Goal: Task Accomplishment & Management: Complete application form

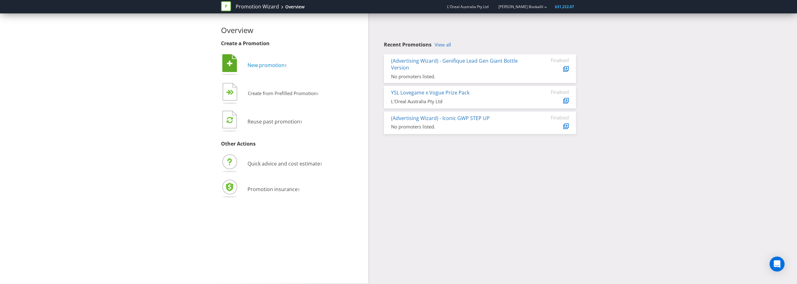
click at [276, 63] on span "New promotion" at bounding box center [266, 65] width 37 height 7
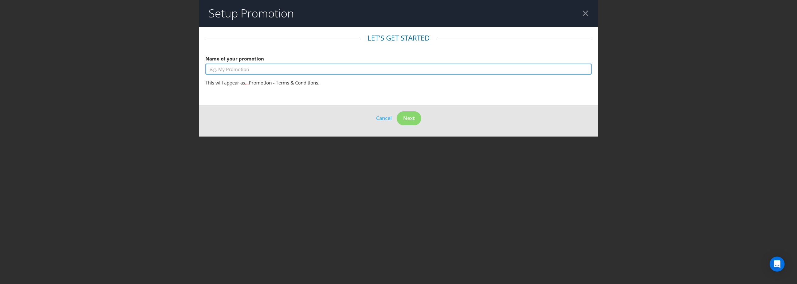
click at [320, 67] on input "text" at bounding box center [399, 69] width 386 height 11
type input "Lan"
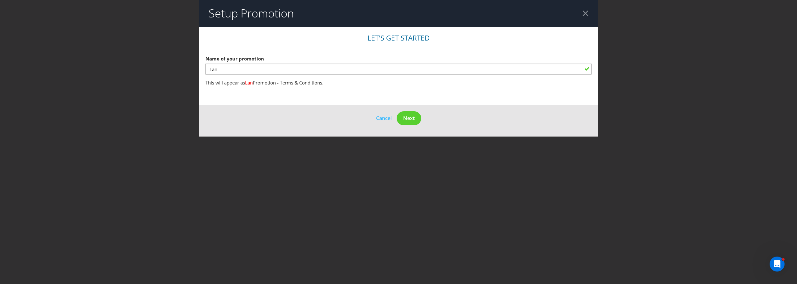
click at [582, 12] on header "Setup Promotion" at bounding box center [398, 13] width 399 height 27
click at [589, 13] on header "Setup Promotion" at bounding box center [398, 13] width 399 height 27
click at [587, 12] on div at bounding box center [586, 13] width 6 height 6
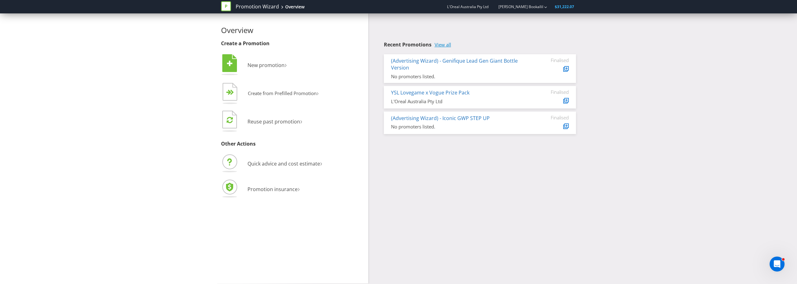
click at [444, 42] on link "View all" at bounding box center [443, 44] width 17 height 5
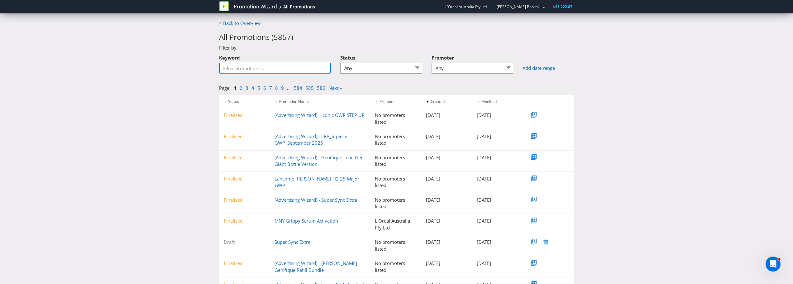
click at [249, 63] on input "Keyword" at bounding box center [275, 68] width 112 height 11
type input "member of the"
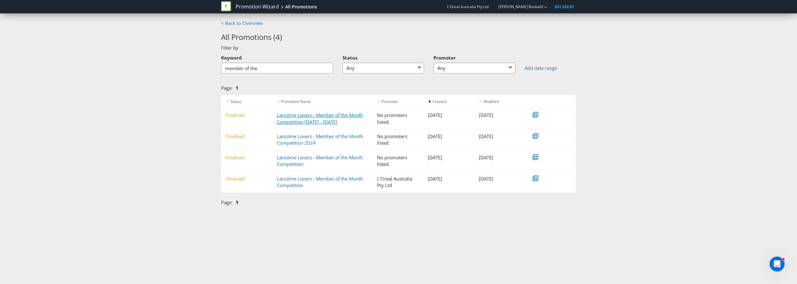
click at [329, 115] on link "Lancôme Lovers - Member of the Month Competition 2024 - 2025" at bounding box center [320, 118] width 86 height 13
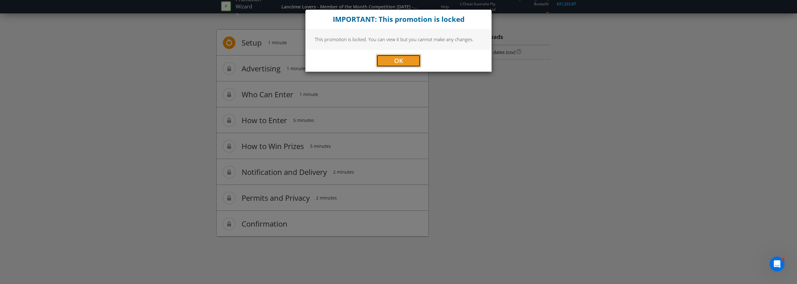
click at [406, 62] on button "OK" at bounding box center [399, 60] width 44 height 12
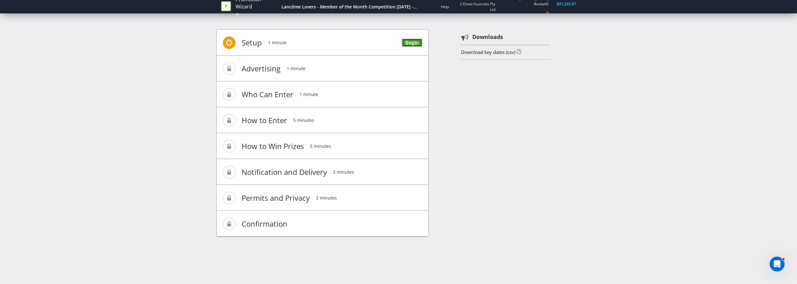
click at [409, 43] on link "Begin" at bounding box center [412, 43] width 20 height 8
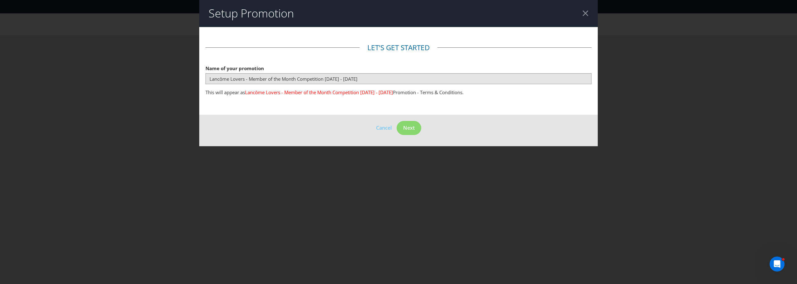
click at [588, 15] on div at bounding box center [586, 13] width 6 height 6
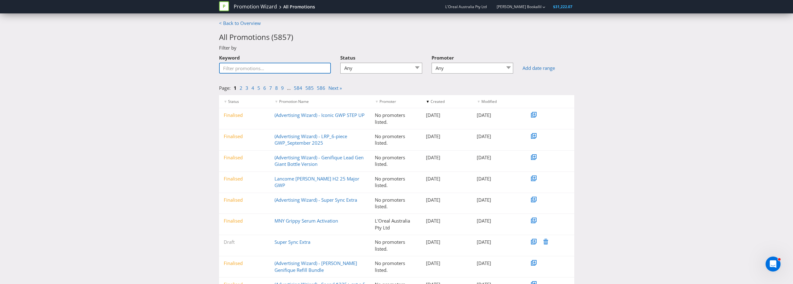
click at [273, 67] on input "Keyword" at bounding box center [275, 68] width 112 height 11
type input "member of the"
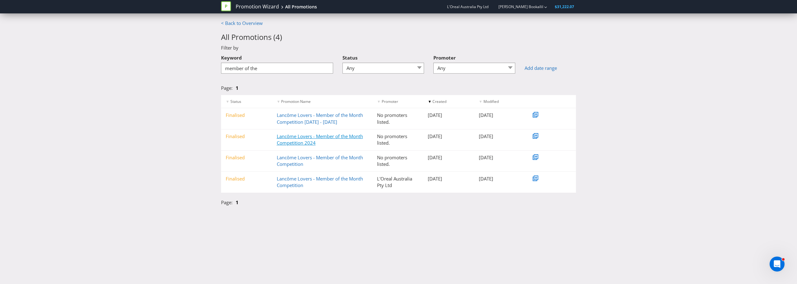
click at [317, 134] on link "Lancôme Lovers - Member of the Month Competition 2024" at bounding box center [320, 139] width 86 height 13
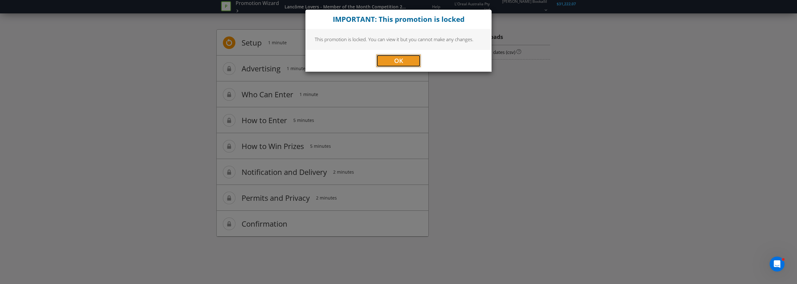
click at [391, 64] on button "OK" at bounding box center [399, 60] width 44 height 12
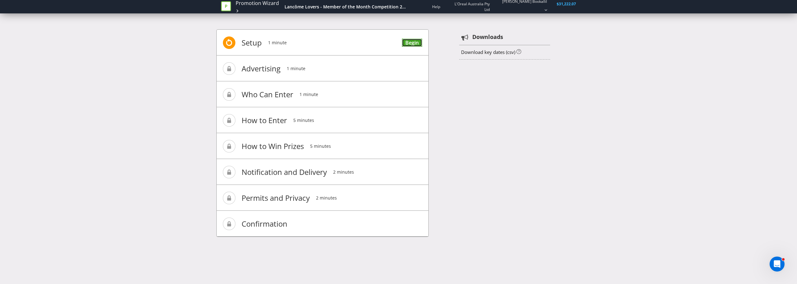
click at [408, 39] on link "Begin" at bounding box center [412, 43] width 20 height 8
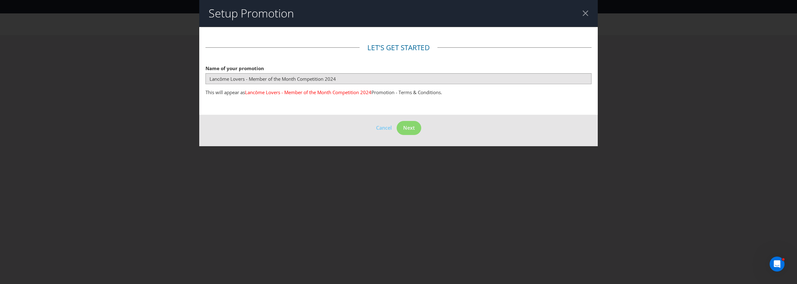
click at [590, 11] on header "Setup Promotion" at bounding box center [398, 13] width 399 height 27
click at [586, 11] on div at bounding box center [586, 13] width 6 height 6
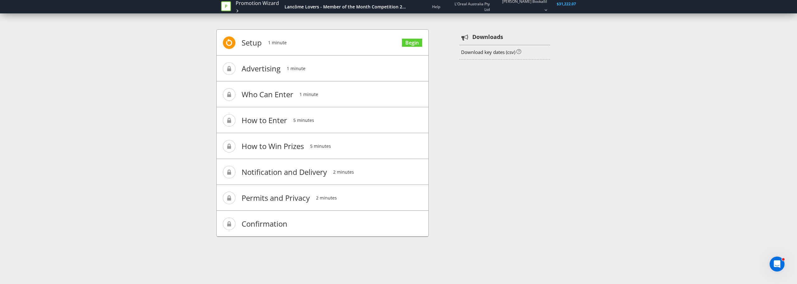
click at [265, 66] on span "Advertising" at bounding box center [261, 68] width 39 height 25
click at [265, 67] on span "Advertising" at bounding box center [261, 68] width 39 height 25
click at [225, 39] on span at bounding box center [229, 42] width 12 height 12
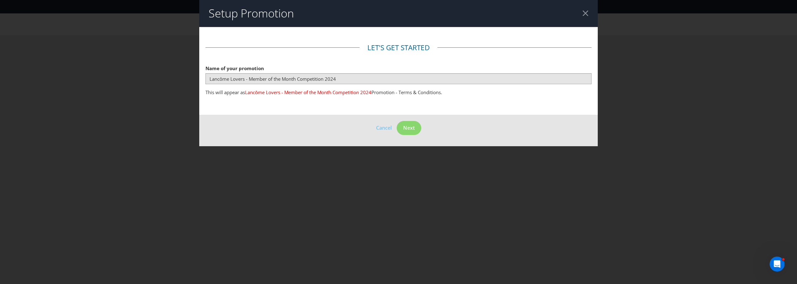
click at [585, 17] on header "Setup Promotion" at bounding box center [398, 13] width 399 height 27
click at [585, 13] on div at bounding box center [586, 13] width 6 height 6
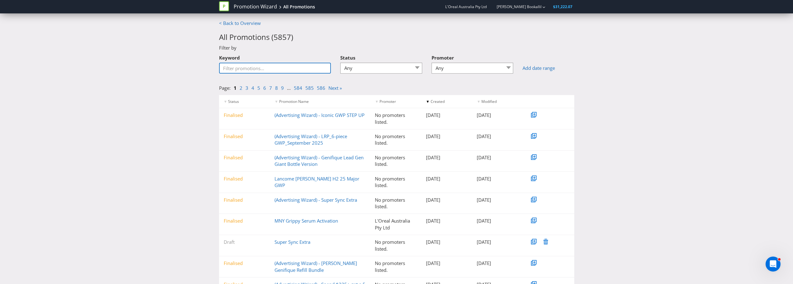
click at [279, 69] on input "Keyword" at bounding box center [275, 68] width 112 height 11
click at [251, 68] on input "Keyword" at bounding box center [275, 68] width 112 height 11
type input "member of the"
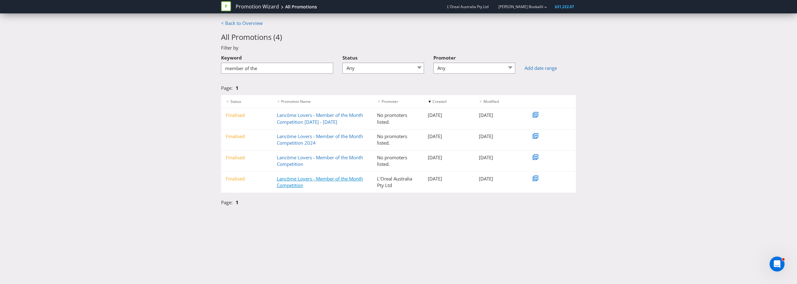
click at [327, 175] on link "Lancôme Lovers - Member of the Month Competition" at bounding box center [320, 181] width 86 height 13
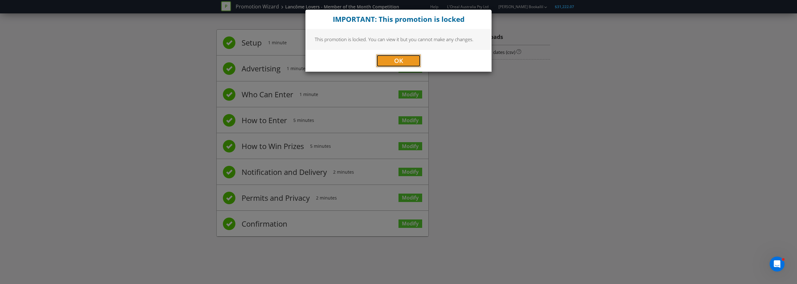
click at [396, 59] on span "OK" at bounding box center [398, 60] width 9 height 8
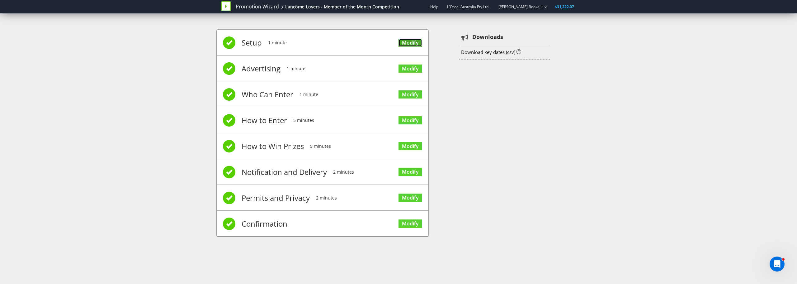
click at [413, 47] on link "Modify" at bounding box center [411, 43] width 24 height 8
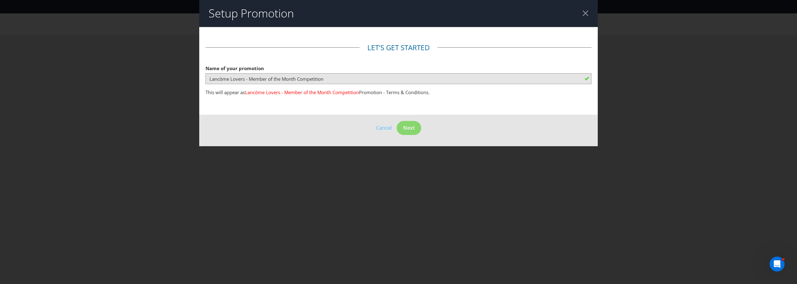
click at [580, 14] on header "Setup Promotion" at bounding box center [398, 13] width 399 height 27
click at [587, 14] on div at bounding box center [586, 13] width 6 height 6
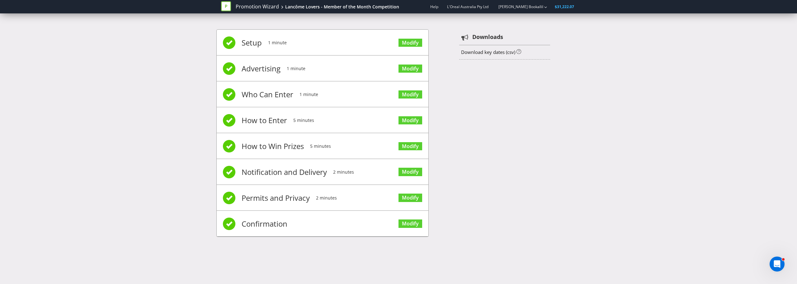
click at [257, 68] on span "Advertising" at bounding box center [261, 68] width 39 height 25
click at [408, 67] on link "Modify" at bounding box center [411, 68] width 24 height 8
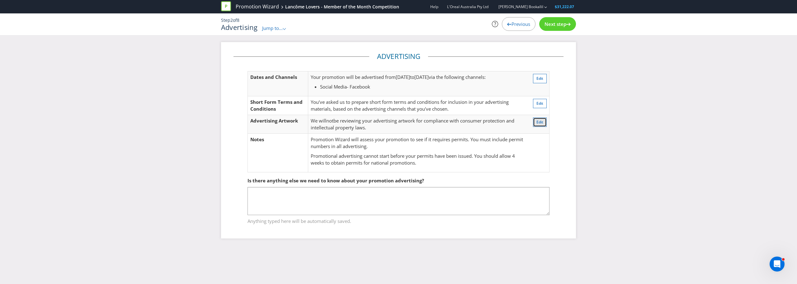
click at [541, 119] on button "Edit" at bounding box center [540, 121] width 14 height 9
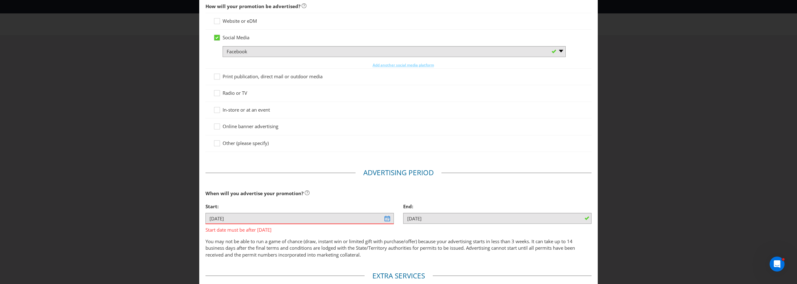
scroll to position [57, 0]
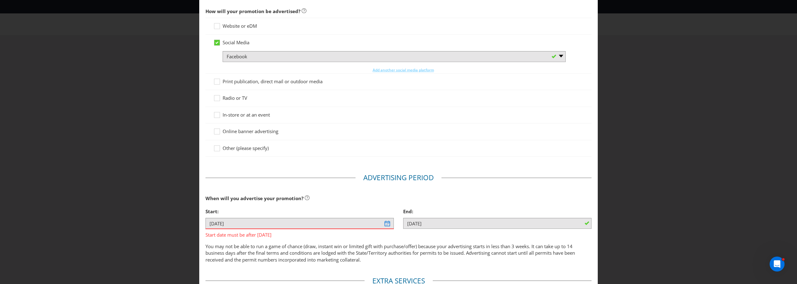
click at [633, 114] on div "Advertising Methods Advertising Methods How will your promotion be advertised? …" at bounding box center [398, 142] width 797 height 284
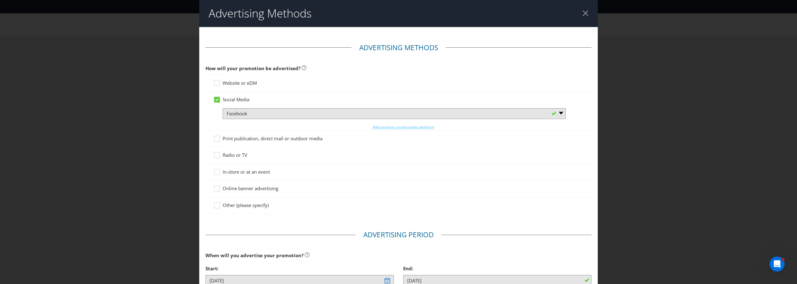
click at [583, 16] on div at bounding box center [586, 13] width 6 height 6
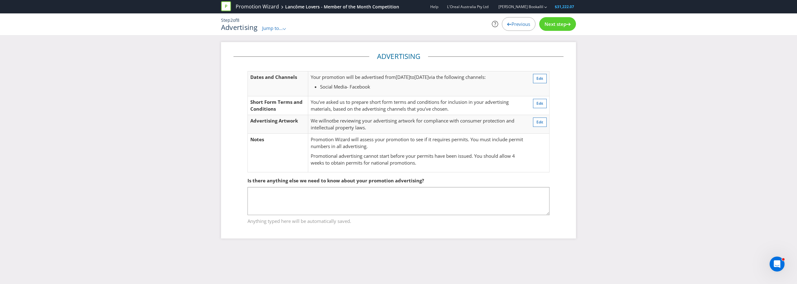
click at [276, 29] on span "Jump to..." at bounding box center [272, 28] width 21 height 6
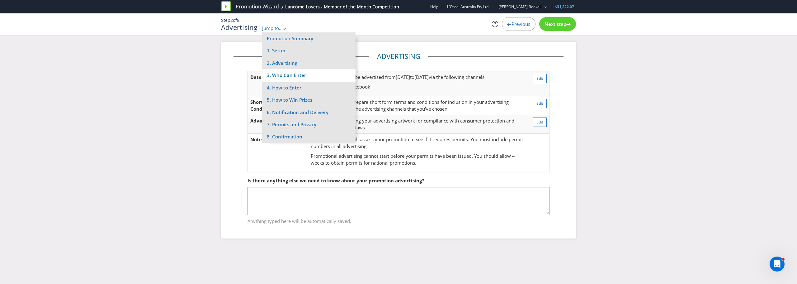
click at [293, 74] on li "3. Who Can Enter" at bounding box center [308, 75] width 93 height 12
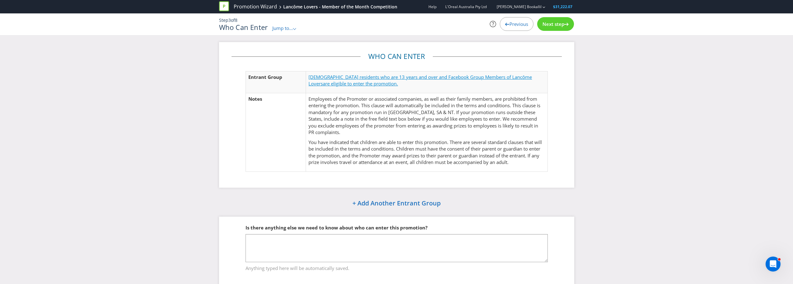
click at [423, 77] on span "[DEMOGRAPHIC_DATA] residents who are 13 years and over and Facebook Group Membe…" at bounding box center [419, 80] width 223 height 13
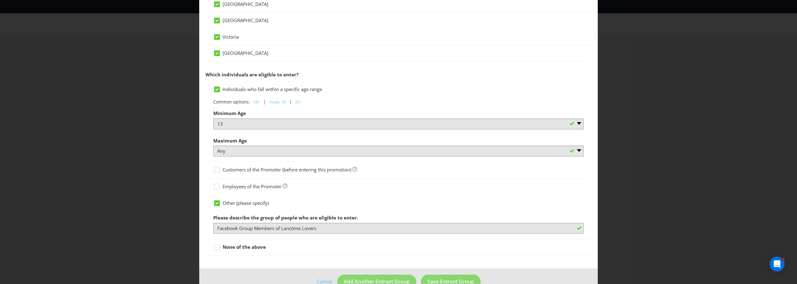
scroll to position [280, 0]
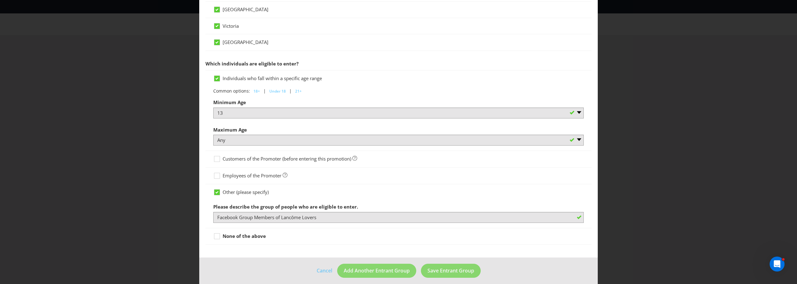
click at [272, 222] on div at bounding box center [398, 222] width 371 height 1
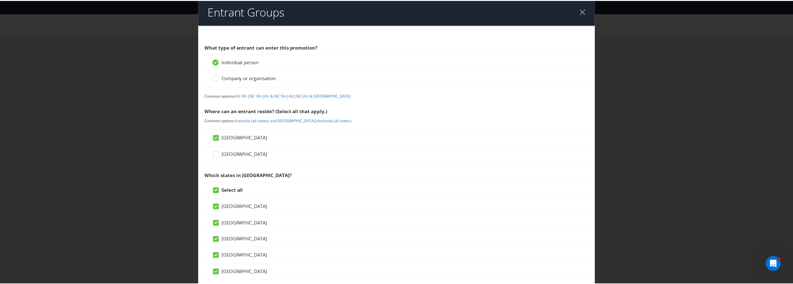
scroll to position [0, 0]
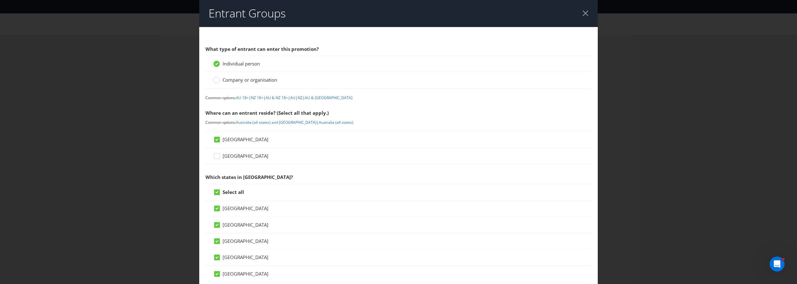
click at [586, 16] on header "Entrant Groups" at bounding box center [398, 13] width 399 height 27
click at [583, 11] on div at bounding box center [586, 13] width 6 height 6
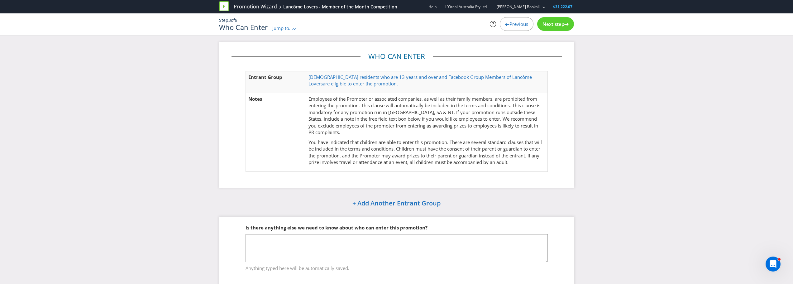
click at [553, 22] on span "Next step" at bounding box center [553, 24] width 22 height 6
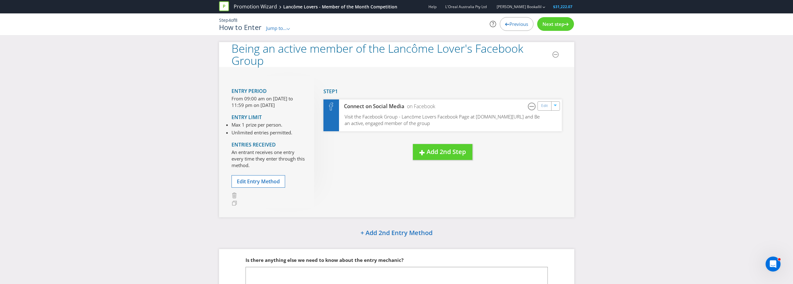
click at [517, 29] on div "Previous" at bounding box center [517, 24] width 34 height 14
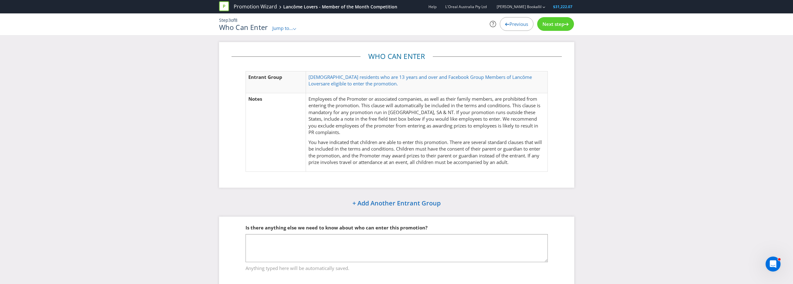
scroll to position [11, 0]
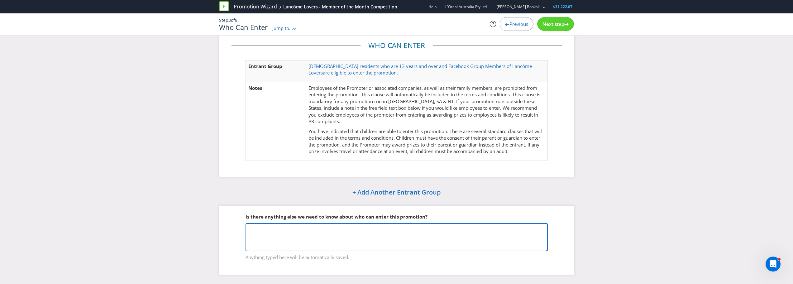
click at [406, 236] on textarea at bounding box center [396, 237] width 302 height 28
click at [563, 23] on span "Next step" at bounding box center [553, 24] width 22 height 6
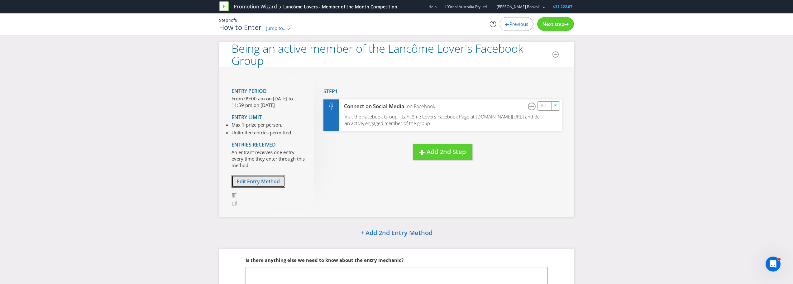
click at [269, 181] on span "Edit Entry Method" at bounding box center [258, 181] width 43 height 7
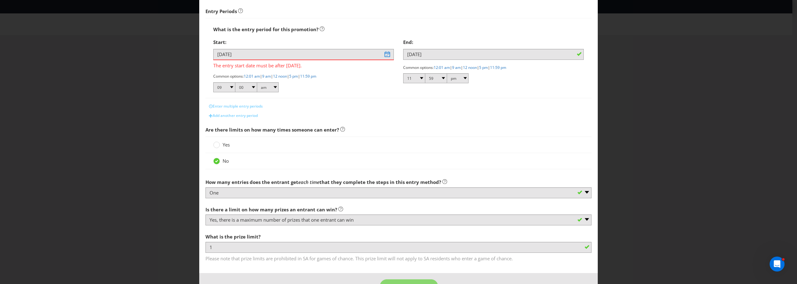
scroll to position [94, 0]
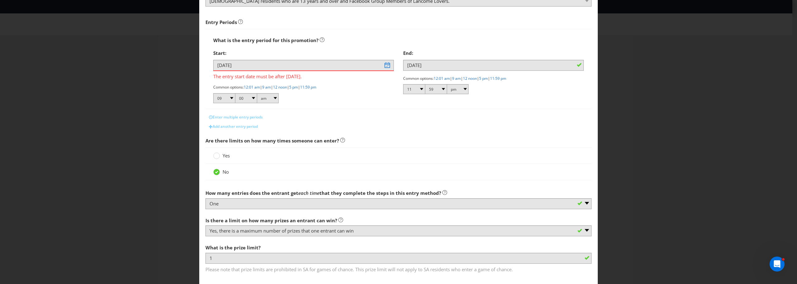
click at [695, 75] on div "How to Enter What is the name of this entry method? Being an active member of t…" at bounding box center [398, 142] width 797 height 284
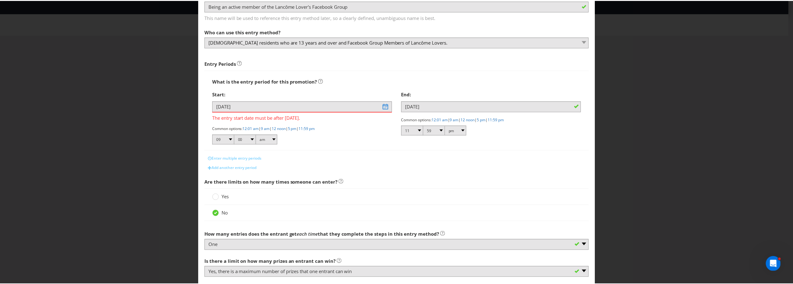
scroll to position [0, 0]
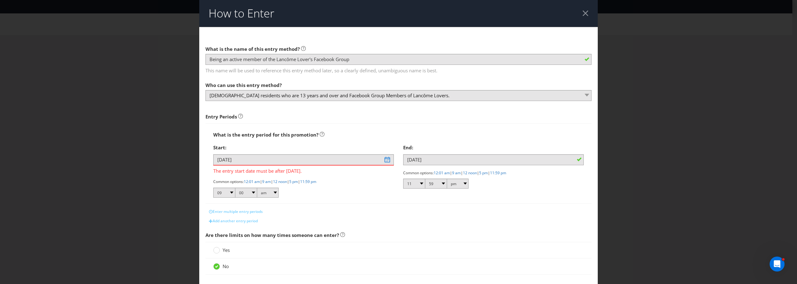
click at [583, 13] on div at bounding box center [586, 13] width 6 height 6
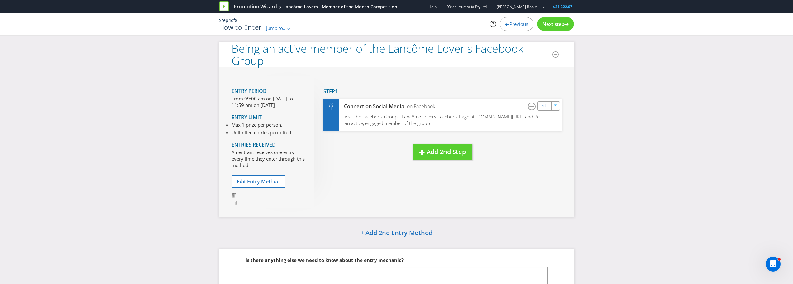
click at [549, 26] on span "Next step" at bounding box center [553, 24] width 22 height 6
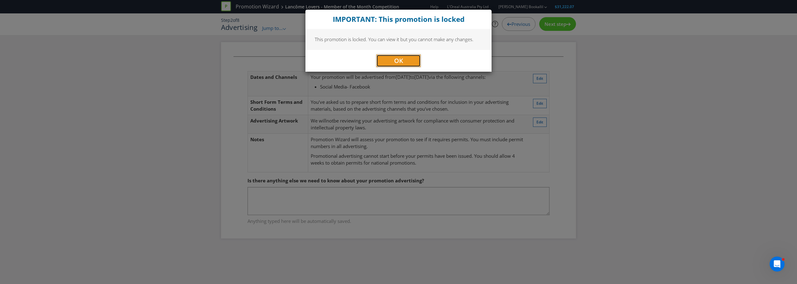
click at [401, 61] on span "OK" at bounding box center [398, 60] width 9 height 8
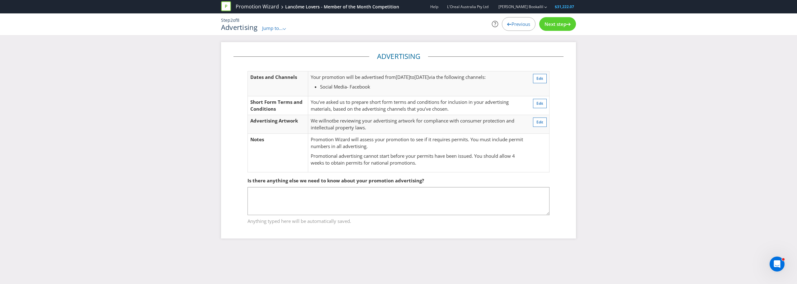
click at [234, 6] on div at bounding box center [228, 6] width 15 height 12
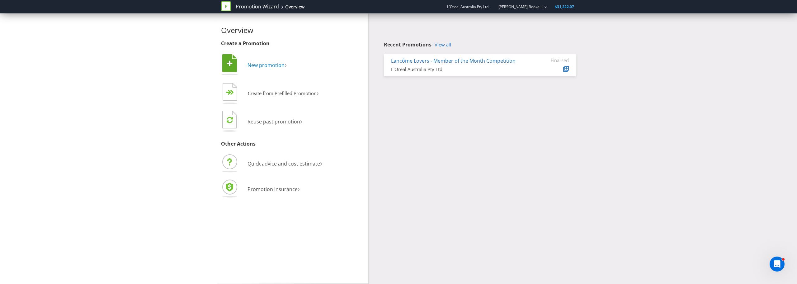
click at [271, 63] on span "New promotion" at bounding box center [266, 65] width 37 height 7
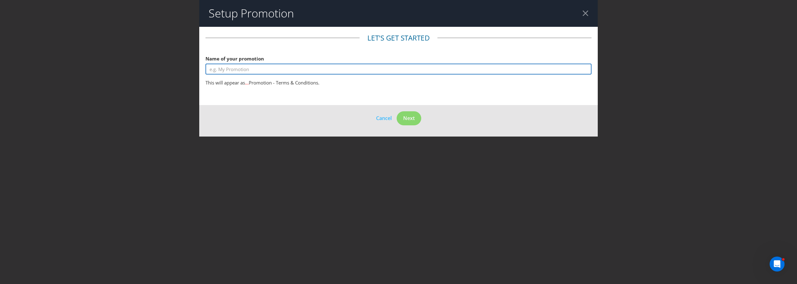
click at [306, 69] on input "text" at bounding box center [399, 69] width 386 height 11
click at [244, 71] on input "Genifique Lancome Lovers Competition" at bounding box center [399, 69] width 386 height 11
click at [207, 68] on input "Genifique Lancôme Lovers Competition" at bounding box center [399, 69] width 386 height 11
click at [224, 70] on input "Genifique Lancôme Lovers Competition" at bounding box center [399, 69] width 386 height 11
click at [223, 70] on input "Genifique Lancôme Lovers Competition" at bounding box center [399, 69] width 386 height 11
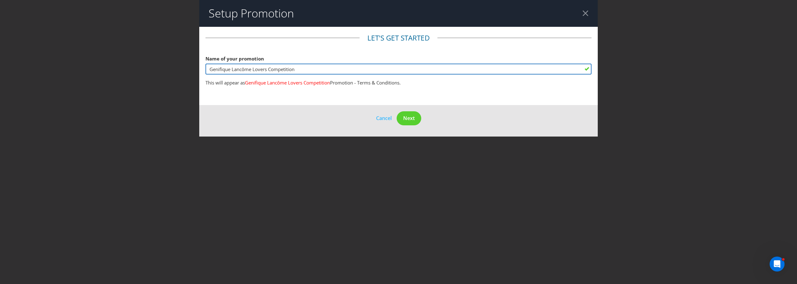
type input "Genifique Lancôme Lovers Competition"
drag, startPoint x: 223, startPoint y: 70, endPoint x: 305, endPoint y: 40, distance: 86.4
click at [305, 40] on fieldset "Let's get started Name of your promotion Genifique Lancôme Lovers Competition T…" at bounding box center [399, 61] width 386 height 56
click at [358, 67] on input "Genifique Lancôme Lovers Competition" at bounding box center [399, 69] width 386 height 11
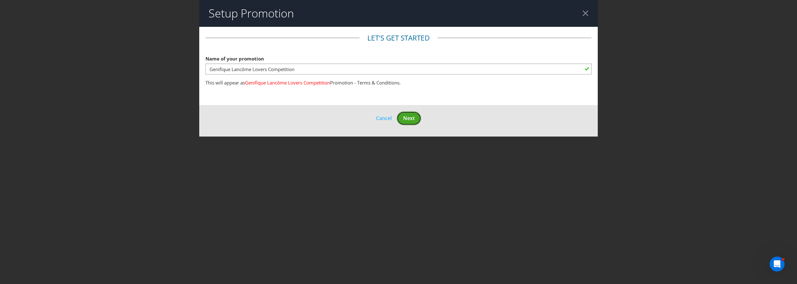
click at [414, 121] on span "Next" at bounding box center [409, 118] width 12 height 7
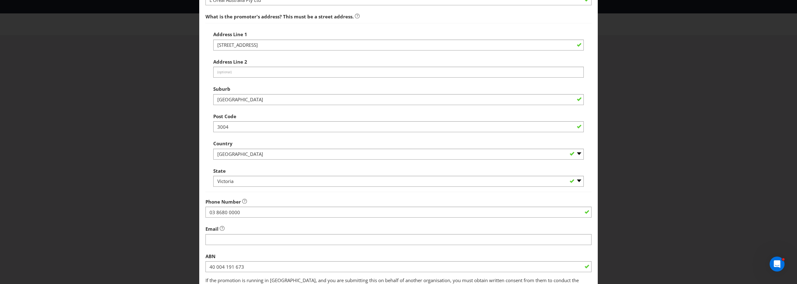
scroll to position [116, 0]
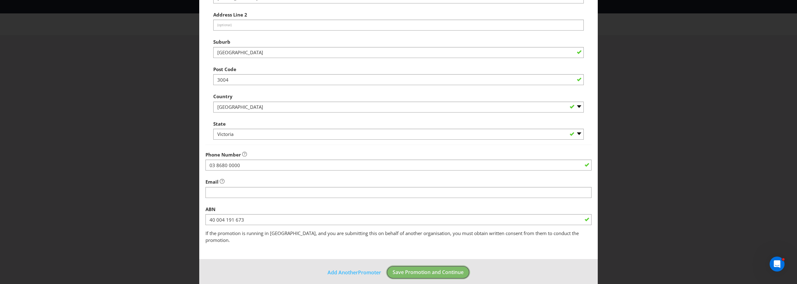
click at [429, 268] on span "Save Promotion and Continue" at bounding box center [428, 271] width 71 height 7
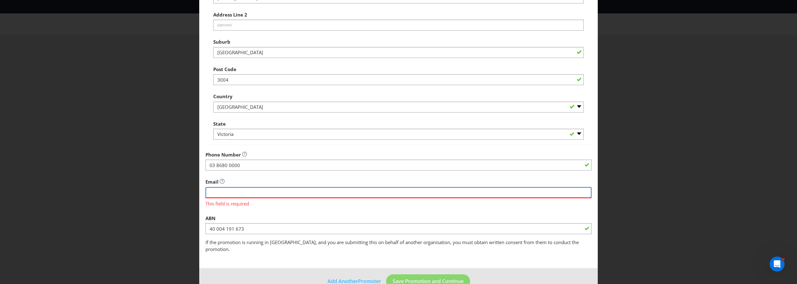
click at [232, 190] on input "string" at bounding box center [399, 192] width 386 height 11
type input "[PERSON_NAME][EMAIL_ADDRESS][DOMAIN_NAME]"
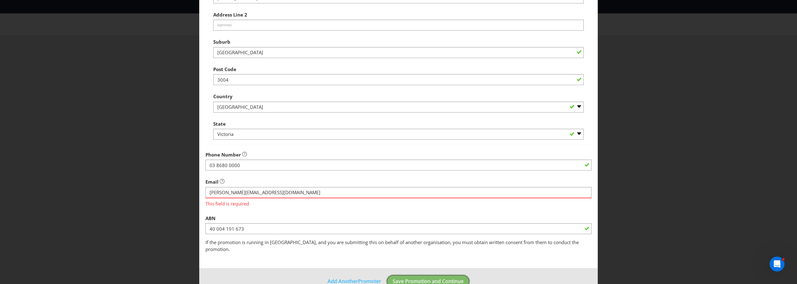
click at [431, 272] on footer "Add Another Promoter Save Promotion and Continue" at bounding box center [398, 283] width 399 height 31
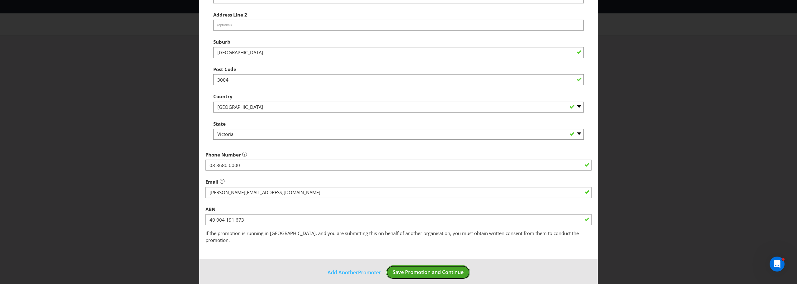
click at [424, 268] on span "Save Promotion and Continue" at bounding box center [428, 271] width 71 height 7
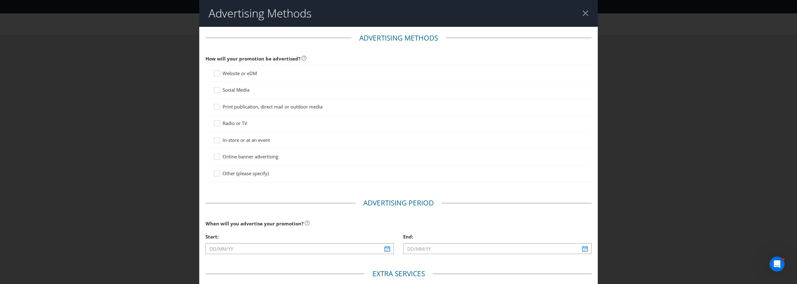
click at [235, 93] on div at bounding box center [398, 93] width 371 height 1
click at [236, 90] on span "Social Media" at bounding box center [236, 90] width 27 height 6
click at [0, 0] on input "Social Media" at bounding box center [0, 0] width 0 height 0
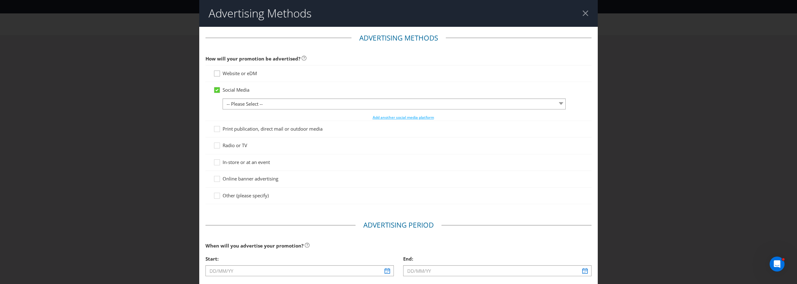
click at [219, 72] on icon at bounding box center [217, 74] width 9 height 9
click at [0, 0] on input "Website or eDM" at bounding box center [0, 0] width 0 height 0
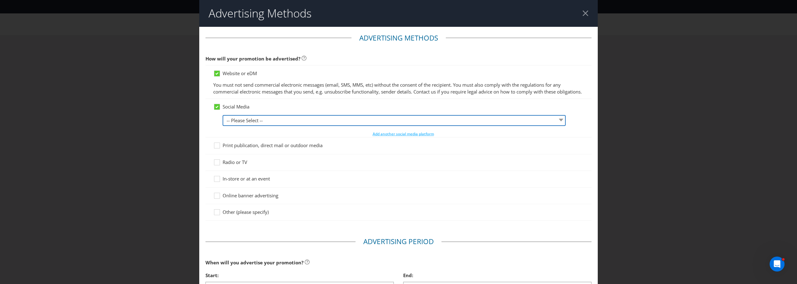
click at [264, 126] on select "-- Please Select -- Facebook X Instagram Snapchat LinkedIn Pinterest Tumblr You…" at bounding box center [394, 120] width 343 height 11
select select "FACEBOOK"
click at [223, 121] on select "-- Please Select -- Facebook X Instagram Snapchat LinkedIn Pinterest Tumblr You…" at bounding box center [394, 120] width 343 height 11
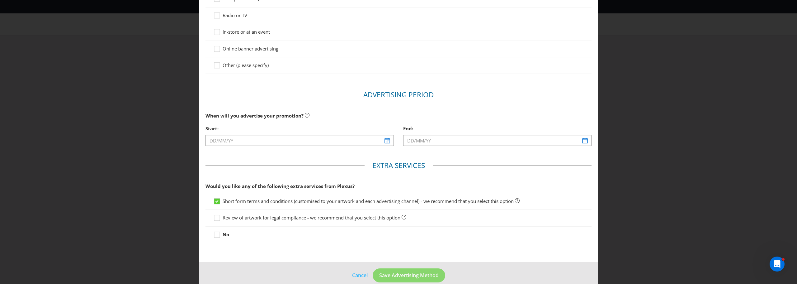
scroll to position [156, 0]
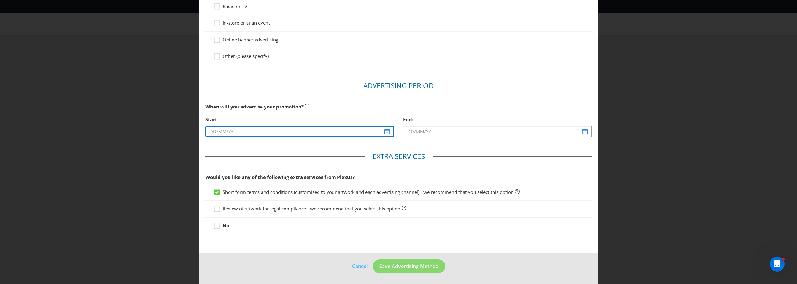
click at [264, 137] on input "text" at bounding box center [300, 131] width 188 height 11
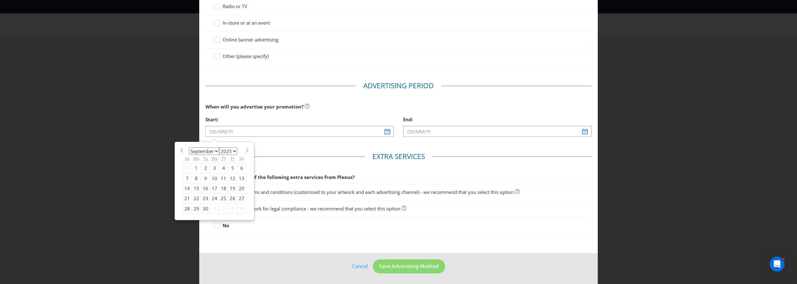
click at [196, 183] on div "8" at bounding box center [196, 178] width 9 height 10
type input "[DATE]"
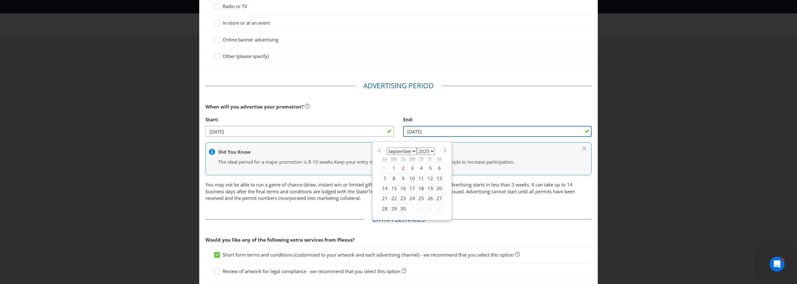
click at [452, 136] on input "[DATE]" at bounding box center [497, 131] width 188 height 11
click at [384, 203] on div "21" at bounding box center [385, 198] width 9 height 10
type input "[DATE]"
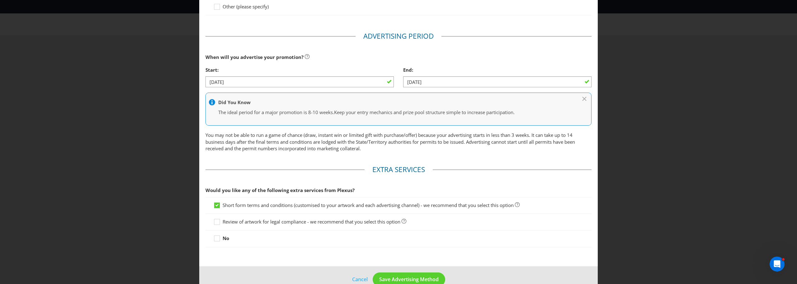
scroll to position [225, 0]
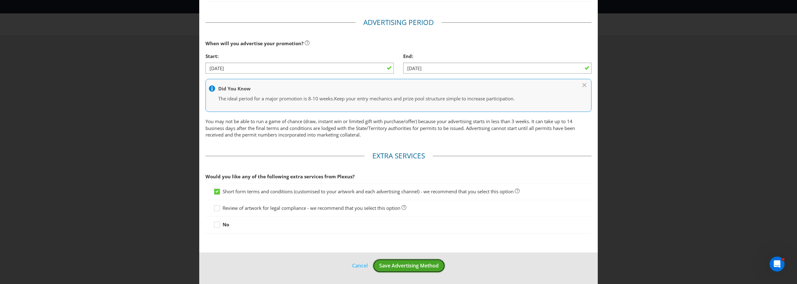
click at [415, 267] on span "Save Advertising Method" at bounding box center [408, 265] width 59 height 7
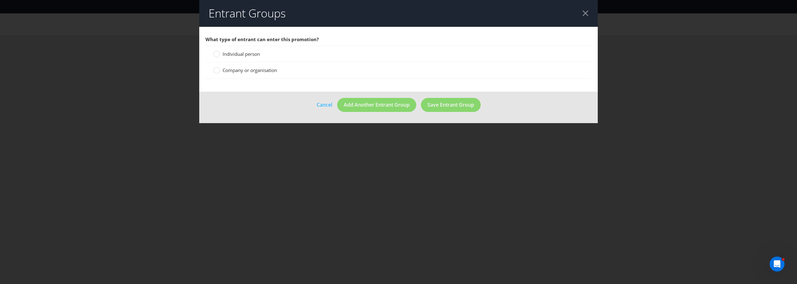
click at [251, 52] on span "Individual person" at bounding box center [241, 54] width 37 height 6
click at [0, 0] on input "Individual person" at bounding box center [0, 0] width 0 height 0
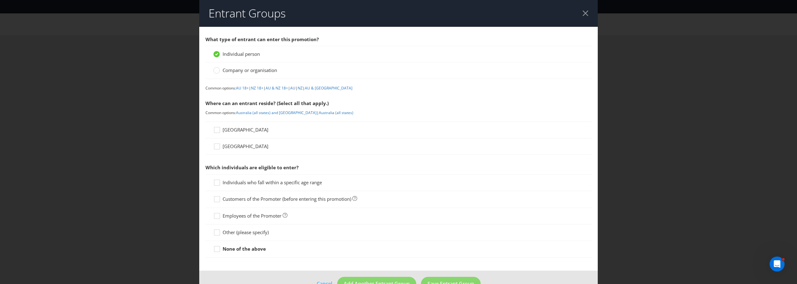
click at [248, 131] on div "[GEOGRAPHIC_DATA]" at bounding box center [398, 129] width 371 height 7
click at [231, 130] on span "[GEOGRAPHIC_DATA]" at bounding box center [246, 129] width 46 height 6
click at [0, 0] on input "[GEOGRAPHIC_DATA]" at bounding box center [0, 0] width 0 height 0
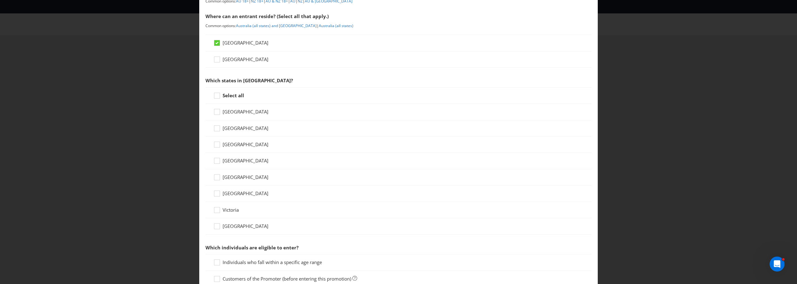
scroll to position [93, 0]
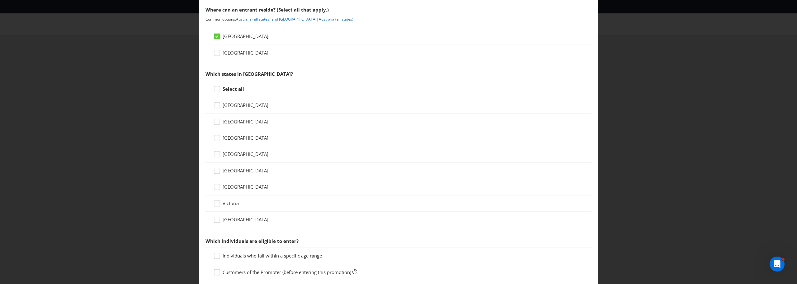
click at [228, 86] on strong "Select all" at bounding box center [233, 89] width 21 height 6
click at [0, 0] on input "Select all" at bounding box center [0, 0] width 0 height 0
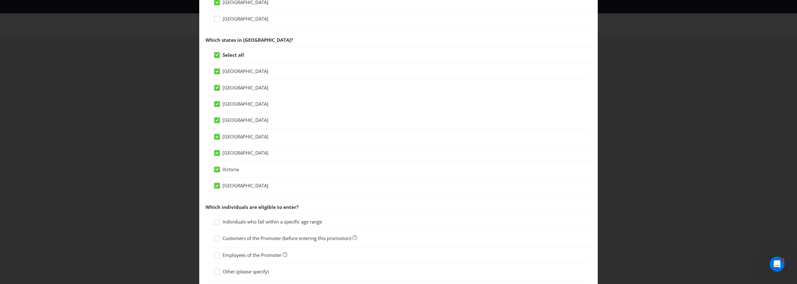
scroll to position [185, 0]
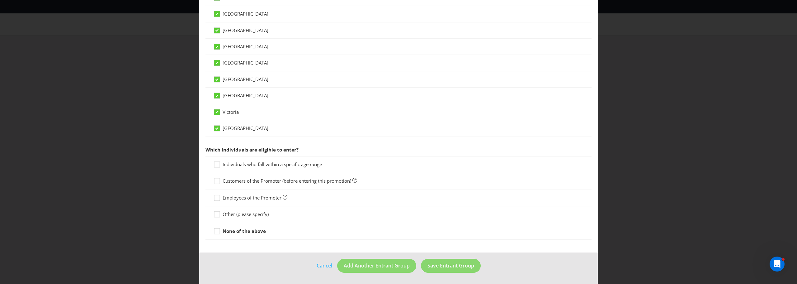
click at [256, 167] on span "Individuals who fall within a specific age range" at bounding box center [272, 164] width 99 height 6
click at [0, 0] on input "Individuals who fall within a specific age range" at bounding box center [0, 0] width 0 height 0
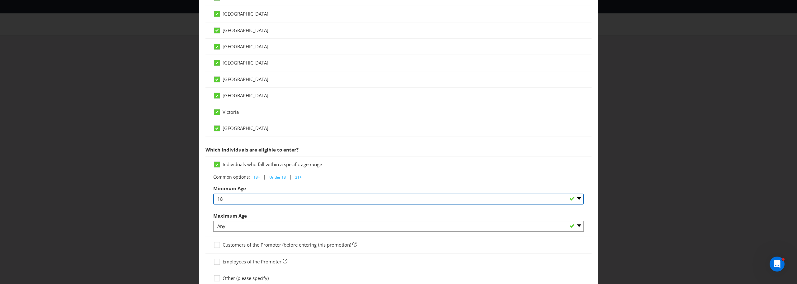
click at [249, 202] on select "Any 1 2 3 4 5 6 7 8 9 10 11 12 13 14 15 16 17 18 19 20 21 22 23 24 25 26 27 28 …" at bounding box center [398, 198] width 371 height 11
select select "13"
click at [213, 193] on select "Any 1 2 3 4 5 6 7 8 9 10 11 12 13 14 15 16 17 18 19 20 21 22 23 24 25 26 27 28 …" at bounding box center [398, 198] width 371 height 11
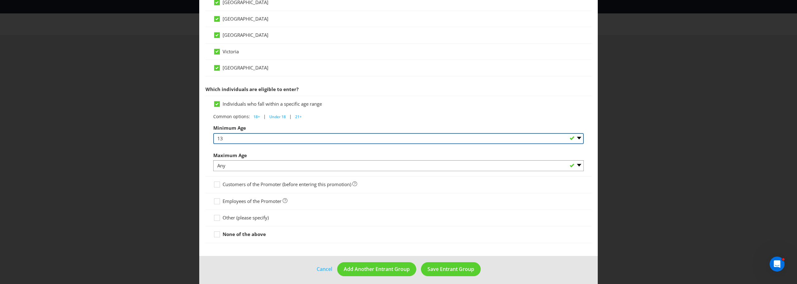
scroll to position [247, 0]
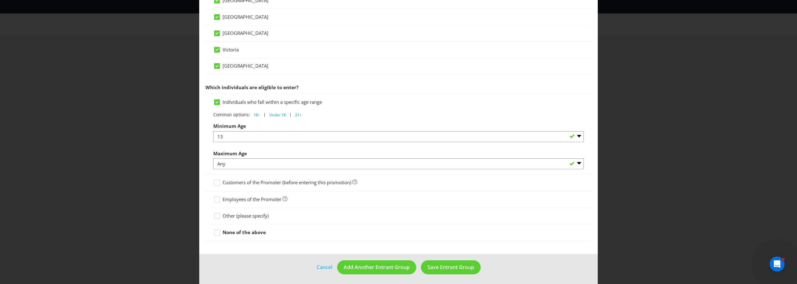
click at [245, 216] on span "Other (please specify)" at bounding box center [246, 215] width 46 height 6
click at [0, 0] on input "Other (please specify)" at bounding box center [0, 0] width 0 height 0
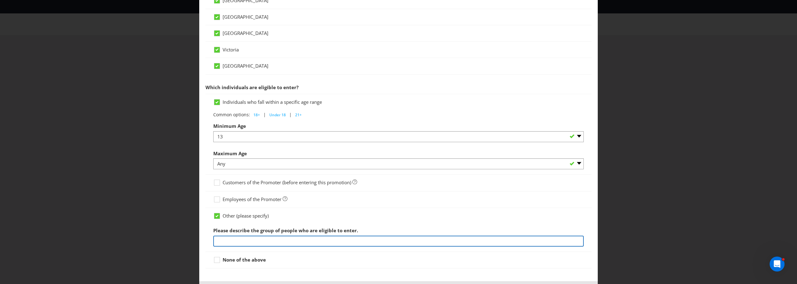
click at [270, 235] on input "text" at bounding box center [398, 240] width 371 height 11
paste input "Facebook Group Members of Lancôme Lovers"
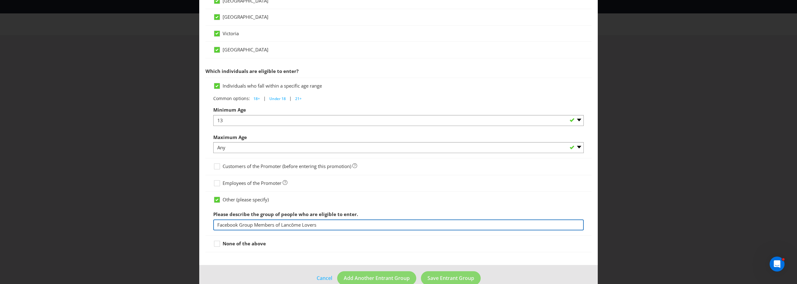
scroll to position [276, 0]
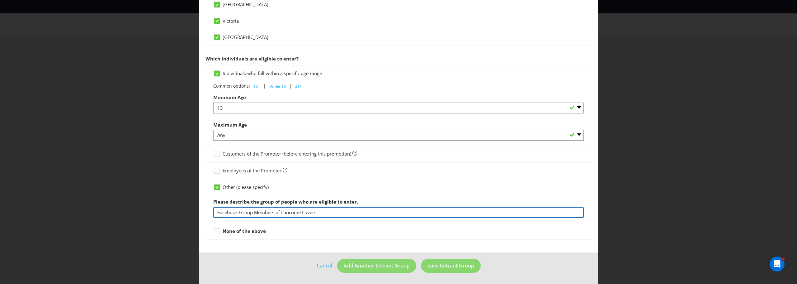
type input "Facebook Group Members of Lancôme Lovers"
click at [409, 243] on div at bounding box center [399, 241] width 386 height 3
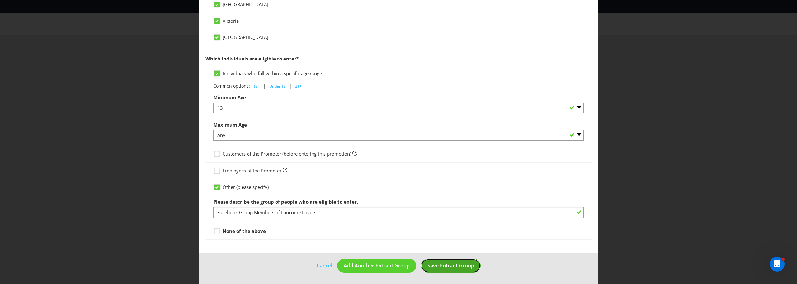
click at [457, 266] on span "Save Entrant Group" at bounding box center [451, 265] width 47 height 7
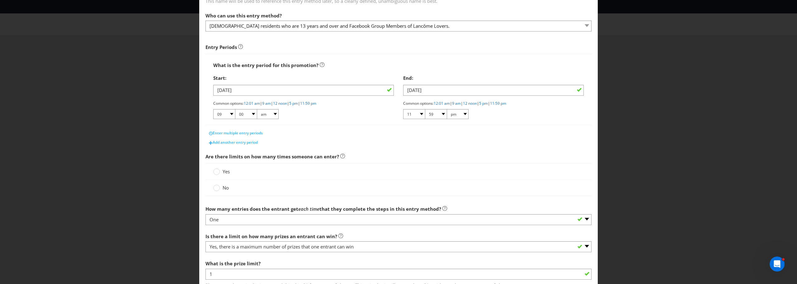
scroll to position [62, 0]
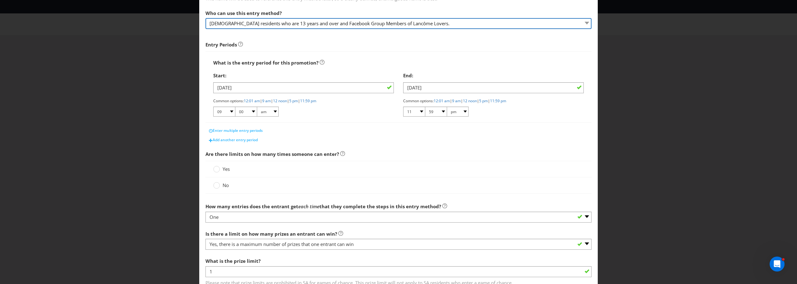
click at [245, 24] on select "[DEMOGRAPHIC_DATA] residents who are 13 years and over and Facebook Group Membe…" at bounding box center [399, 23] width 386 height 11
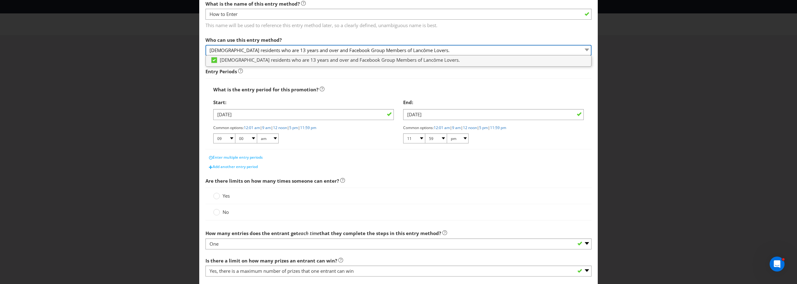
scroll to position [0, 0]
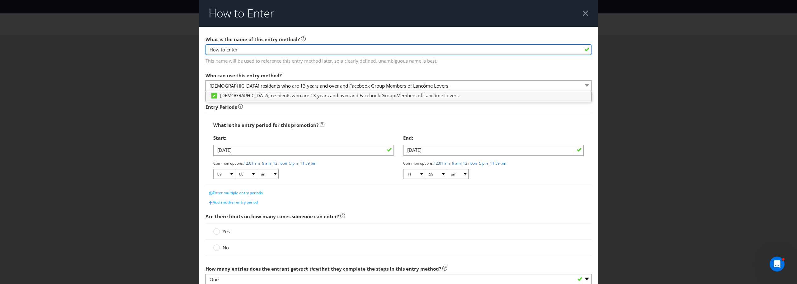
click at [253, 53] on input "How to Enter" at bounding box center [399, 49] width 386 height 11
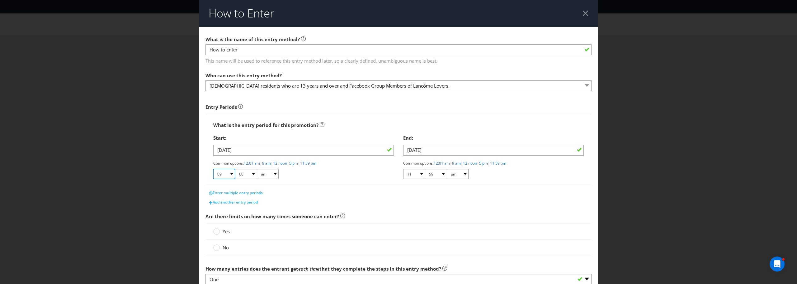
click at [221, 178] on select "01 02 03 04 05 06 07 08 09 10 11 12" at bounding box center [224, 174] width 22 height 10
click at [213, 169] on select "01 02 03 04 05 06 07 08 09 10 11 12" at bounding box center [224, 174] width 22 height 10
click at [227, 175] on select "01 02 03 04 05 06 07 08 09 10 11 12" at bounding box center [224, 174] width 22 height 10
click at [299, 172] on div "Common options: 12:01 am | 9 am | 12 noon | 5 pm | 11:59 pm 01 02 03 04 05 06 0…" at bounding box center [303, 169] width 181 height 19
click at [251, 165] on link "12:01 am" at bounding box center [252, 162] width 16 height 5
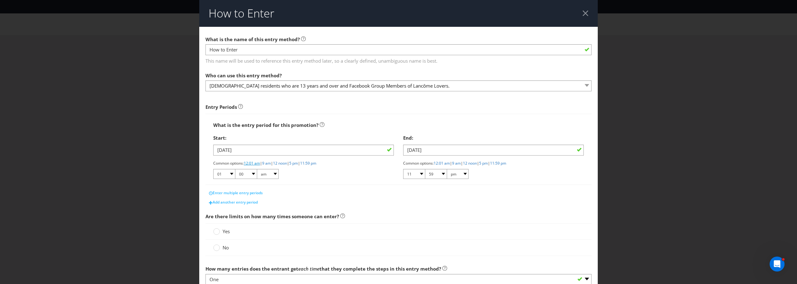
select select "12"
select select "01"
click at [506, 163] on link "11:59 pm" at bounding box center [498, 162] width 16 height 5
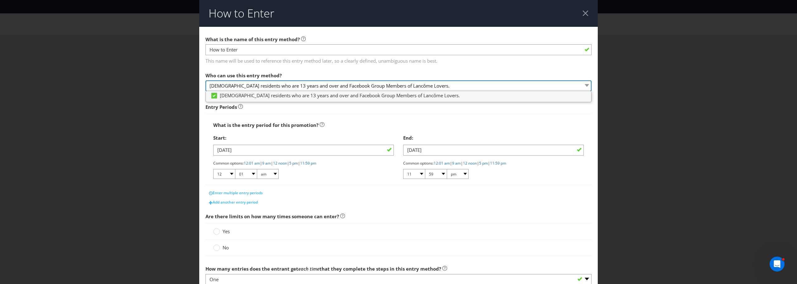
click at [301, 81] on select "[DEMOGRAPHIC_DATA] residents who are 13 years and over and Facebook Group Membe…" at bounding box center [399, 85] width 386 height 11
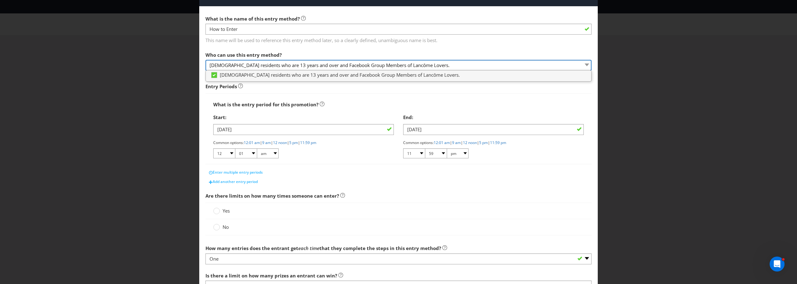
scroll to position [31, 0]
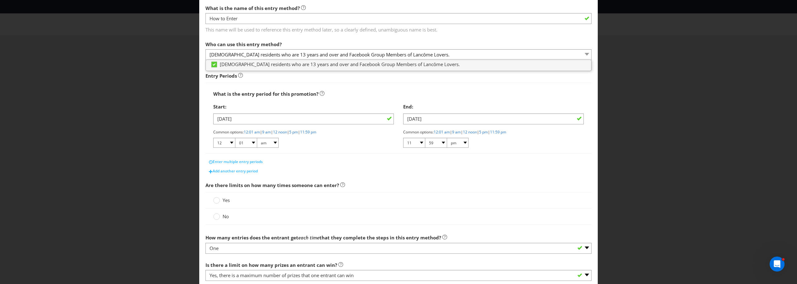
click at [338, 36] on main "What is the name of this entry method? How to Enter This name will be used to r…" at bounding box center [398, 162] width 399 height 333
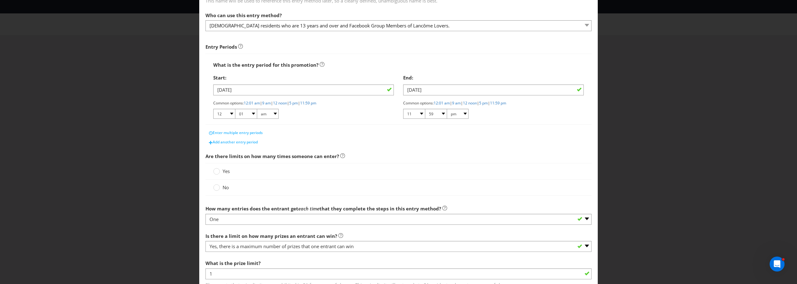
scroll to position [62, 0]
click at [220, 169] on label "Yes" at bounding box center [222, 169] width 18 height 7
click at [0, 0] on input "Yes" at bounding box center [0, 0] width 0 height 0
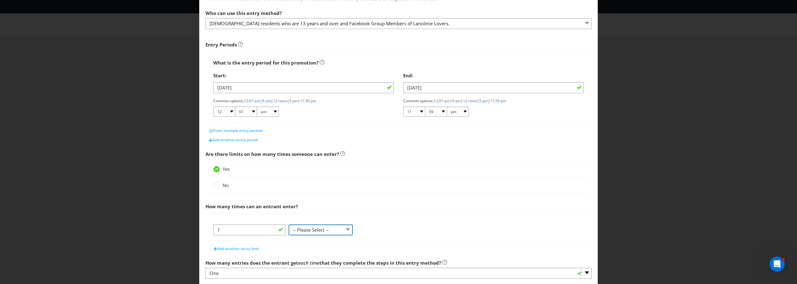
click at [309, 225] on select "-- Please Select -- per person per day per purchase per transaction Other (plea…" at bounding box center [321, 229] width 64 height 11
select select "OTHER"
click at [289, 224] on select "-- Please Select -- per person per day per purchase per transaction Other (plea…" at bounding box center [321, 229] width 64 height 11
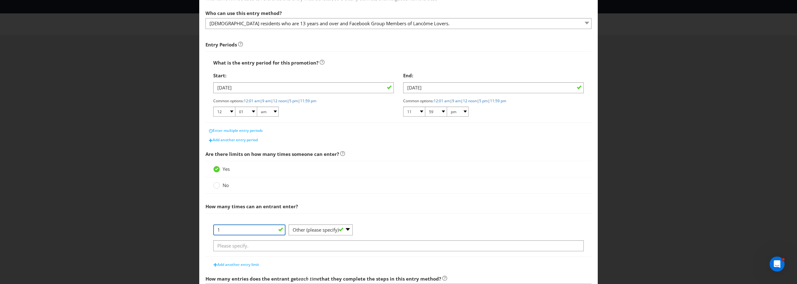
click at [246, 231] on input "1" at bounding box center [249, 229] width 72 height 11
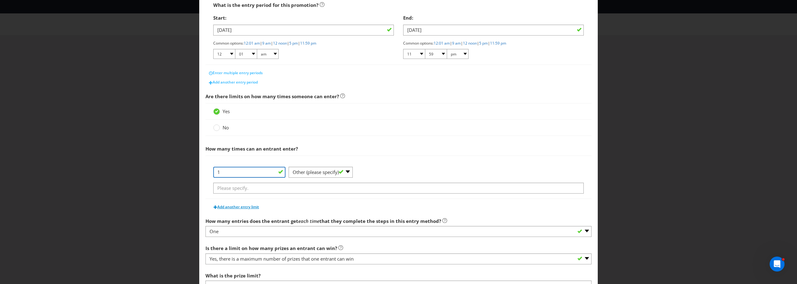
scroll to position [125, 0]
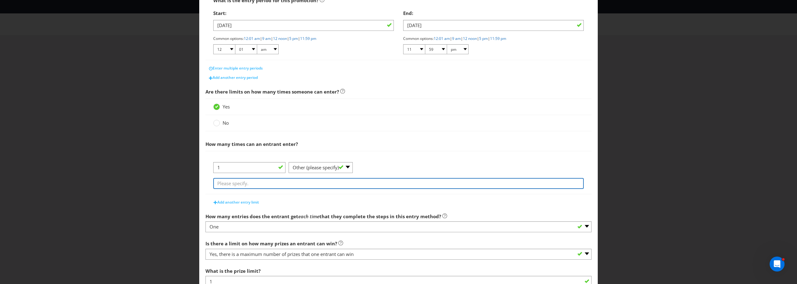
click at [249, 186] on input "text" at bounding box center [398, 183] width 371 height 11
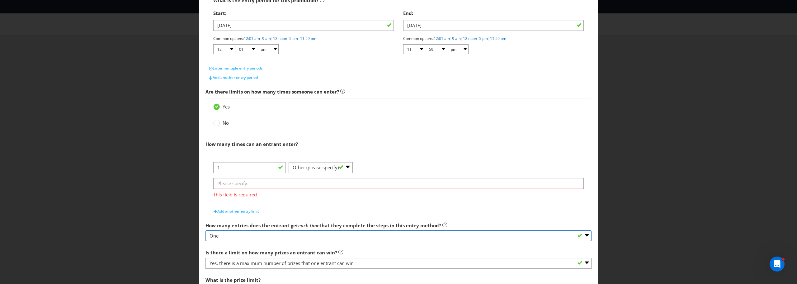
click at [288, 226] on div "How many entries does the entrant get each time that they complete the steps in…" at bounding box center [399, 230] width 386 height 22
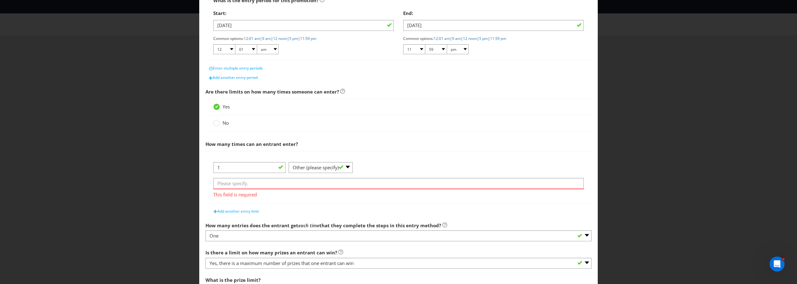
click at [264, 248] on label "Is there a limit on how many prizes an entrant can win?" at bounding box center [275, 251] width 138 height 10
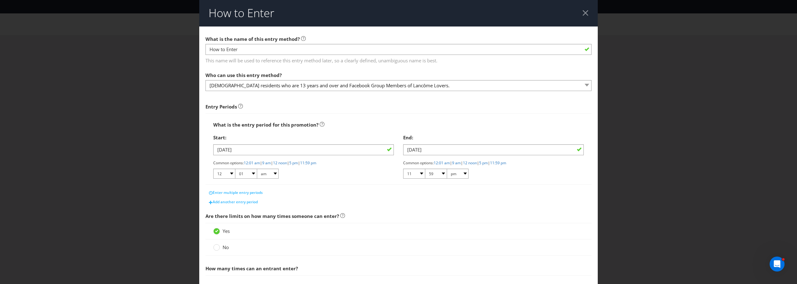
scroll to position [0, 0]
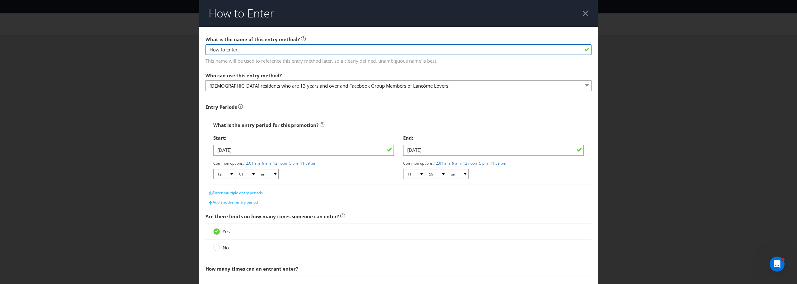
drag, startPoint x: 244, startPoint y: 45, endPoint x: 170, endPoint y: 35, distance: 74.1
click at [170, 35] on div "How to Enter What is the name of this entry method? How to Enter This name will…" at bounding box center [398, 142] width 797 height 284
paste input "Share with us your skincare routine that features the Genifique range. For a bo…"
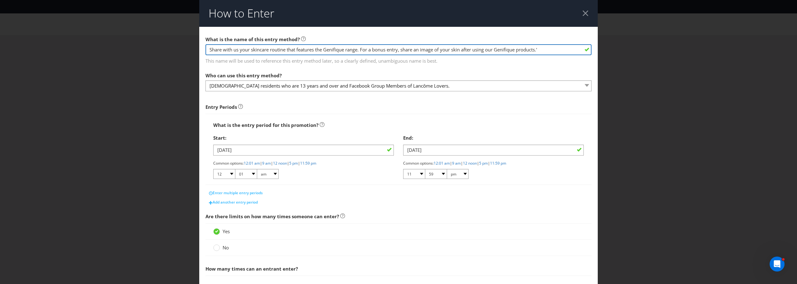
click at [450, 48] on input "Share with us your skincare routine that features the Genifique range. For a bo…" at bounding box center [399, 49] width 386 height 11
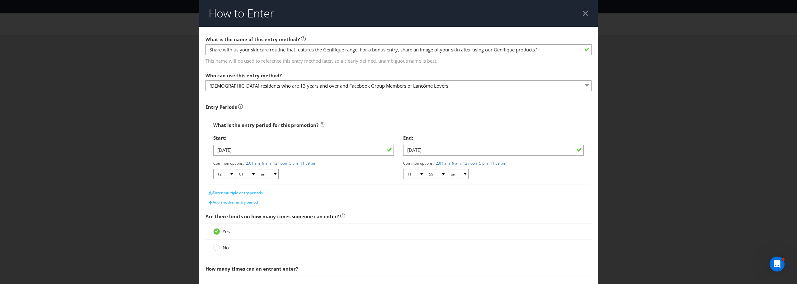
click at [289, 39] on span "What is the name of this entry method?" at bounding box center [253, 39] width 94 height 6
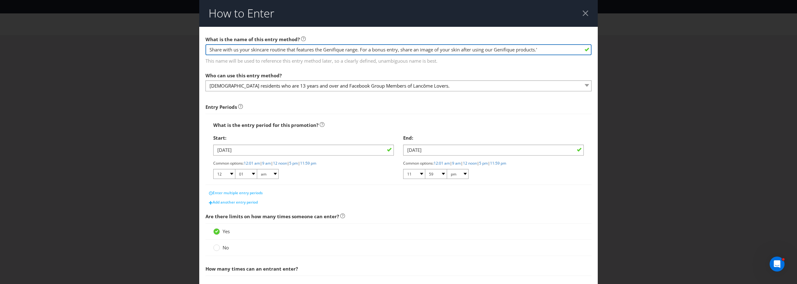
click at [291, 44] on input "Share with us your skincare routine that features the Genifique range. For a bo…" at bounding box center [399, 49] width 386 height 11
click at [248, 47] on input "Share with us your skincare routine that features the Genifique range. For a bo…" at bounding box center [399, 49] width 386 height 11
click at [358, 46] on input "Share with us your skincare routine that features the Genifique range. For a bo…" at bounding box center [399, 49] width 386 height 11
click at [359, 51] on input "Share with us your skincare routine that features the Genifique range. For a bo…" at bounding box center [399, 49] width 386 height 11
click at [542, 53] on input "Share with us your skincare routine that features the Genifique range. For a bo…" at bounding box center [399, 49] width 386 height 11
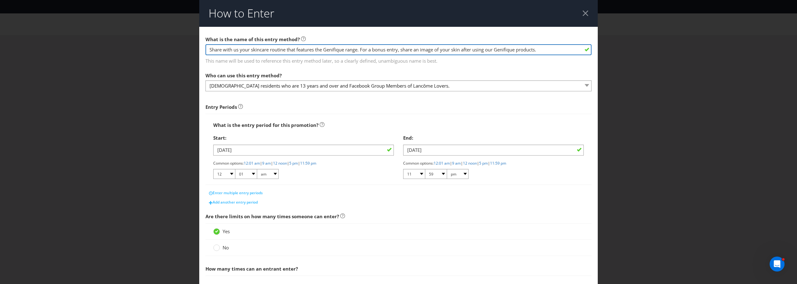
click at [360, 50] on input "Share with us your skincare routine that features the Genifique range. For a bo…" at bounding box center [399, 49] width 386 height 11
click at [563, 52] on input "Share with us your skincare routine that features the Genifique range (one entr…" at bounding box center [399, 49] width 386 height 11
click at [566, 51] on input "Share with us your skincare routine that features the Genifique range (one entr…" at bounding box center [399, 49] width 386 height 11
drag, startPoint x: 384, startPoint y: 50, endPoint x: 361, endPoint y: 50, distance: 23.4
click at [361, 50] on input "Share with us your skincare routine that features the Genifique range (one entr…" at bounding box center [399, 49] width 386 height 11
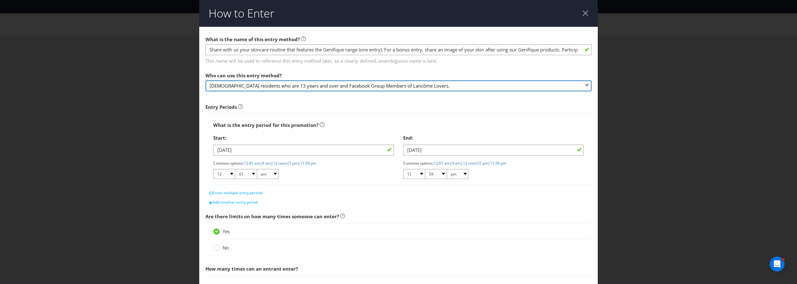
click at [446, 84] on select "[DEMOGRAPHIC_DATA] residents who are 13 years and over and Facebook Group Membe…" at bounding box center [399, 85] width 386 height 11
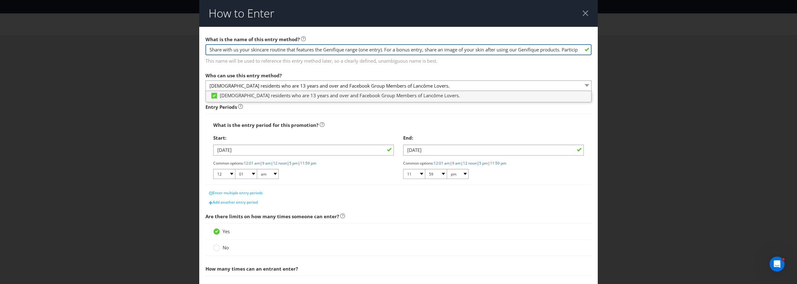
click at [450, 50] on input "Share with us your skincare routine that features the Genifique range (one entr…" at bounding box center [399, 49] width 386 height 11
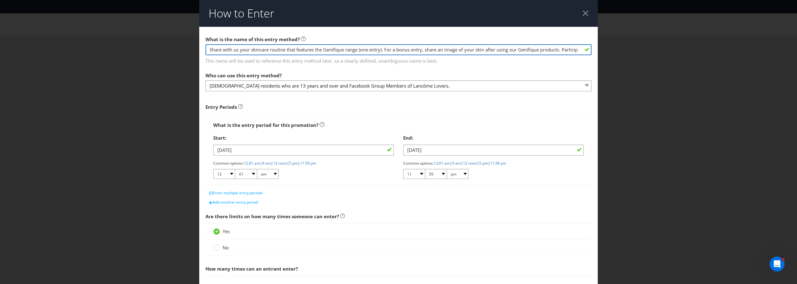
click at [571, 48] on input "Share with us your skincare routine that features the Genifique range (one entr…" at bounding box center [399, 49] width 386 height 11
paste input "#GenifiqueSpringGlow"
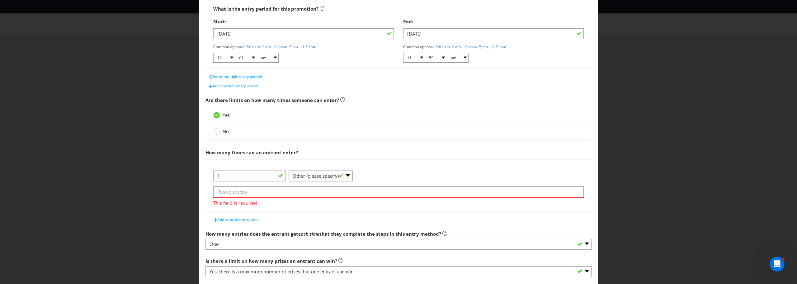
scroll to position [93, 0]
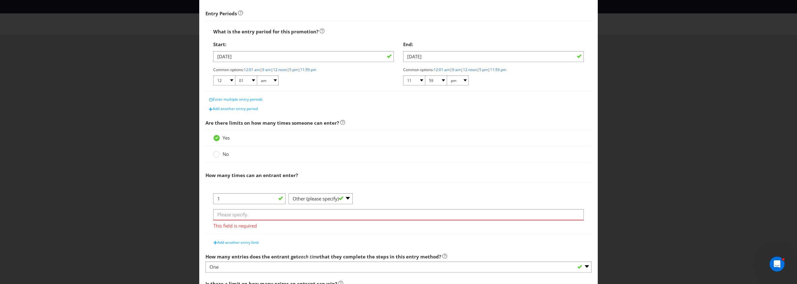
type input "Share with us your skincare routine that features the Genifique range (one entr…"
click at [250, 196] on input "1" at bounding box center [249, 198] width 72 height 11
click at [316, 200] on select "-- Please Select -- per person per day per purchase per transaction Other (plea…" at bounding box center [321, 198] width 64 height 11
click at [289, 193] on select "-- Please Select -- per person per day per purchase per transaction Other (plea…" at bounding box center [321, 198] width 64 height 11
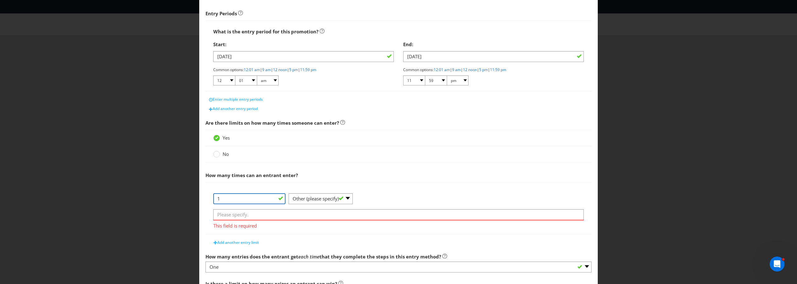
click at [244, 198] on input "1" at bounding box center [249, 198] width 72 height 11
click at [316, 194] on select "-- Please Select -- per person per day per purchase per transaction Other (plea…" at bounding box center [321, 198] width 64 height 11
click at [289, 193] on select "-- Please Select -- per person per day per purchase per transaction Other (plea…" at bounding box center [321, 198] width 64 height 11
click at [267, 208] on div "1" at bounding box center [250, 201] width 75 height 16
drag, startPoint x: 262, startPoint y: 217, endPoint x: 258, endPoint y: 214, distance: 5.1
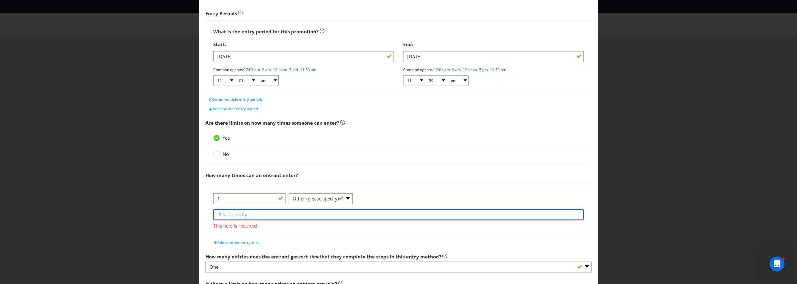
click at [262, 217] on input "text" at bounding box center [398, 214] width 371 height 11
click at [244, 204] on div at bounding box center [249, 204] width 72 height 1
click at [240, 200] on input "1" at bounding box center [249, 198] width 72 height 11
type input "2"
type input "1"
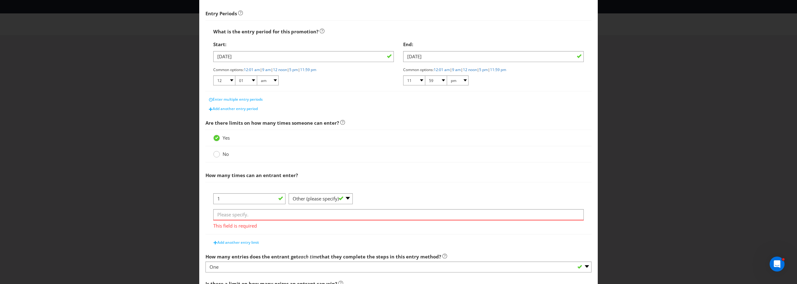
click at [218, 156] on circle at bounding box center [217, 154] width 6 height 6
click at [0, 0] on input "No" at bounding box center [0, 0] width 0 height 0
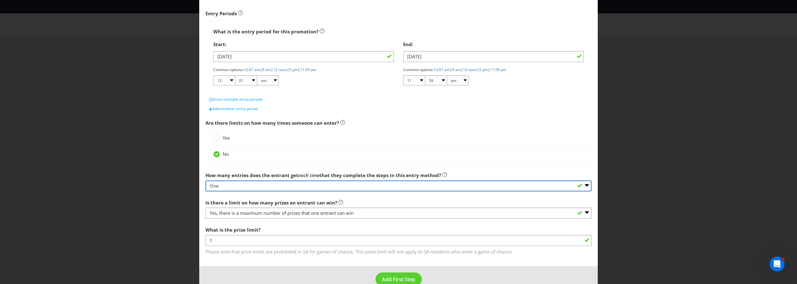
click at [272, 184] on select "-- Please select -- One More than one Other (please specify) Not applicable - g…" at bounding box center [399, 185] width 386 height 11
click at [206, 180] on select "-- Please select -- One More than one Other (please specify) Not applicable - g…" at bounding box center [399, 185] width 386 height 11
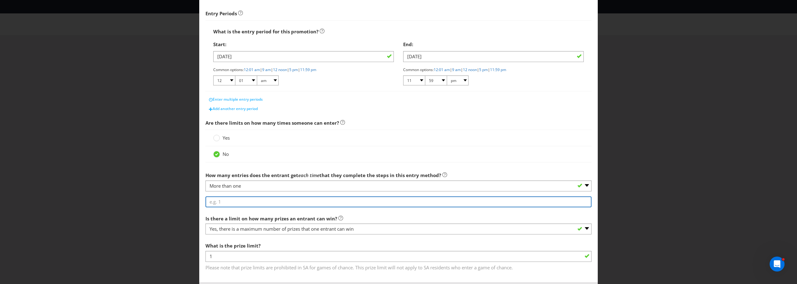
click at [241, 204] on input "number" at bounding box center [399, 201] width 386 height 11
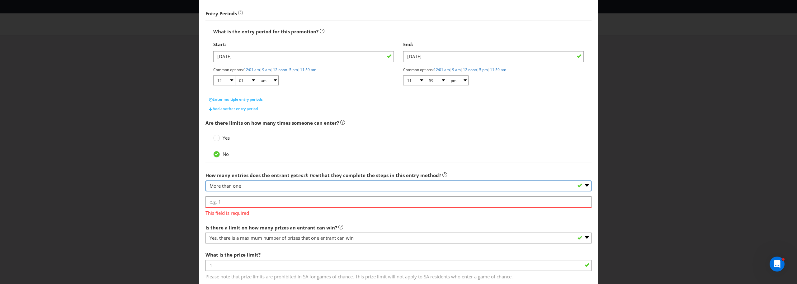
click at [279, 187] on select "-- Please select -- One More than one Other (please specify) Not applicable - g…" at bounding box center [399, 185] width 386 height 11
select select "OTHER"
click at [206, 180] on select "-- Please select -- One More than one Other (please specify) Not applicable - g…" at bounding box center [399, 185] width 386 height 11
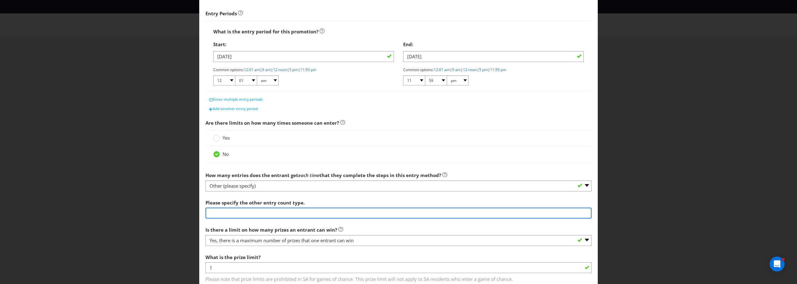
click at [261, 211] on input "text" at bounding box center [399, 212] width 386 height 11
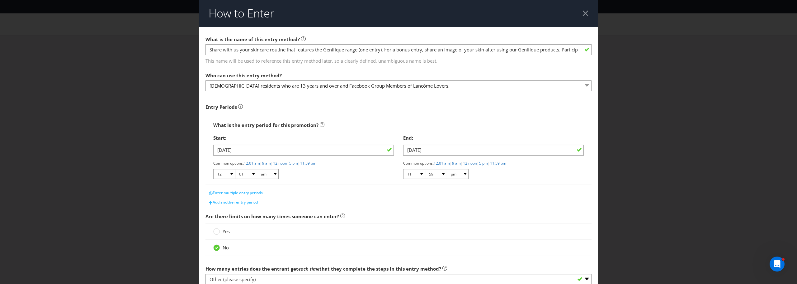
click at [286, 55] on div "This name will be used to reference this entry method later, so a clearly defin…" at bounding box center [399, 60] width 386 height 10
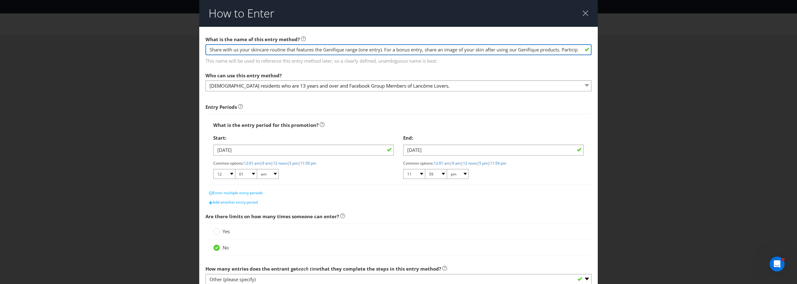
click at [380, 50] on input "Share with us your skincare routine that features the Genifique range (one entr…" at bounding box center [399, 49] width 386 height 11
drag, startPoint x: 386, startPoint y: 50, endPoint x: 142, endPoint y: 53, distance: 243.6
click at [142, 53] on div "How to Enter What is the name of this entry method? Share with us your skincare…" at bounding box center [398, 142] width 797 height 284
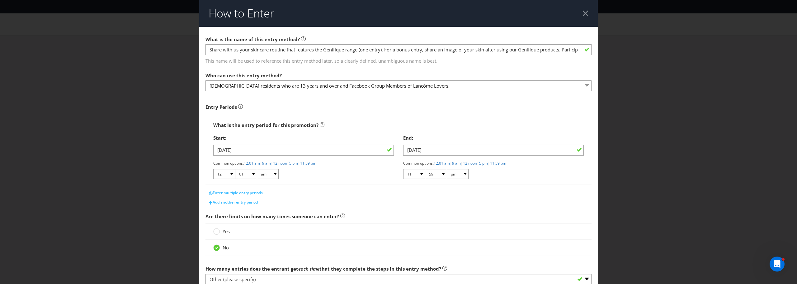
drag, startPoint x: 382, startPoint y: 51, endPoint x: 352, endPoint y: 139, distance: 93.5
click at [352, 139] on div "Start:" at bounding box center [303, 137] width 181 height 13
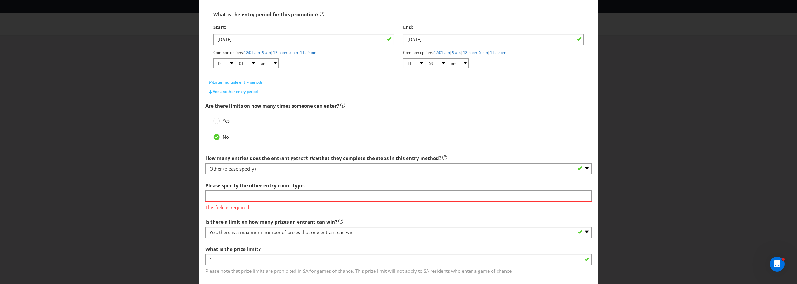
scroll to position [125, 0]
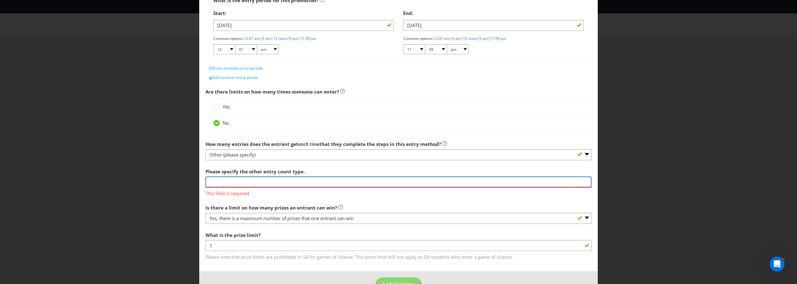
click at [260, 180] on input "text" at bounding box center [399, 181] width 386 height 11
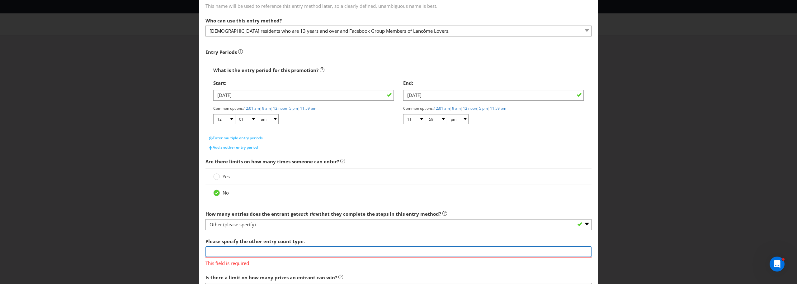
scroll to position [0, 0]
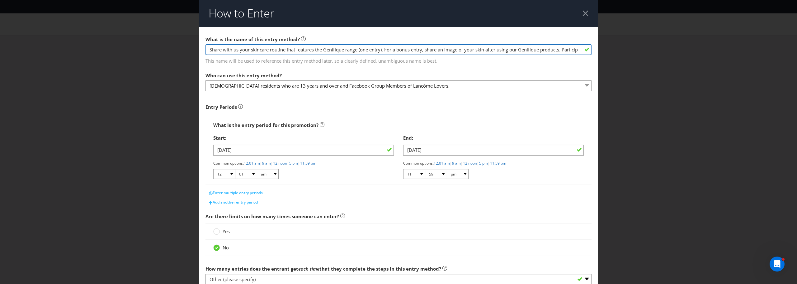
click at [210, 45] on input "Share with us your skincare routine that features the Genifique range (one entr…" at bounding box center [399, 49] width 386 height 11
drag, startPoint x: 206, startPoint y: 49, endPoint x: 372, endPoint y: 50, distance: 165.7
click at [372, 50] on input "Share with us your skincare routine that features the Genifique range (one entr…" at bounding box center [399, 49] width 386 height 11
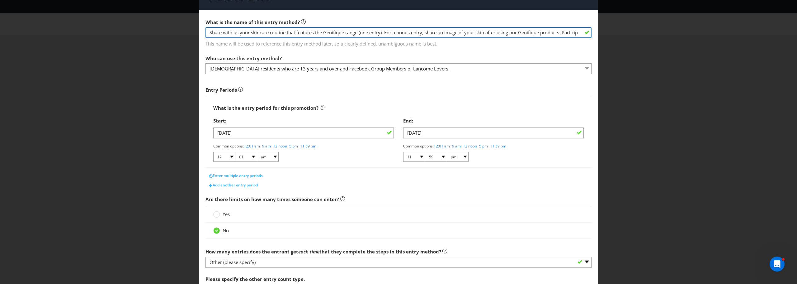
scroll to position [31, 0]
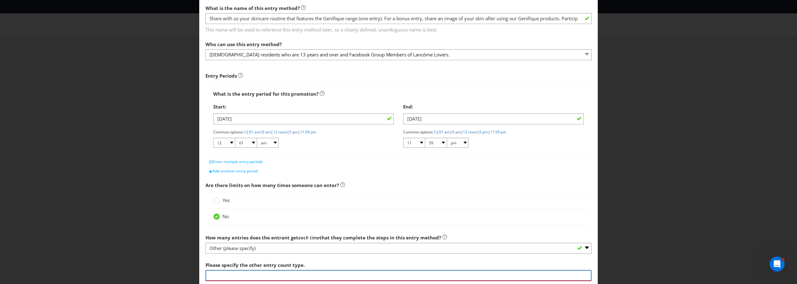
click at [288, 272] on input "text" at bounding box center [399, 275] width 386 height 11
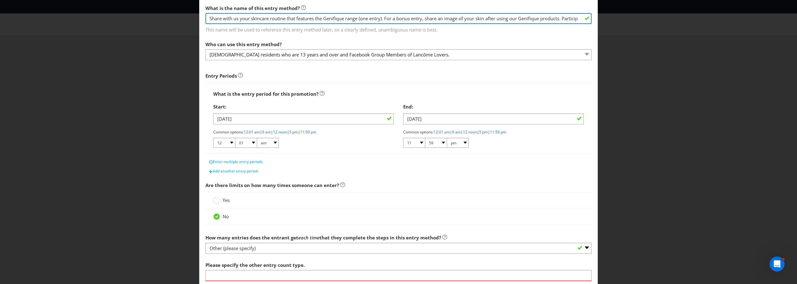
click at [306, 18] on input "Share with us your skincare routine that features the Genifique range (one entr…" at bounding box center [399, 18] width 386 height 11
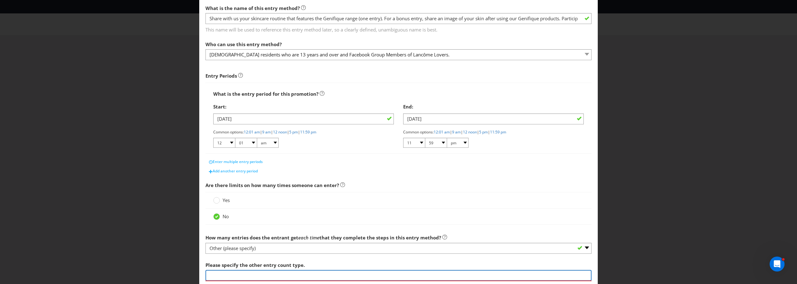
click at [231, 277] on input "text" at bounding box center [399, 275] width 386 height 11
paste input "Share with us your skincare routine that features the Genifique range (one entr…"
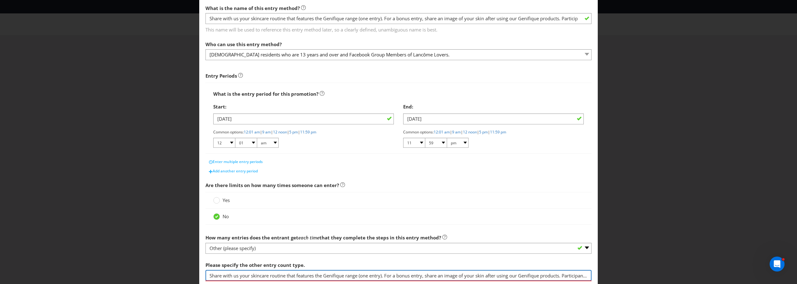
scroll to position [0, 122]
click at [252, 279] on input "Share with us your skincare routine that features the Genifique range (one entr…" at bounding box center [399, 275] width 386 height 11
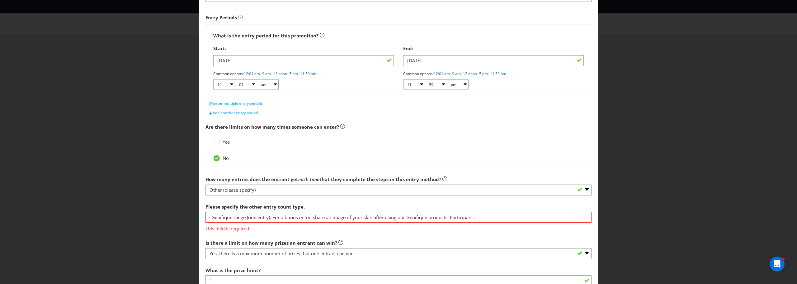
scroll to position [93, 0]
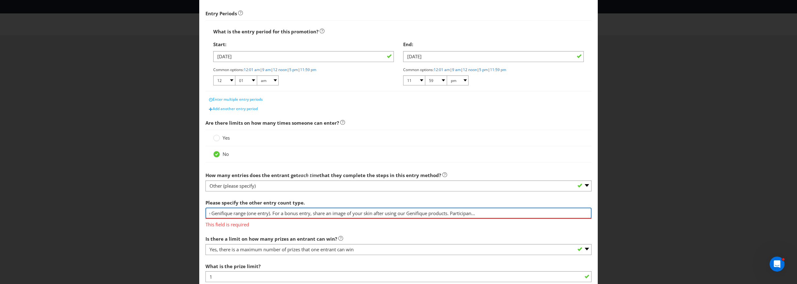
type input "Share with us your skincare routine that features the Genifique range (one entr…"
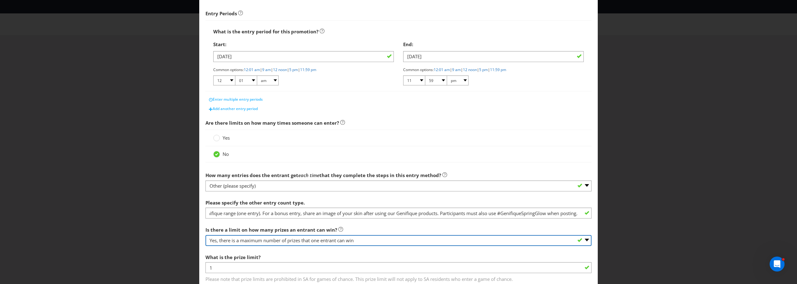
click at [280, 253] on span "Is there a limit on how many prizes an entrant can win? -- Please select -- Yes…" at bounding box center [399, 252] width 386 height 59
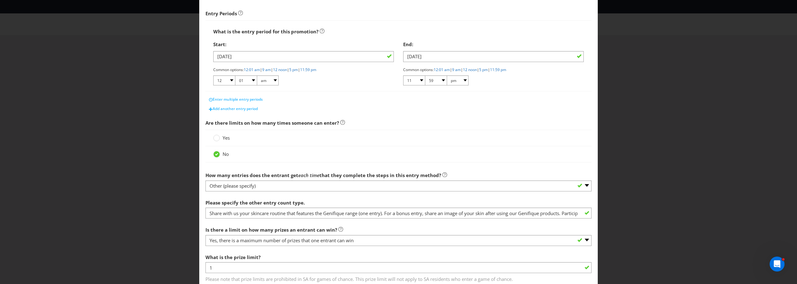
click at [155, 208] on div "How to Enter What is the name of this entry method? Share with us your skincare…" at bounding box center [398, 142] width 797 height 284
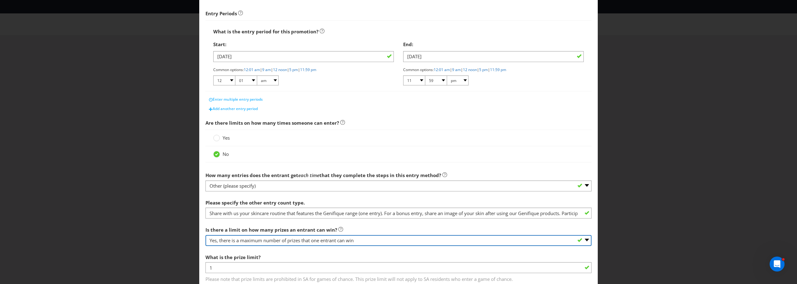
click at [293, 236] on select "-- Please select -- Yes, there is a maximum number of prizes that one entrant c…" at bounding box center [399, 240] width 386 height 11
click at [206, 235] on select "-- Please select -- Yes, there is a maximum number of prizes that one entrant c…" at bounding box center [399, 240] width 386 height 11
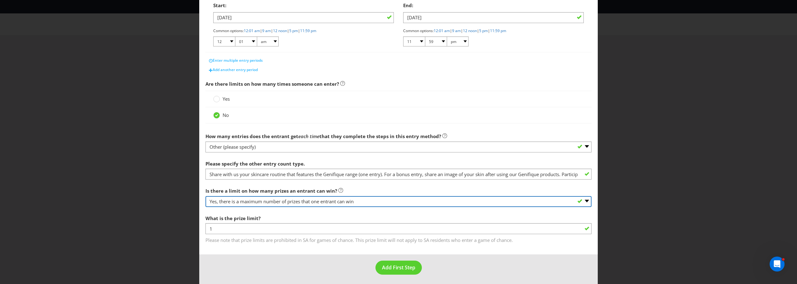
scroll to position [134, 0]
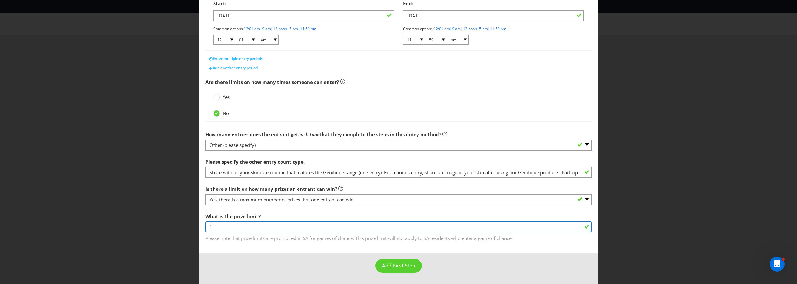
click at [253, 226] on input "1" at bounding box center [399, 226] width 386 height 11
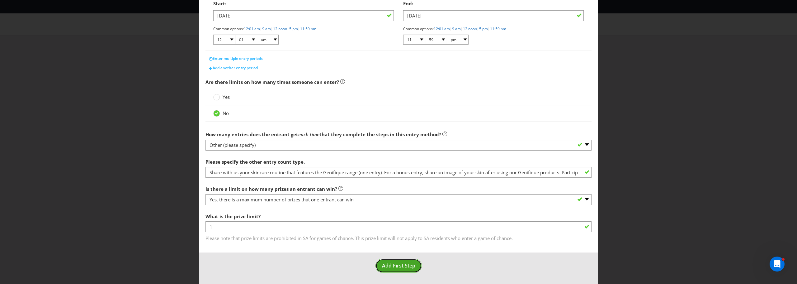
click at [401, 268] on span "Add First Step" at bounding box center [398, 265] width 33 height 7
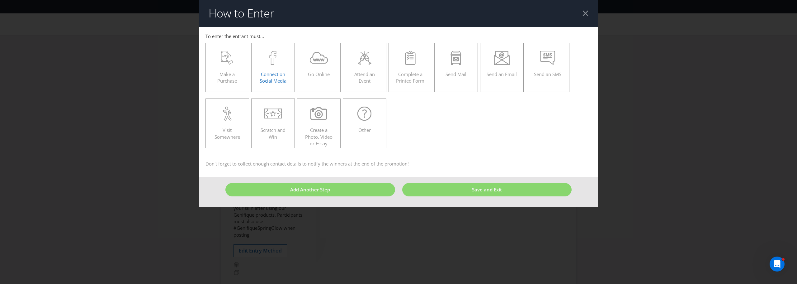
click at [275, 79] on span "Connect on Social Media" at bounding box center [273, 77] width 27 height 13
click at [0, 0] on input "Connect on Social Media" at bounding box center [0, 0] width 0 height 0
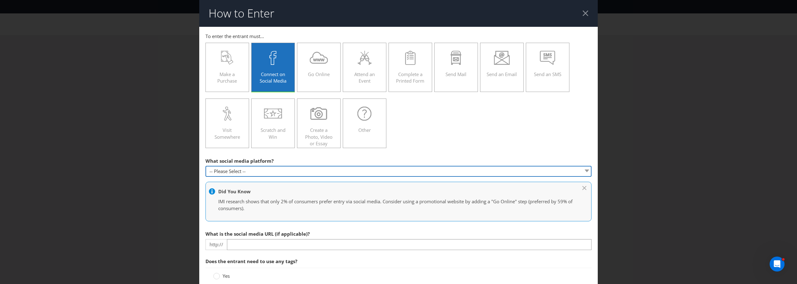
click at [273, 172] on select "-- Please Select -- Facebook X Instagram Snapchat Pinterest Tumblr Youtube Othe…" at bounding box center [399, 171] width 386 height 11
select select "FACEBOOK"
click at [206, 166] on select "-- Please Select -- Facebook X Instagram Snapchat Pinterest Tumblr Youtube Othe…" at bounding box center [399, 171] width 386 height 11
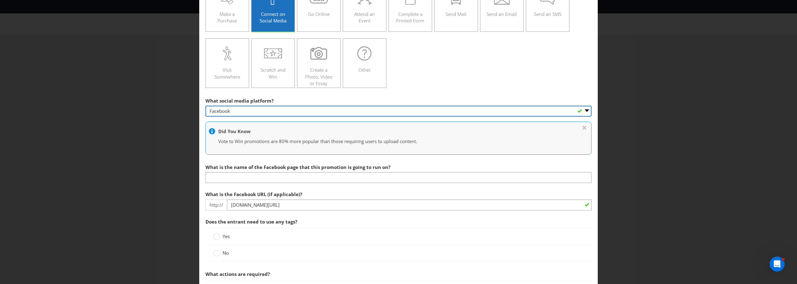
scroll to position [62, 0]
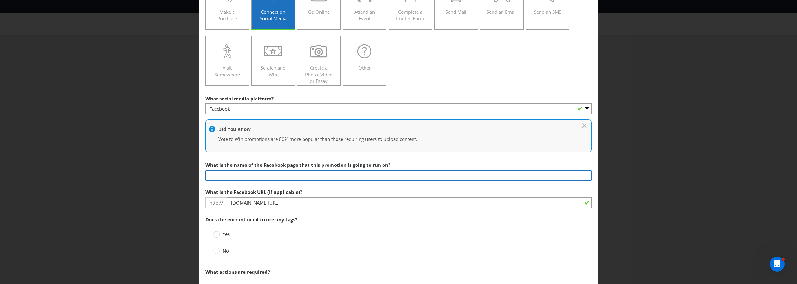
click at [289, 173] on input "text" at bounding box center [399, 175] width 386 height 11
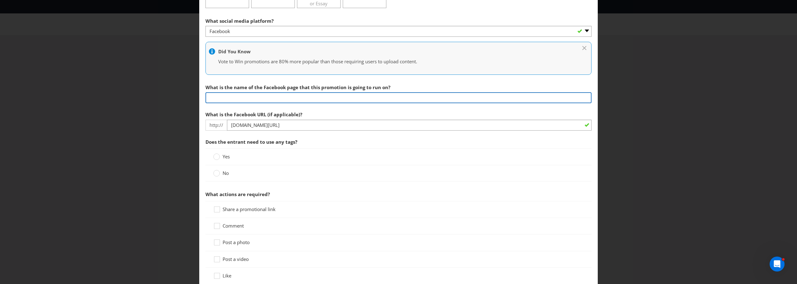
scroll to position [156, 0]
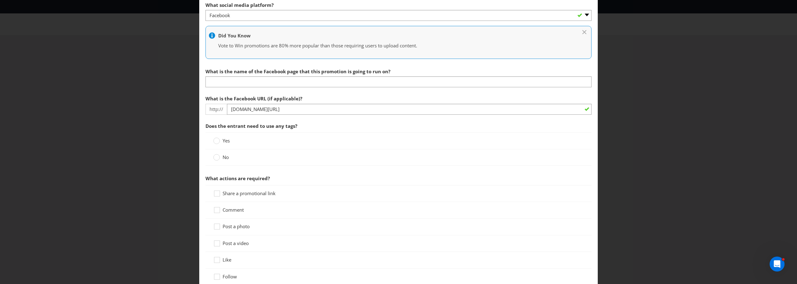
click at [249, 144] on div "Yes" at bounding box center [399, 140] width 386 height 17
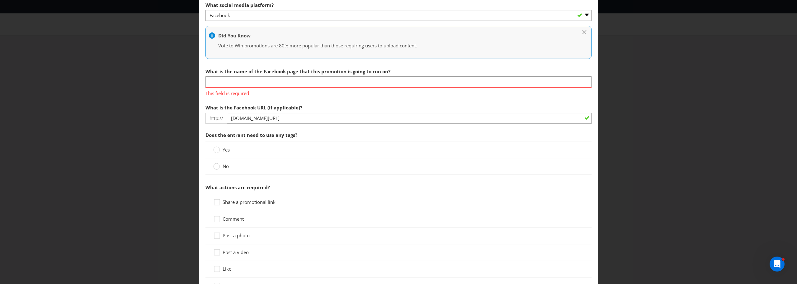
click at [234, 149] on div "Yes" at bounding box center [398, 149] width 371 height 7
click at [251, 81] on input "text" at bounding box center [399, 81] width 386 height 11
click at [280, 79] on input "text" at bounding box center [399, 81] width 386 height 11
drag, startPoint x: 280, startPoint y: 79, endPoint x: 262, endPoint y: 87, distance: 19.5
click at [262, 87] on input "text" at bounding box center [399, 81] width 386 height 11
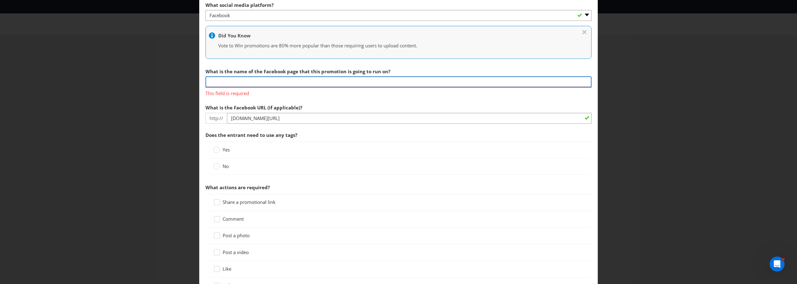
click at [257, 81] on input "text" at bounding box center [399, 81] width 386 height 11
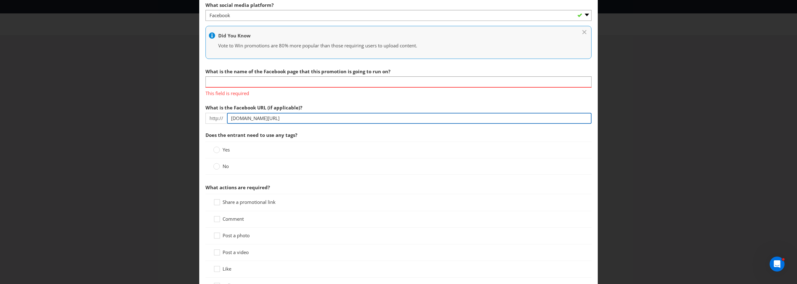
click at [258, 121] on input "[DOMAIN_NAME][URL]" at bounding box center [409, 118] width 365 height 11
paste input "[URL][DOMAIN_NAME]"
drag, startPoint x: 310, startPoint y: 115, endPoint x: 124, endPoint y: 89, distance: 187.7
click at [124, 89] on div "How to Enter To enter the entrant must... Make a Purchase Connect on Social Med…" at bounding box center [398, 142] width 797 height 284
paste input "[URL][DOMAIN_NAME]"
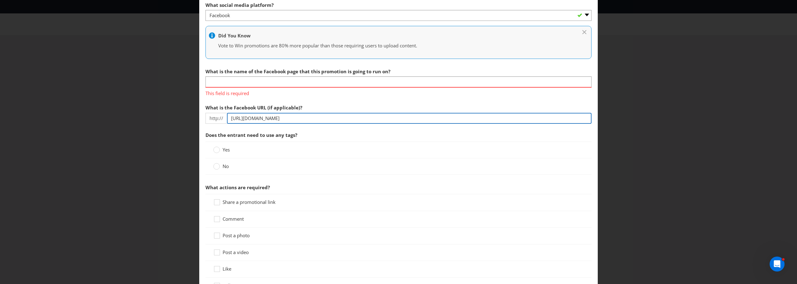
drag, startPoint x: 245, startPoint y: 119, endPoint x: 183, endPoint y: 116, distance: 62.4
click at [183, 116] on div "How to Enter To enter the entrant must... Make a Purchase Connect on Social Med…" at bounding box center [398, 142] width 797 height 284
type input "[DOMAIN_NAME][URL]"
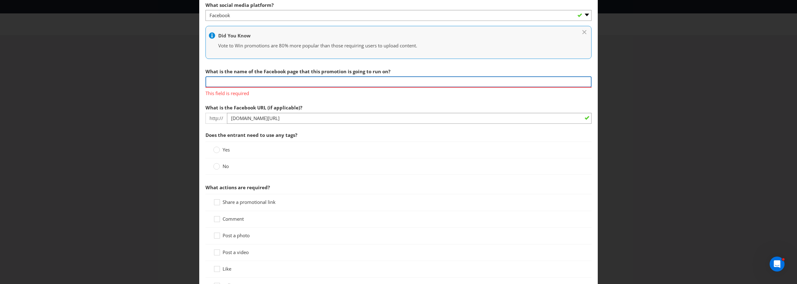
click at [271, 79] on input "text" at bounding box center [399, 81] width 386 height 11
paste input "Lancôme Lovers ([GEOGRAPHIC_DATA])"
type input "Lancôme Lovers ([GEOGRAPHIC_DATA])"
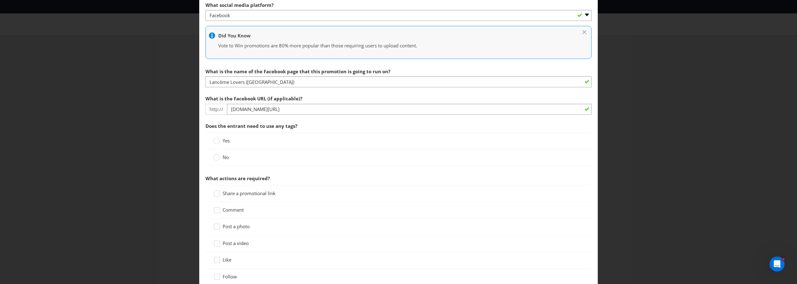
click at [234, 149] on div "Yes No" at bounding box center [399, 148] width 386 height 33
click at [221, 142] on label "Yes" at bounding box center [222, 140] width 18 height 7
click at [0, 0] on input "Yes" at bounding box center [0, 0] width 0 height 0
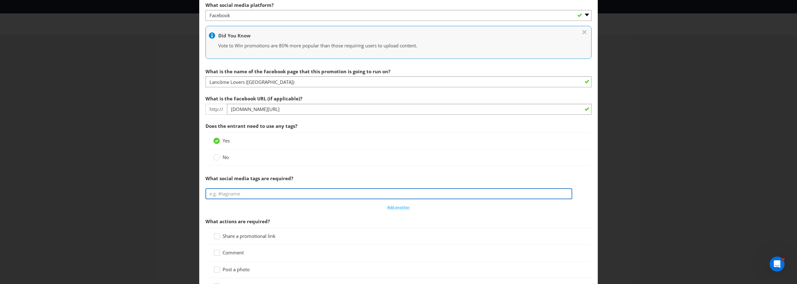
click at [236, 193] on input "text" at bounding box center [389, 193] width 367 height 11
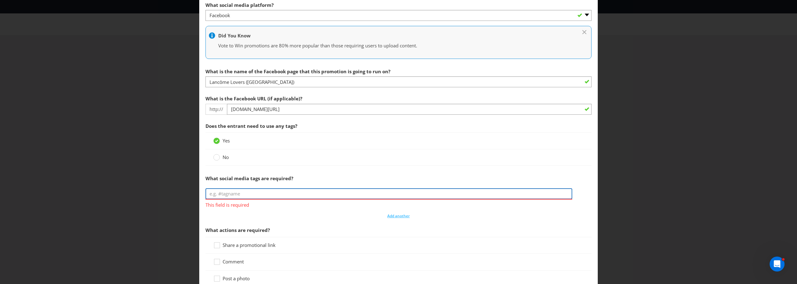
click at [222, 189] on input "text" at bounding box center [389, 193] width 367 height 11
paste input "#GenifiqueSpringGlow"
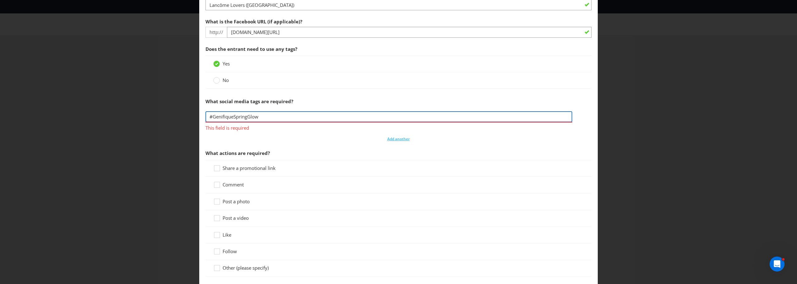
scroll to position [249, 0]
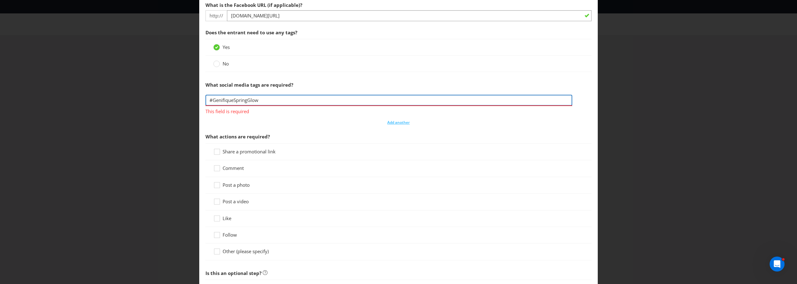
type input "#GenifiqueSpringGlow"
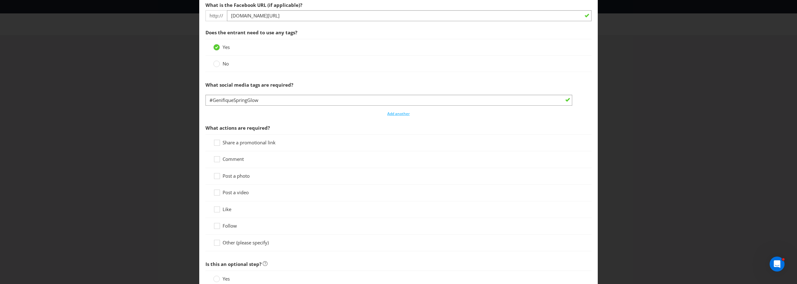
click at [271, 119] on section "What social media platform? -- Please Select -- Facebook X Instagram Snapchat P…" at bounding box center [399, 79] width 386 height 349
click at [217, 226] on icon at bounding box center [217, 226] width 9 height 9
click at [0, 0] on input "Follow" at bounding box center [0, 0] width 0 height 0
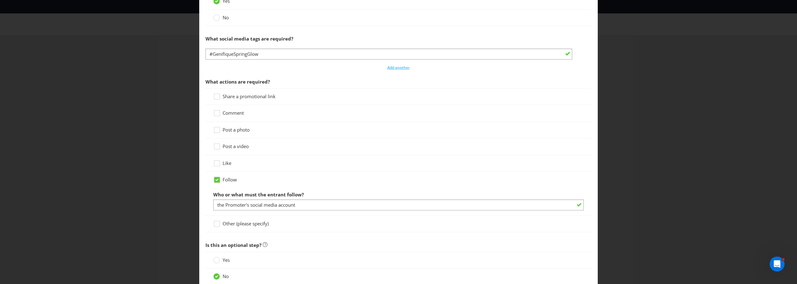
scroll to position [311, 0]
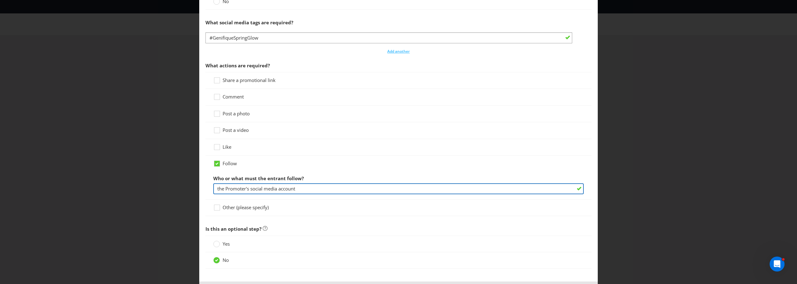
click at [272, 192] on input "the Promoter's social media account" at bounding box center [398, 188] width 371 height 11
drag, startPoint x: 309, startPoint y: 189, endPoint x: 192, endPoint y: 185, distance: 116.6
click at [192, 185] on div "How to Enter To enter the entrant must... Make a Purchase Connect on Social Med…" at bounding box center [398, 142] width 797 height 284
click at [216, 167] on div at bounding box center [398, 167] width 371 height 1
click at [216, 163] on icon at bounding box center [217, 163] width 3 height 2
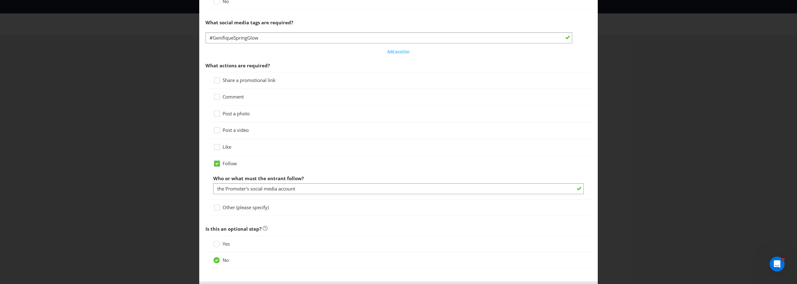
click at [0, 0] on input "Follow" at bounding box center [0, 0] width 0 height 0
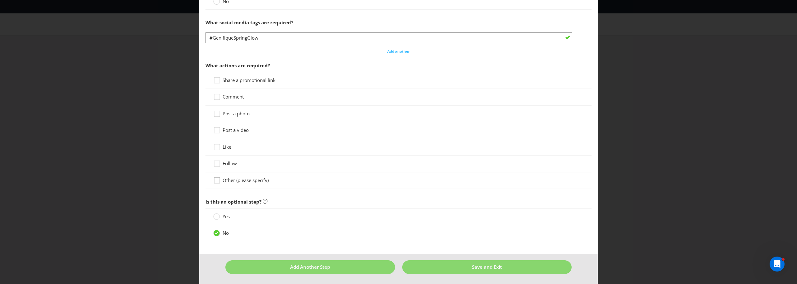
click at [217, 180] on icon at bounding box center [217, 181] width 9 height 9
click at [0, 0] on input "Other (please specify)" at bounding box center [0, 0] width 0 height 0
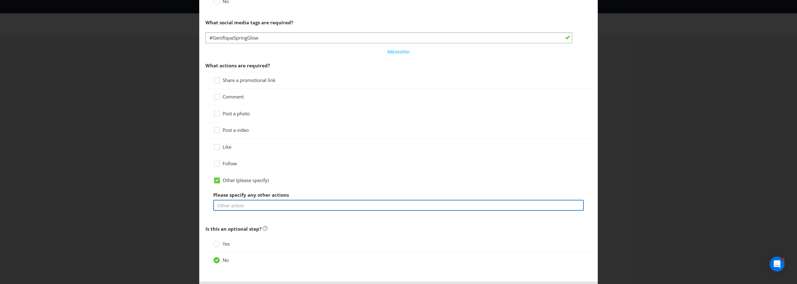
click at [258, 203] on input "text" at bounding box center [398, 205] width 371 height 11
paste input "#GenifiqueSpringGlow"
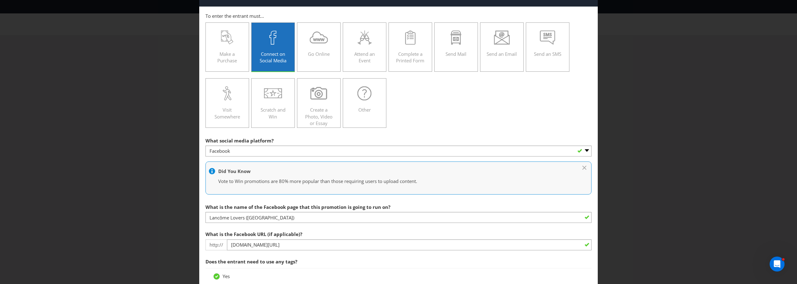
scroll to position [31, 0]
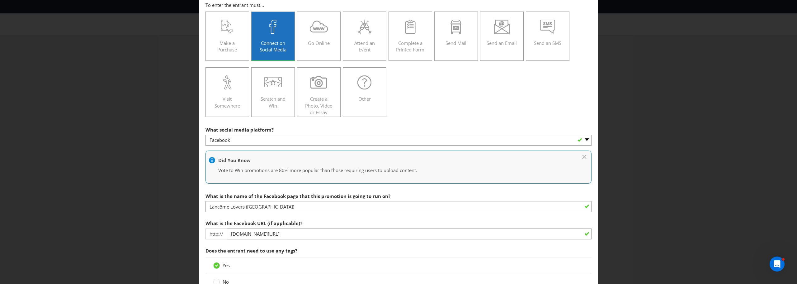
click at [694, 84] on div "How to Enter To enter the entrant must... Make a Purchase Connect on Social Med…" at bounding box center [398, 142] width 797 height 284
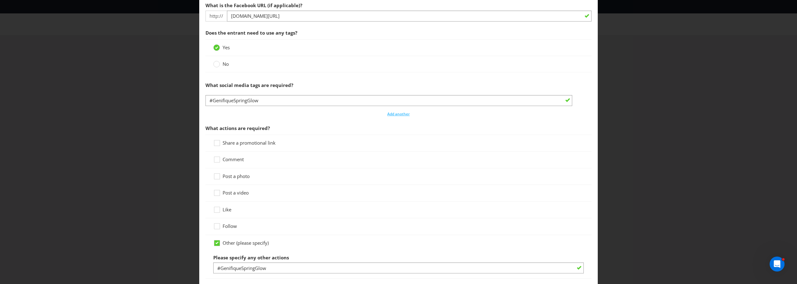
scroll to position [249, 0]
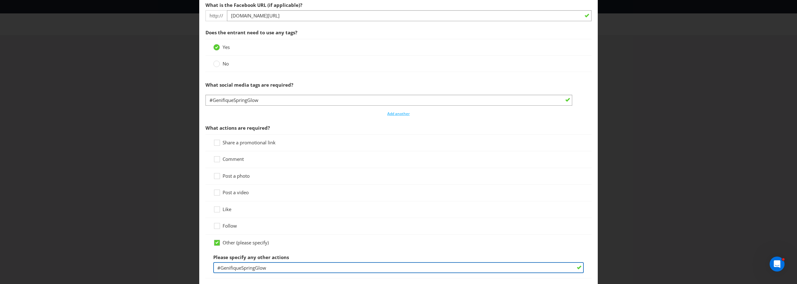
click at [244, 268] on input "#GenifiqueSpringGlow" at bounding box center [398, 267] width 371 height 11
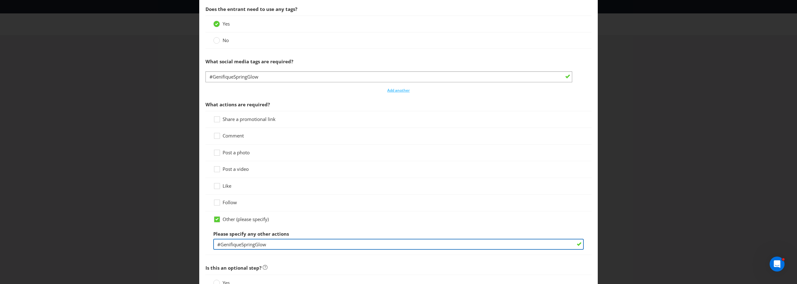
scroll to position [311, 0]
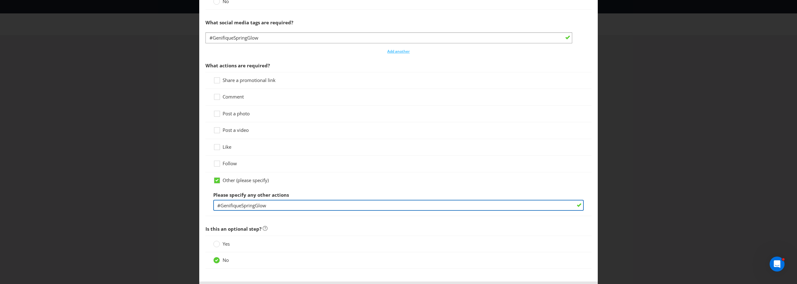
click at [216, 201] on input "#GenifiqueSpringGlow" at bounding box center [398, 205] width 371 height 11
paste input "'Share with us your skincare routine that features the Genifique range. For a b…"
click at [217, 203] on input "'Share with us your skincare routine that features the Genifique range. For a b…" at bounding box center [398, 205] width 371 height 11
click at [372, 208] on input "Share with us your skincare routine that features the Genifique range. For a bo…" at bounding box center [398, 205] width 371 height 11
click at [368, 209] on input "Share with us your skincare routine that features the Genifique range. For a bo…" at bounding box center [398, 205] width 371 height 11
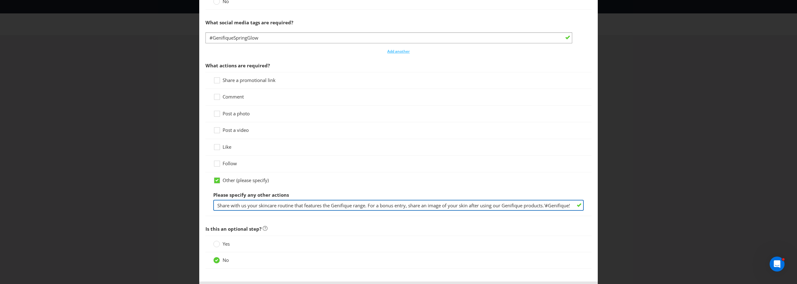
click at [367, 208] on input "Share with us your skincare routine that features the Genifique range. For a bo…" at bounding box center [398, 205] width 371 height 11
click at [515, 209] on input "Share with us your skincare routine that features the Genifique range. For a bo…" at bounding box center [398, 205] width 371 height 11
click at [540, 205] on input "Share with us your skincare routine that features the Genifique range (one entr…" at bounding box center [398, 205] width 371 height 11
click at [469, 199] on div "Please specify any other actions Share with us your skincare routine that featu…" at bounding box center [398, 199] width 371 height 22
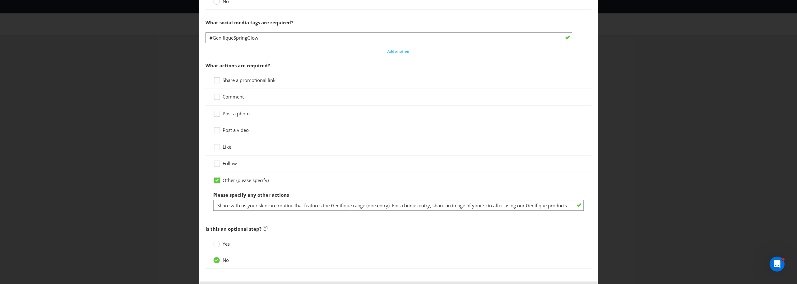
click at [440, 210] on div at bounding box center [398, 210] width 371 height 1
drag, startPoint x: 445, startPoint y: 203, endPoint x: 451, endPoint y: 203, distance: 6.2
click at [445, 203] on input "Share with us your skincare routine that features the Genifique range (one entr…" at bounding box center [398, 205] width 371 height 11
click at [542, 207] on input "Share with us your skincare routine that features the Genifique range (one entr…" at bounding box center [398, 205] width 371 height 11
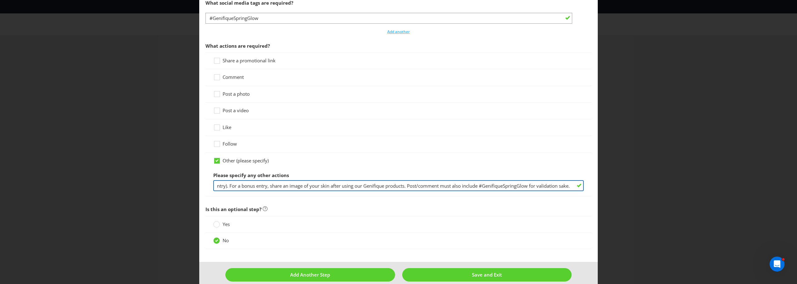
scroll to position [339, 0]
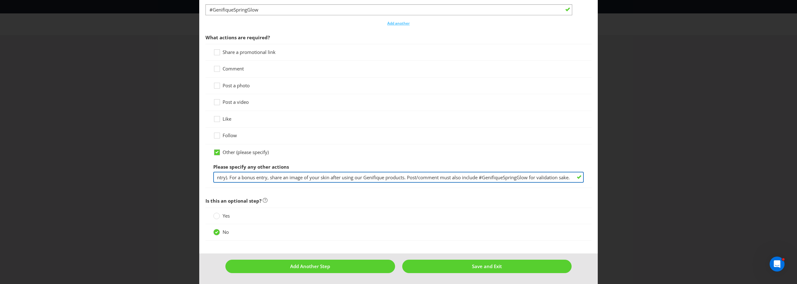
type input "Share with us your skincare routine that features the Genifique range (one entr…"
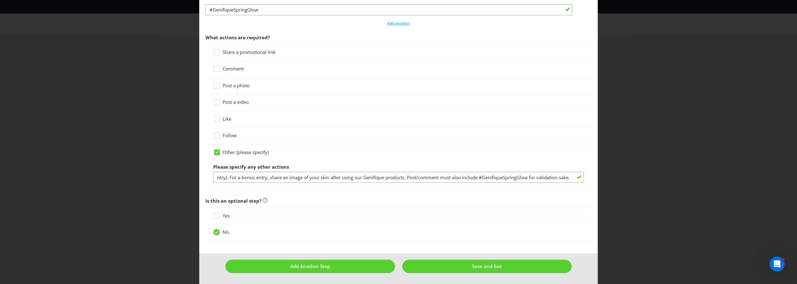
click at [223, 217] on span "Yes" at bounding box center [226, 215] width 7 height 6
click at [0, 0] on input "Yes" at bounding box center [0, 0] width 0 height 0
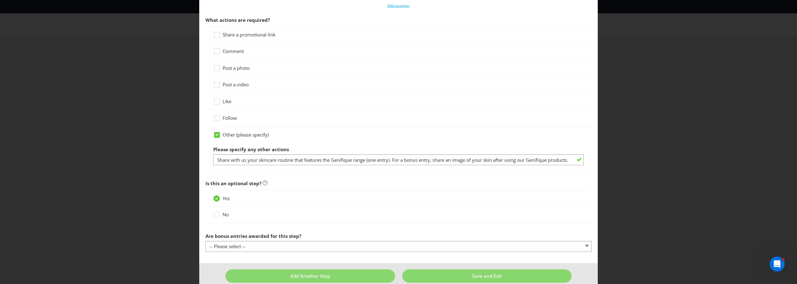
scroll to position [367, 0]
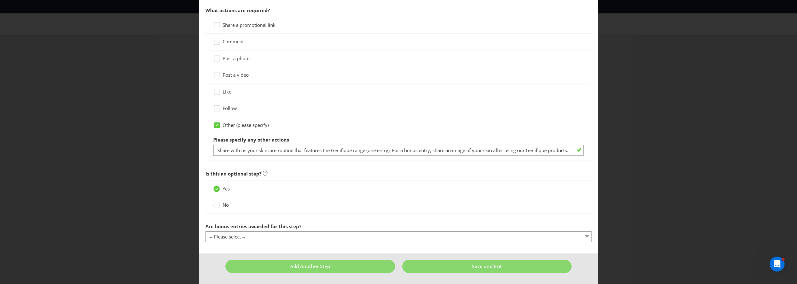
click at [220, 206] on label "No" at bounding box center [221, 204] width 17 height 7
click at [0, 0] on input "No" at bounding box center [0, 0] width 0 height 0
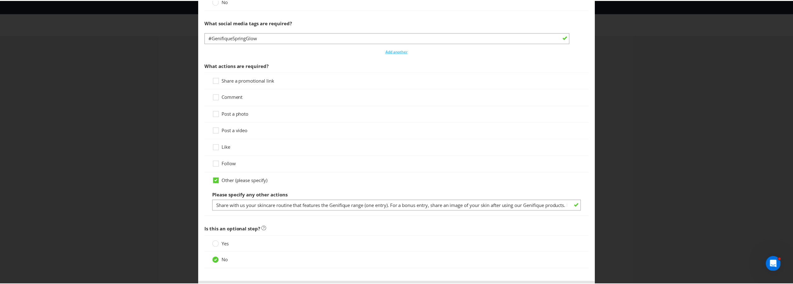
scroll to position [339, 0]
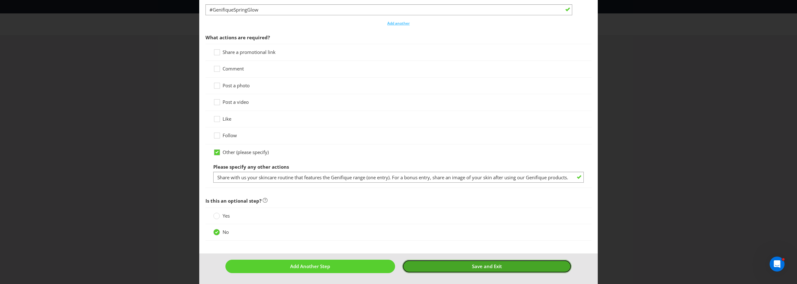
click at [466, 268] on button "Save and Exit" at bounding box center [487, 265] width 170 height 13
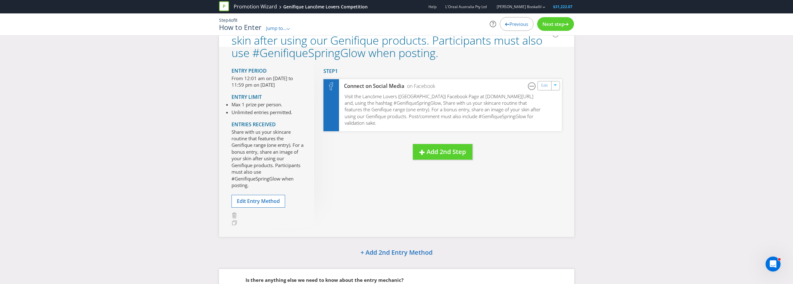
scroll to position [31, 0]
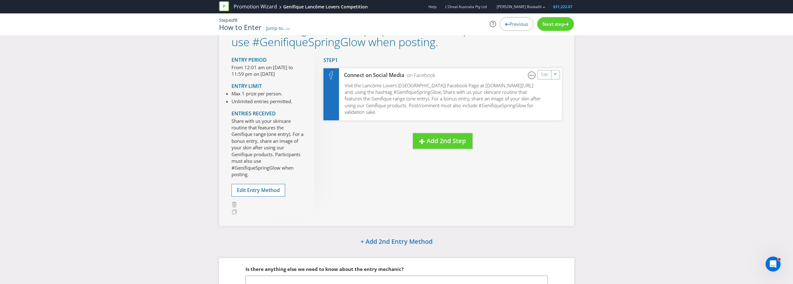
click at [548, 24] on span "Next step" at bounding box center [553, 24] width 22 height 6
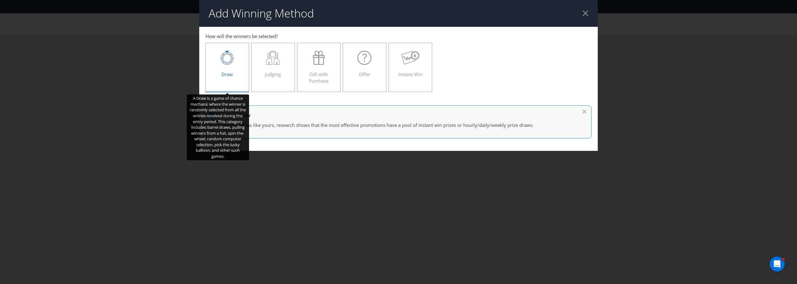
click at [229, 69] on div "Draw" at bounding box center [227, 65] width 31 height 28
click at [0, 0] on input "Draw" at bounding box center [0, 0] width 0 height 0
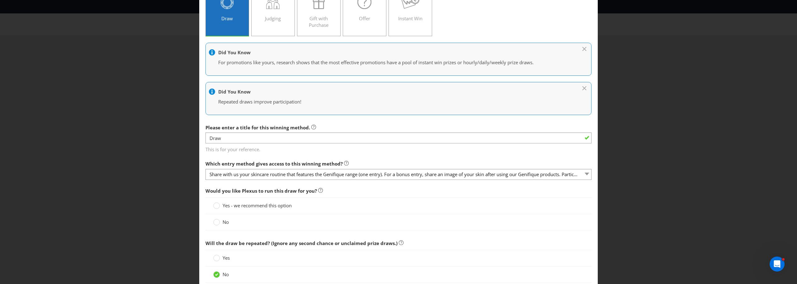
scroll to position [62, 0]
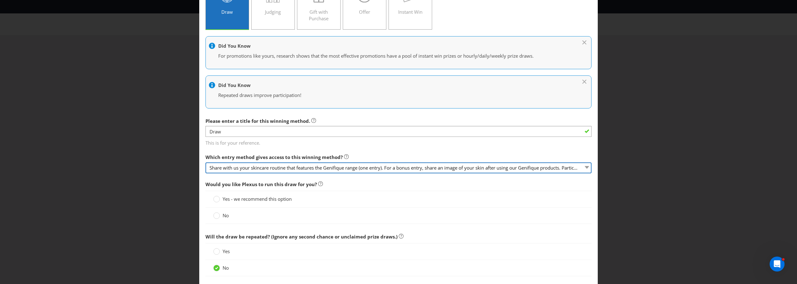
click at [272, 170] on select "Share with us your skincare routine that features the Genifique range (one entr…" at bounding box center [399, 167] width 386 height 11
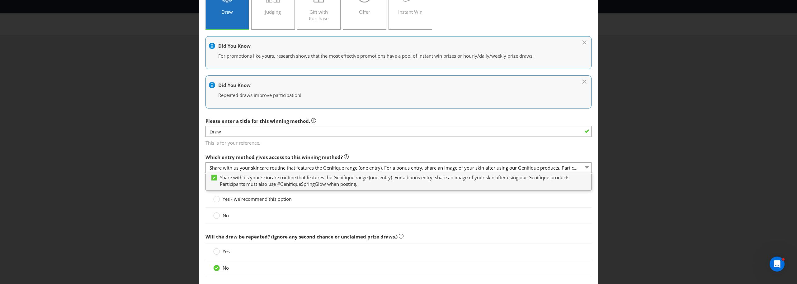
click at [397, 142] on span "This is for your reference." at bounding box center [399, 141] width 386 height 9
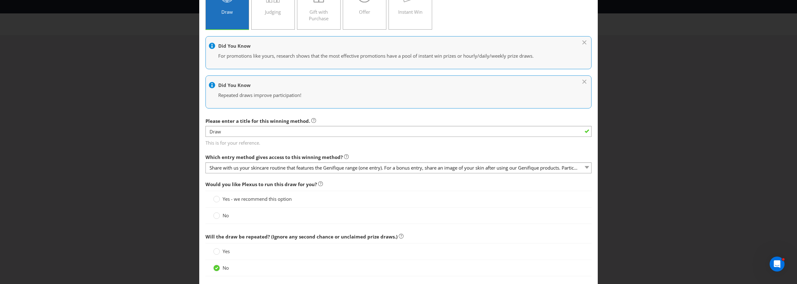
click at [236, 211] on div "No" at bounding box center [399, 215] width 386 height 16
click at [217, 218] on circle at bounding box center [217, 215] width 6 height 6
click at [0, 0] on input "No" at bounding box center [0, 0] width 0 height 0
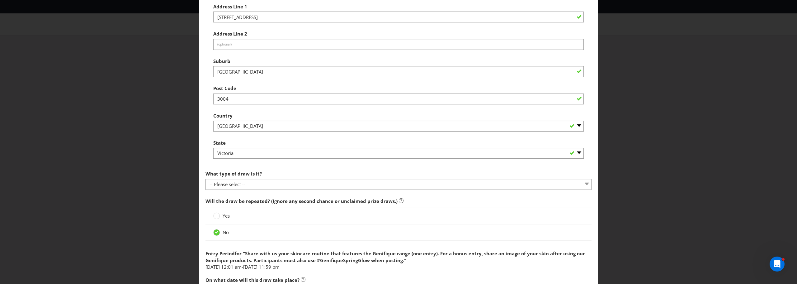
scroll to position [343, 0]
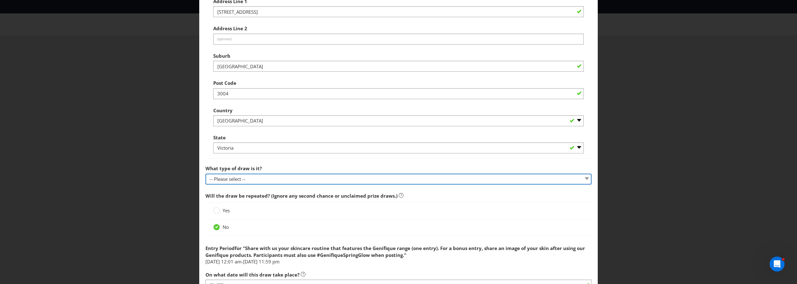
click at [247, 176] on select "-- Please select -- Computerised random selection Barrel draw Don't specify Oth…" at bounding box center [399, 178] width 386 height 11
select select "COMPUTERISED"
click at [206, 173] on select "-- Please select -- Computerised random selection Barrel draw Don't specify Oth…" at bounding box center [399, 178] width 386 height 11
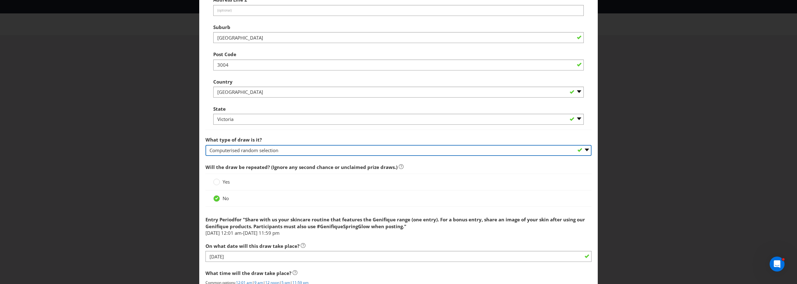
scroll to position [405, 0]
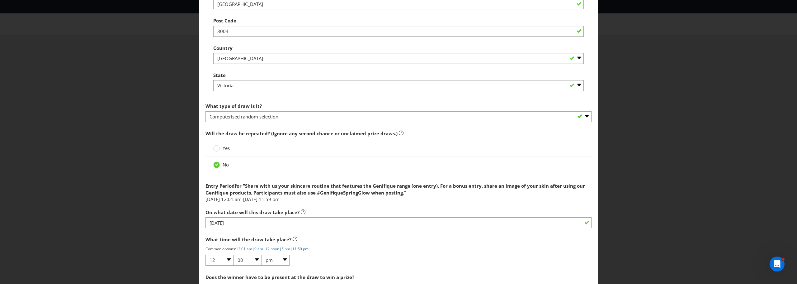
click at [213, 154] on div "Yes" at bounding box center [399, 148] width 386 height 17
click at [216, 148] on circle at bounding box center [217, 148] width 6 height 6
click at [0, 0] on input "Yes" at bounding box center [0, 0] width 0 height 0
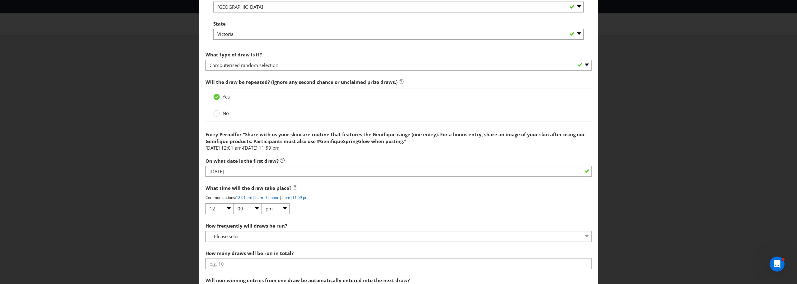
scroll to position [467, 0]
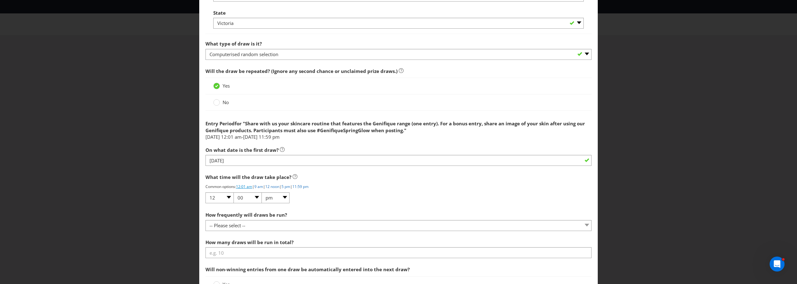
click at [249, 185] on link "12:01 am" at bounding box center [244, 186] width 16 height 5
select select "01"
select select "am"
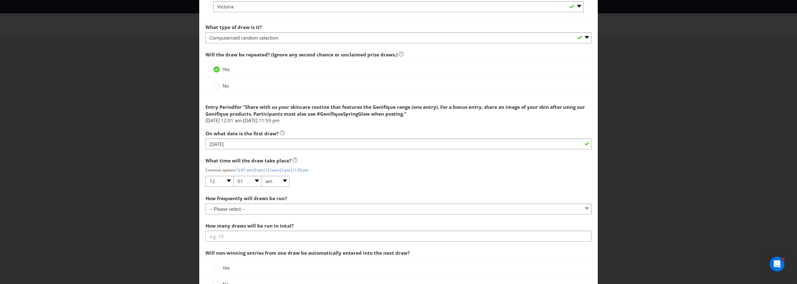
scroll to position [529, 0]
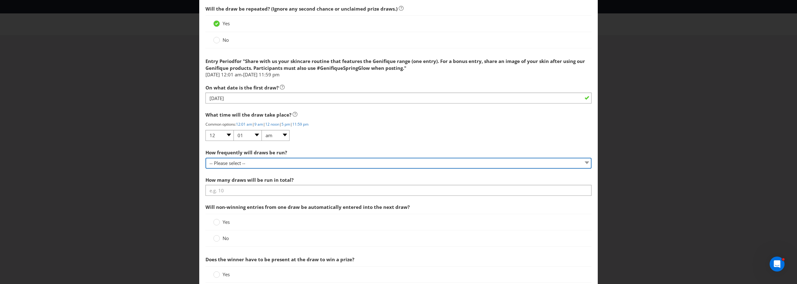
click at [249, 163] on select "-- Please select -- Hourly Daily Weekly Fortnightly Monthly Every 3 Months Irre…" at bounding box center [399, 163] width 386 height 11
select select "FORTNIGHTLY"
click at [206, 158] on select "-- Please select -- Hourly Daily Weekly Fortnightly Monthly Every 3 Months Irre…" at bounding box center [399, 163] width 386 height 11
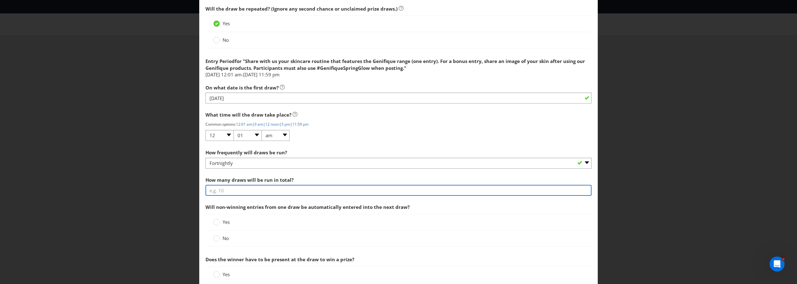
click at [254, 188] on input "number" at bounding box center [399, 190] width 386 height 11
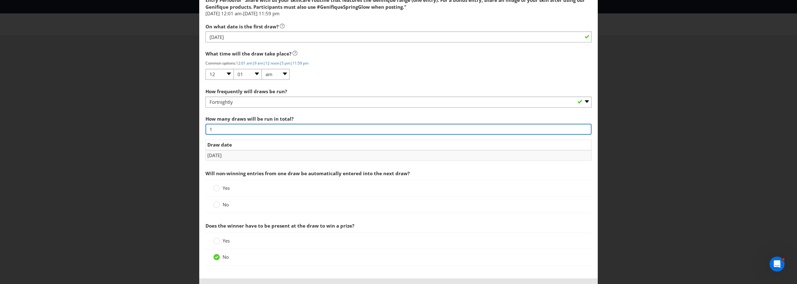
scroll to position [592, 0]
type input "1"
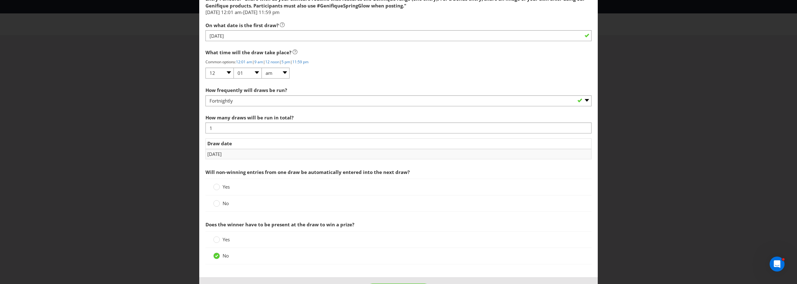
click at [230, 202] on div "Yes No" at bounding box center [399, 194] width 386 height 33
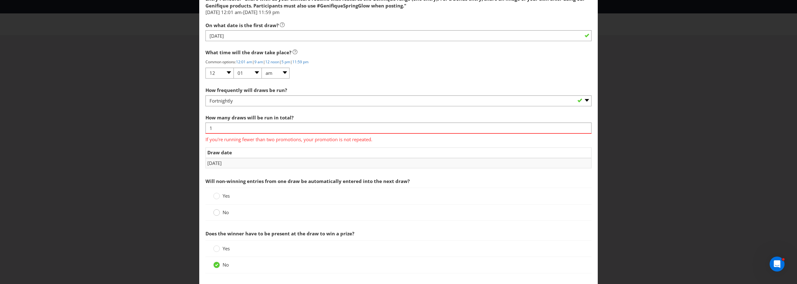
click at [214, 214] on circle at bounding box center [217, 212] width 6 height 6
click at [0, 0] on input "No" at bounding box center [0, 0] width 0 height 0
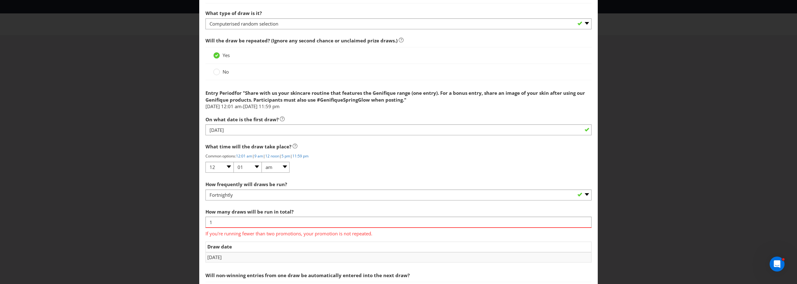
scroll to position [498, 0]
click at [259, 188] on div "How frequently will draws be run? -- Please select -- Hourly Daily Weekly Fortn…" at bounding box center [399, 188] width 386 height 22
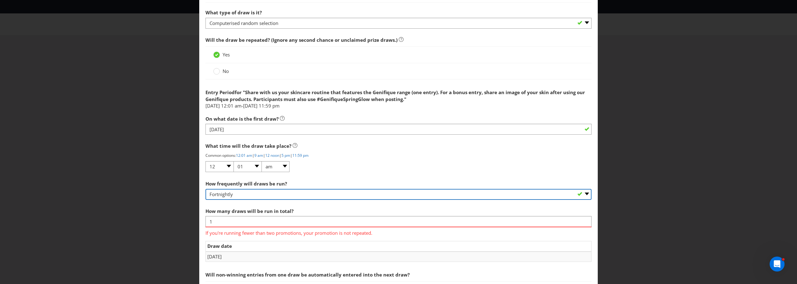
click at [263, 194] on select "-- Please select -- Hourly Daily Weekly Fortnightly Monthly Every 3 Months Irre…" at bounding box center [399, 194] width 386 height 11
click at [206, 189] on select "-- Please select -- Hourly Daily Weekly Fortnightly Monthly Every 3 Months Irre…" at bounding box center [399, 194] width 386 height 11
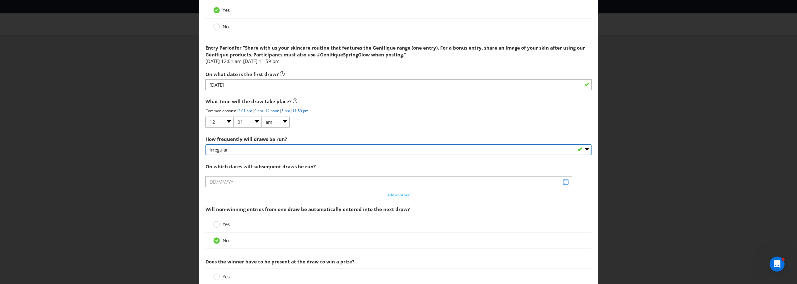
scroll to position [561, 0]
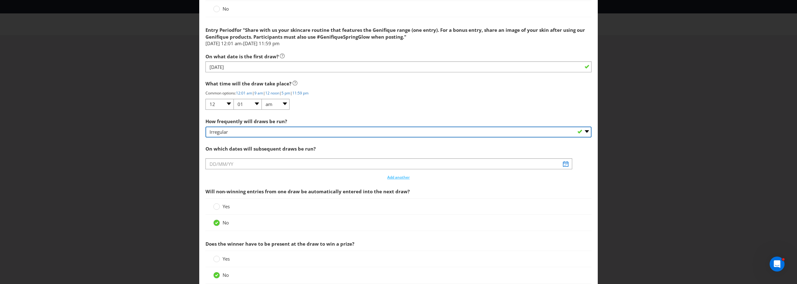
click at [261, 131] on select "-- Please select -- Hourly Daily Weekly Fortnightly Monthly Every 3 Months Irre…" at bounding box center [399, 131] width 386 height 11
select select "FORTNIGHTLY"
click at [206, 126] on select "-- Please select -- Hourly Daily Weekly Fortnightly Monthly Every 3 Months Irre…" at bounding box center [399, 131] width 386 height 11
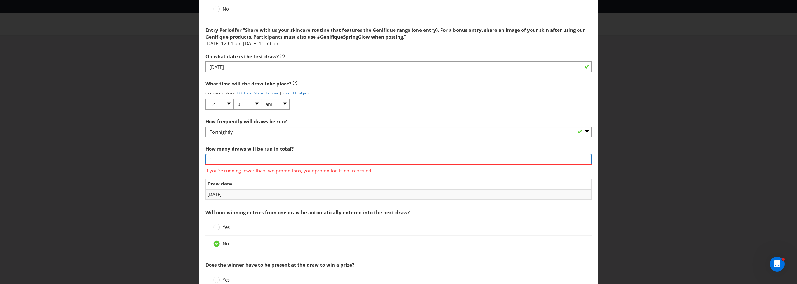
click at [230, 159] on input "1" at bounding box center [399, 159] width 386 height 11
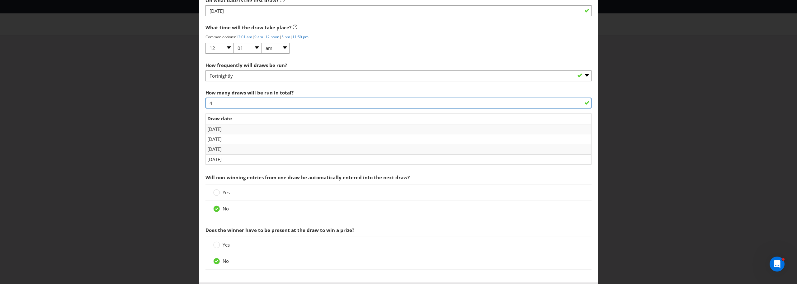
scroll to position [623, 0]
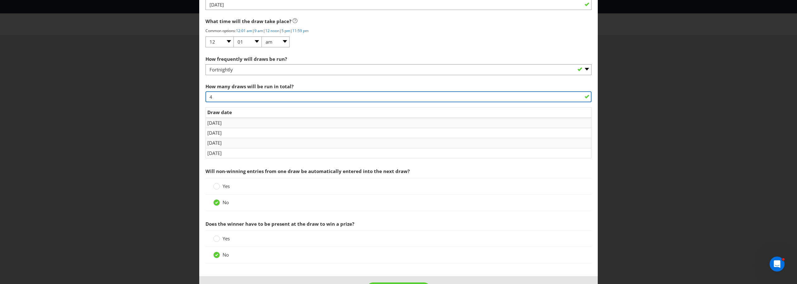
type input "4"
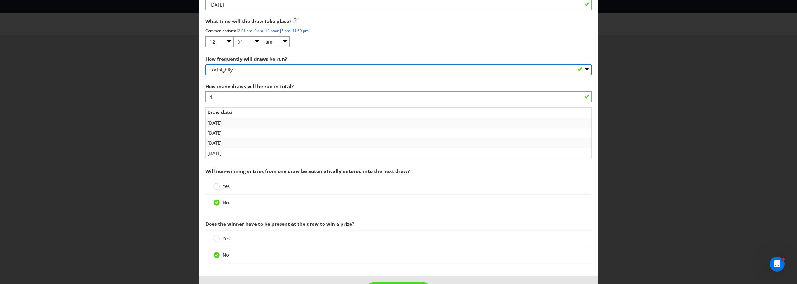
click at [243, 73] on select "-- Please select -- Hourly Daily Weekly Fortnightly Monthly Every 3 Months Irre…" at bounding box center [399, 69] width 386 height 11
select select "HOURLY"
click at [206, 71] on select "-- Please select -- Hourly Daily Weekly Fortnightly Monthly Every 3 Months Irre…" at bounding box center [399, 69] width 386 height 11
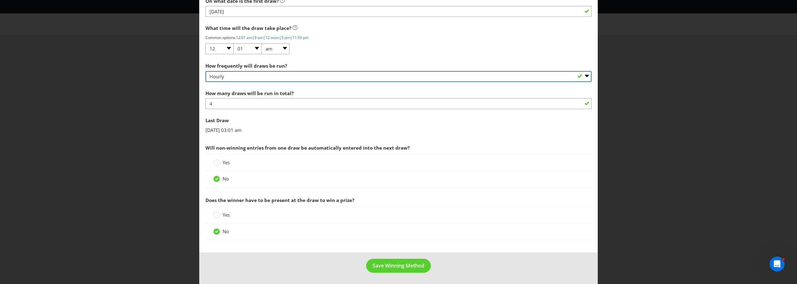
scroll to position [616, 0]
click at [234, 75] on select "-- Please select -- Hourly Daily Weekly Fortnightly Monthly Every 3 Months Irre…" at bounding box center [399, 76] width 386 height 11
click at [145, 111] on div "Add Winning Method Share with us your skincare routine that features the Genifi…" at bounding box center [398, 142] width 797 height 284
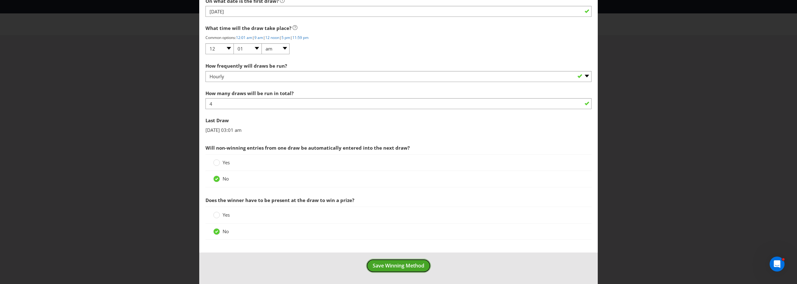
click at [397, 268] on span "Save Winning Method" at bounding box center [399, 265] width 52 height 7
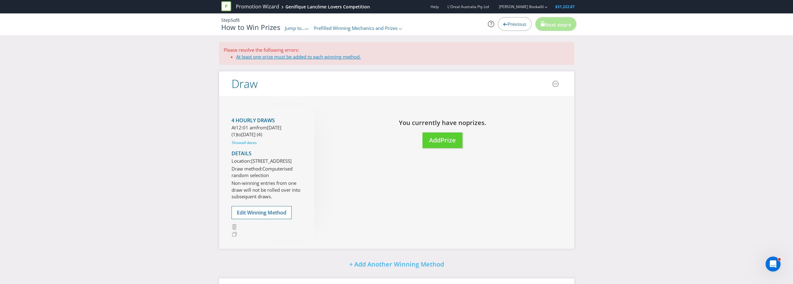
click at [268, 59] on link "At least one prize must be added to each winning method." at bounding box center [298, 57] width 125 height 6
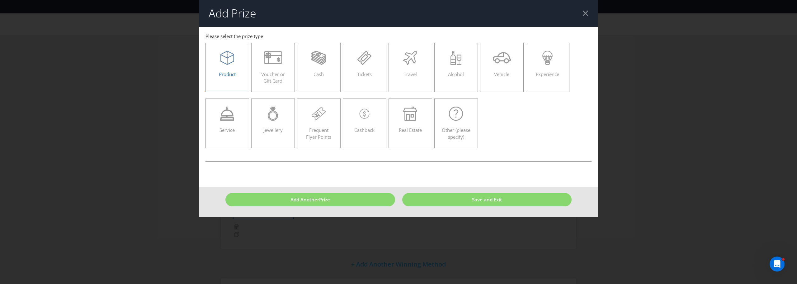
click at [216, 66] on div "Product" at bounding box center [227, 65] width 31 height 28
click at [0, 0] on input "Product" at bounding box center [0, 0] width 0 height 0
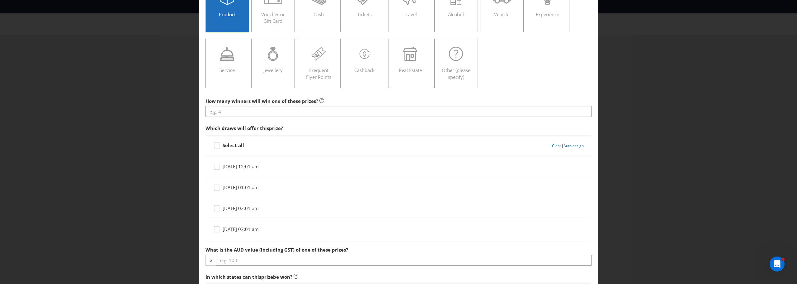
scroll to position [62, 0]
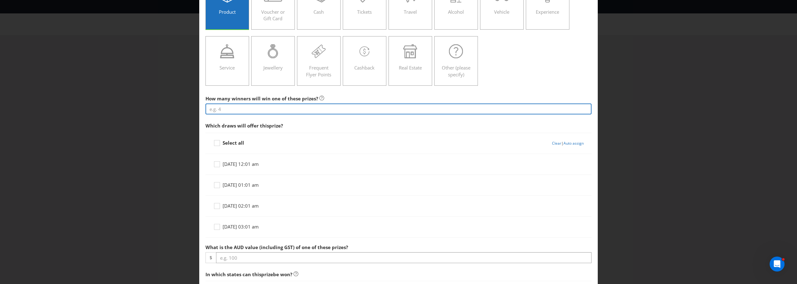
click at [235, 109] on input "number" at bounding box center [399, 108] width 386 height 11
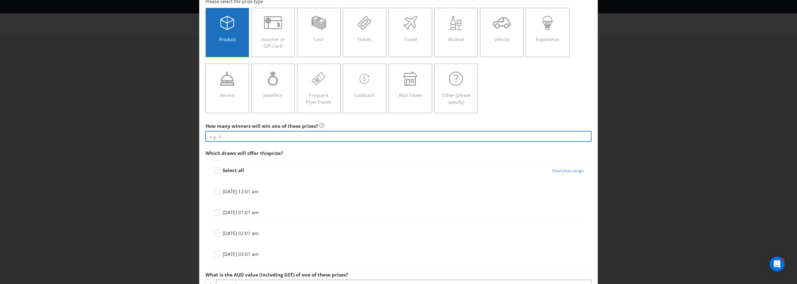
scroll to position [0, 0]
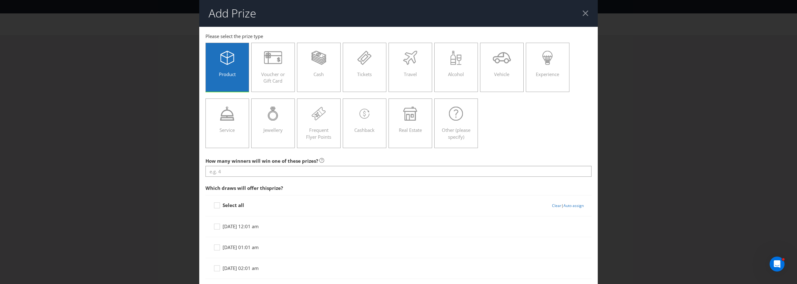
click at [732, 127] on div "Add Prize [GEOGRAPHIC_DATA] [GEOGRAPHIC_DATA] [GEOGRAPHIC_DATA] [GEOGRAPHIC_DAT…" at bounding box center [398, 142] width 797 height 284
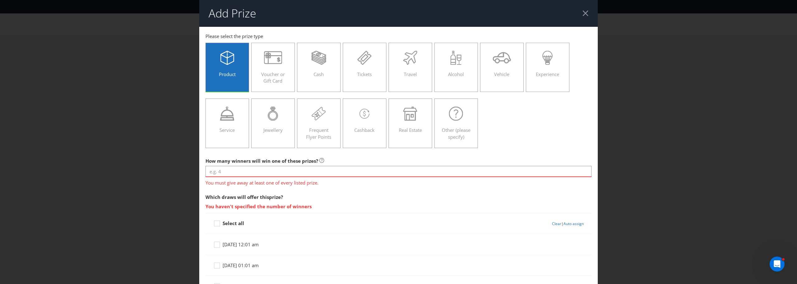
click at [583, 14] on div at bounding box center [586, 13] width 6 height 6
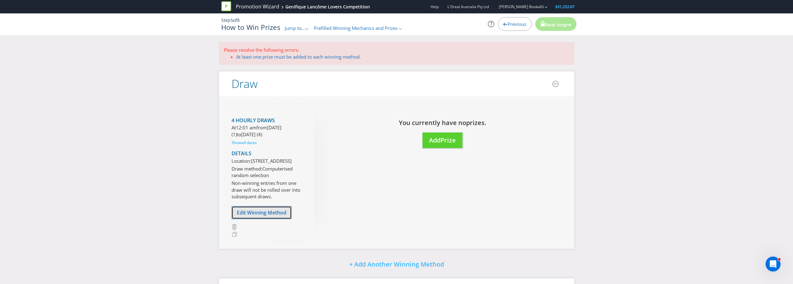
click at [273, 216] on span "Edit Winning Method" at bounding box center [262, 212] width 50 height 7
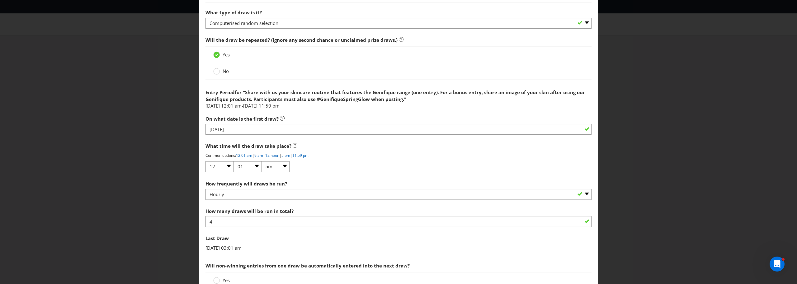
scroll to position [592, 0]
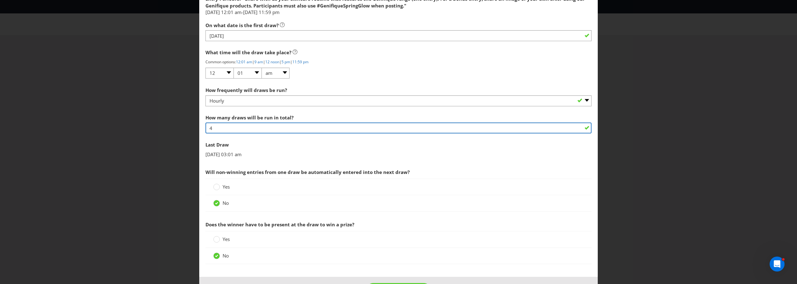
click at [238, 132] on input "4" at bounding box center [399, 127] width 386 height 11
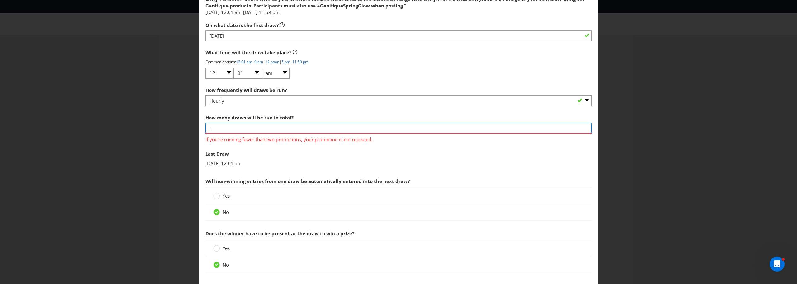
type input "1"
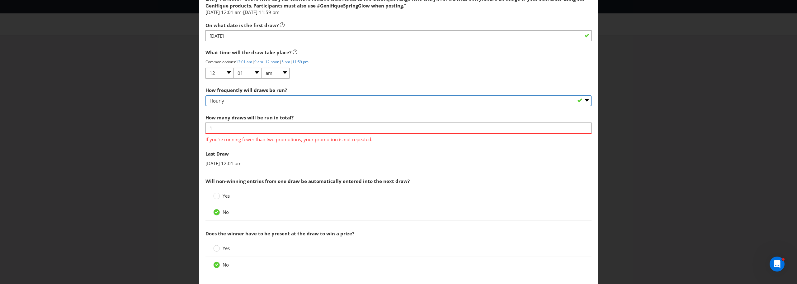
click at [239, 100] on select "-- Please select -- Hourly Daily Weekly Fortnightly Monthly Every 3 Months Irre…" at bounding box center [399, 100] width 386 height 11
click at [206, 95] on select "-- Please select -- Hourly Daily Weekly Fortnightly Monthly Every 3 Months Irre…" at bounding box center [399, 100] width 386 height 11
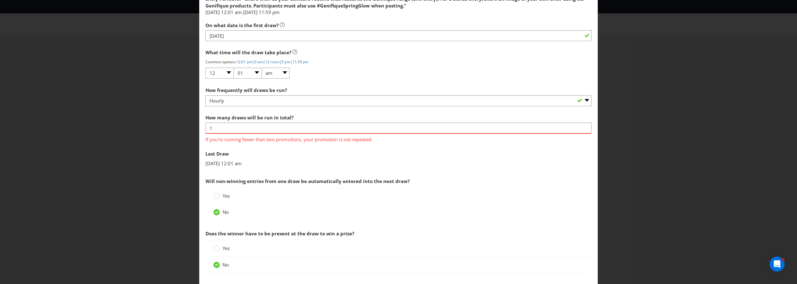
click at [258, 135] on span "If you're running fewer than two promotions, your promotion is not repeated." at bounding box center [399, 138] width 386 height 9
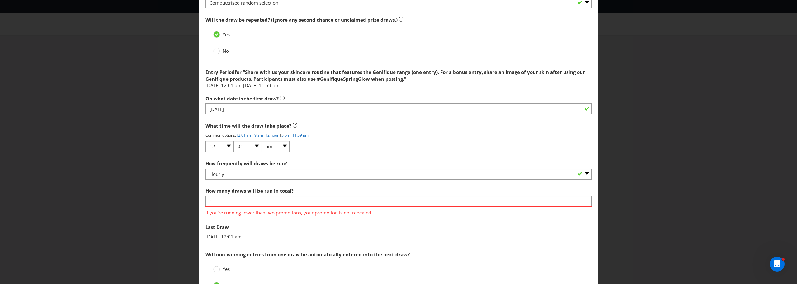
scroll to position [529, 0]
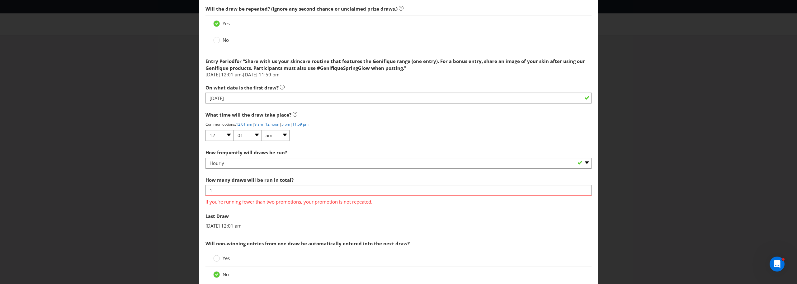
click at [219, 40] on label "No" at bounding box center [221, 40] width 17 height 7
click at [0, 0] on input "No" at bounding box center [0, 0] width 0 height 0
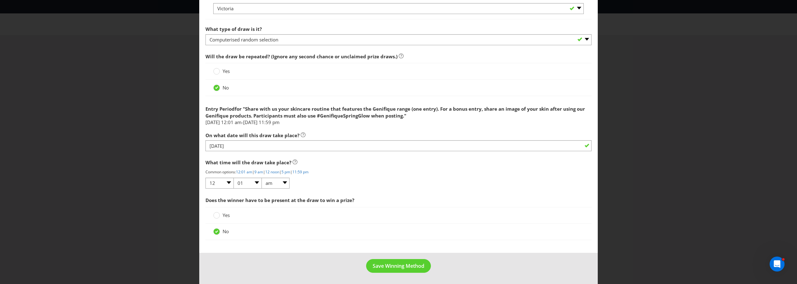
scroll to position [482, 0]
click at [409, 266] on span "Save Winning Method" at bounding box center [399, 265] width 52 height 7
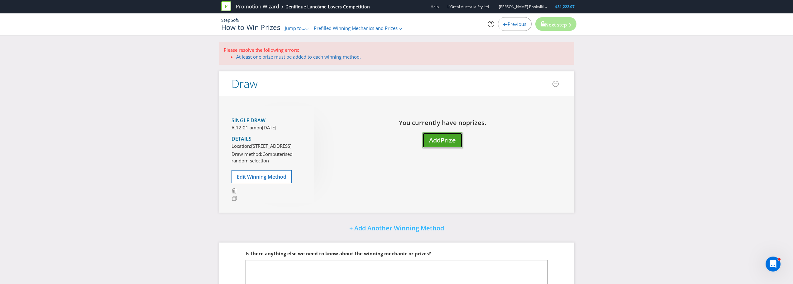
click at [433, 138] on span "Add" at bounding box center [435, 140] width 12 height 8
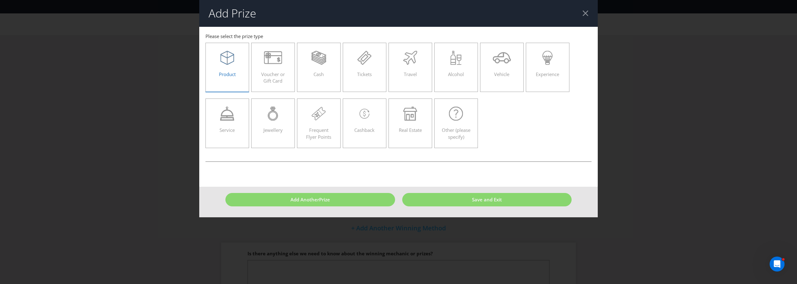
click at [220, 73] on span "Product" at bounding box center [227, 74] width 17 height 6
click at [0, 0] on input "Product" at bounding box center [0, 0] width 0 height 0
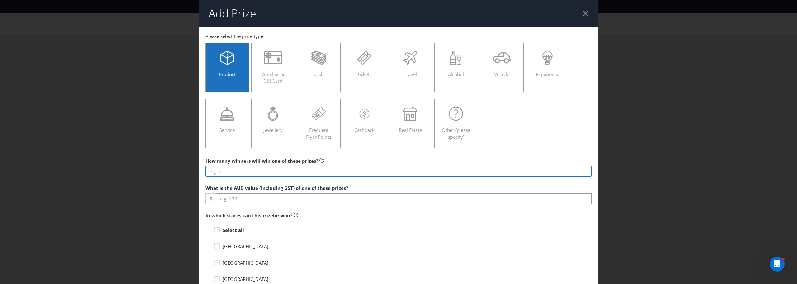
click at [245, 175] on input "number" at bounding box center [399, 171] width 386 height 11
type input "4"
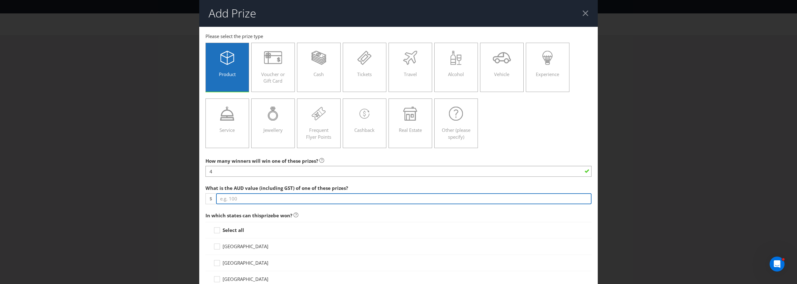
click at [273, 201] on input "number" at bounding box center [404, 198] width 376 height 11
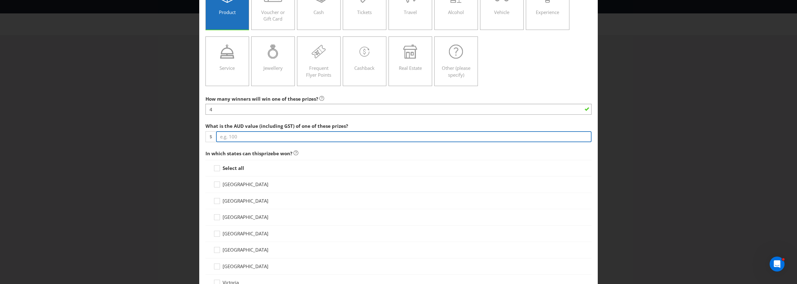
scroll to position [62, 0]
click at [246, 137] on input "number" at bounding box center [404, 136] width 376 height 11
type input "549"
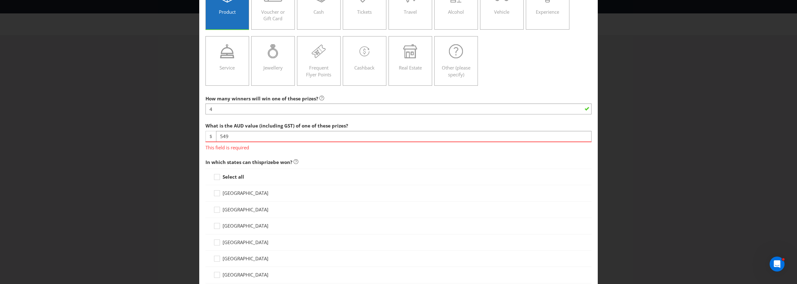
click at [247, 173] on div "Select all" at bounding box center [399, 176] width 386 height 17
click at [226, 170] on strong "Select all" at bounding box center [233, 167] width 21 height 6
click at [0, 0] on input "Select all" at bounding box center [0, 0] width 0 height 0
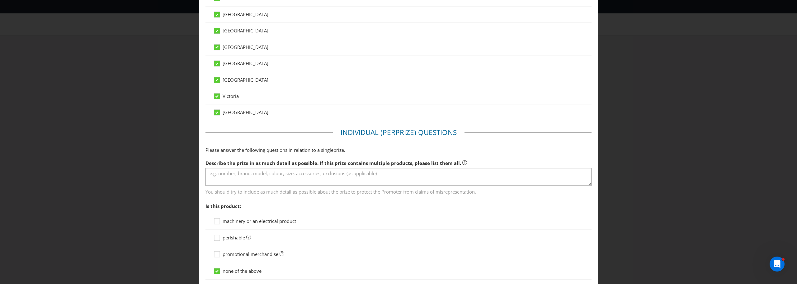
scroll to position [249, 0]
click at [312, 177] on textarea at bounding box center [399, 176] width 386 height 18
paste textarea "o GÉNIFIQUE ULTIMATE SERUM 50ML ($215); GÉNIFIQUE EYE CREAM 20ML ($150); GÉNIFI…"
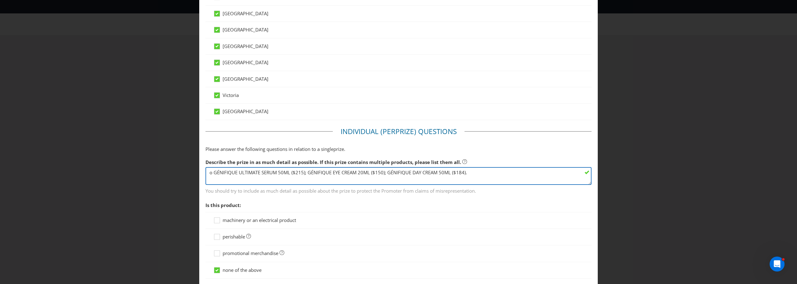
click at [213, 173] on textarea "o GÉNIFIQUE ULTIMATE SERUM 50ML ($215); GÉNIFIQUE EYE CREAM 20ML ($150); GÉNIFI…" at bounding box center [399, 176] width 386 height 18
click at [321, 173] on textarea "o 1 x GÉNIFIQUE ULTIMATE SERUM 50ML ($215); GÉNIFIQUE EYE CREAM 20ML ($150); GÉ…" at bounding box center [399, 176] width 386 height 18
drag, startPoint x: 316, startPoint y: 173, endPoint x: 323, endPoint y: 177, distance: 8.0
click at [316, 175] on textarea "o 1 x GÉNIFIQUE ULTIMATE SERUM 50ML ($215); GÉNIFIQUE EYE CREAM 20ML ($150); GÉ…" at bounding box center [399, 176] width 386 height 18
click at [401, 172] on textarea "o 1 x GÉNIFIQUE ULTIMATE SERUM 50ML ($215); 1x GÉNIFIQUE EYE CREAM 20ML ($150);…" at bounding box center [399, 176] width 386 height 18
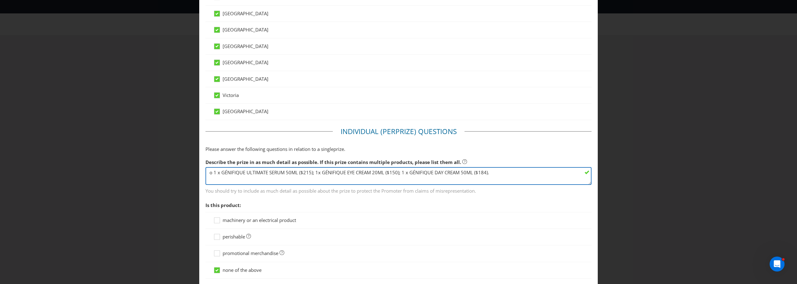
click at [500, 184] on textarea "o 1 x GÉNIFIQUE ULTIMATE SERUM 50ML ($215); 1x GÉNIFIQUE EYE CREAM 20ML ($150);…" at bounding box center [399, 176] width 386 height 18
click at [494, 177] on textarea "o 1 x GÉNIFIQUE ULTIMATE SERUM 50ML ($215); 1x GÉNIFIQUE EYE CREAM 20ML ($150);…" at bounding box center [399, 176] width 386 height 18
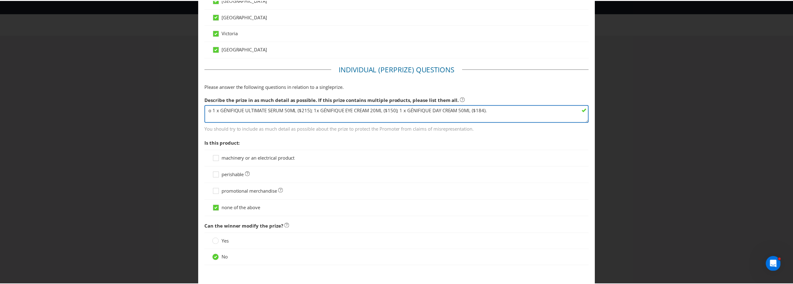
scroll to position [346, 0]
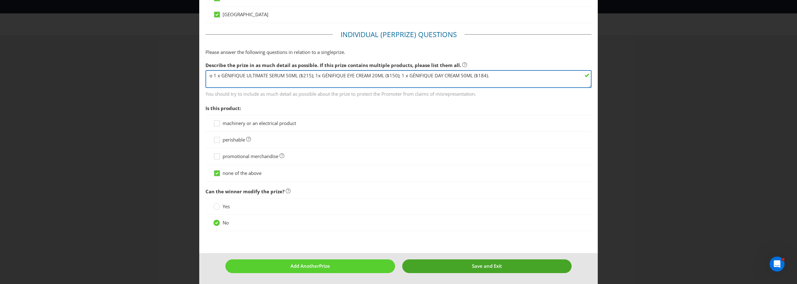
type textarea "o 1 x GÉNIFIQUE ULTIMATE SERUM 50ML ($215); 1x GÉNIFIQUE EYE CREAM 20ML ($150);…"
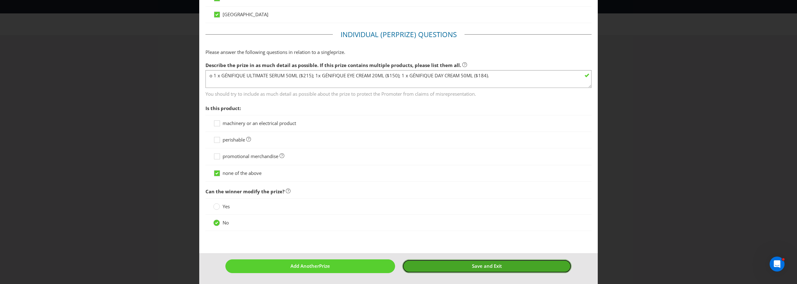
click at [434, 263] on button "Save and Exit" at bounding box center [487, 265] width 170 height 13
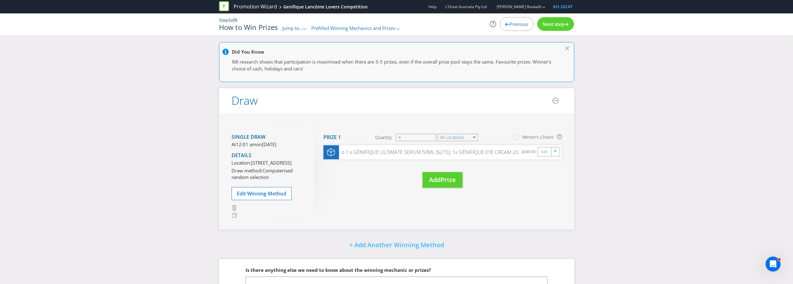
scroll to position [62, 0]
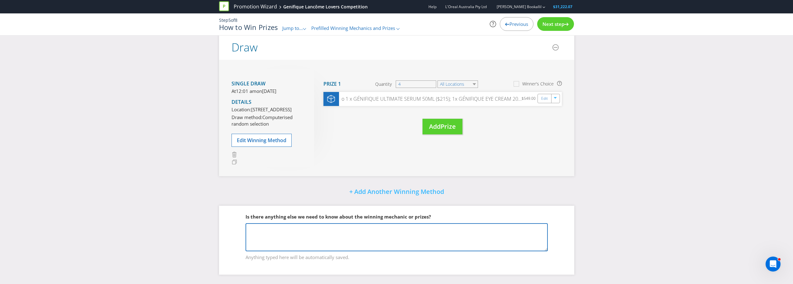
click at [398, 233] on textarea at bounding box center [396, 237] width 302 height 28
type textarea "4"
click at [559, 18] on div "Next step" at bounding box center [555, 24] width 37 height 14
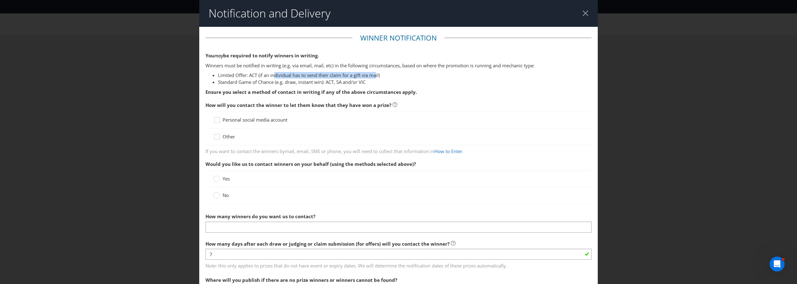
drag, startPoint x: 375, startPoint y: 74, endPoint x: 274, endPoint y: 74, distance: 101.5
click at [274, 74] on li "Limited Offer: ACT (if an individual has to send their claim for a gift via mai…" at bounding box center [405, 75] width 374 height 7
click at [216, 116] on div at bounding box center [217, 117] width 3 height 3
click at [0, 0] on input "Personal social media account" at bounding box center [0, 0] width 0 height 0
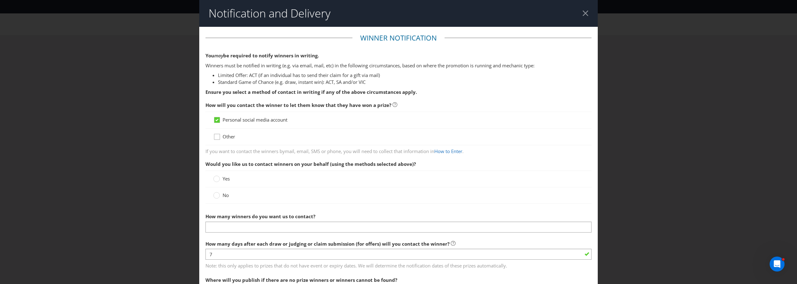
click at [214, 136] on icon at bounding box center [217, 137] width 9 height 9
click at [0, 0] on input "Other" at bounding box center [0, 0] width 0 height 0
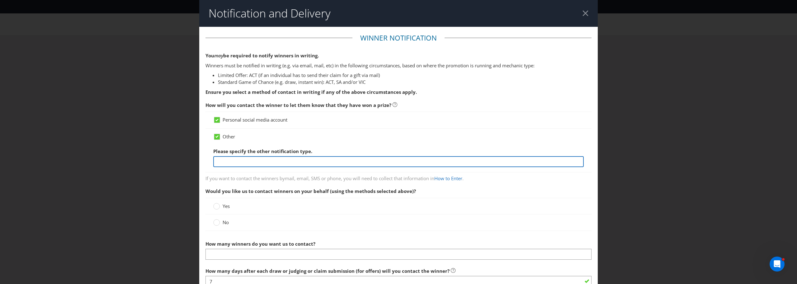
click at [253, 157] on input "text" at bounding box center [398, 161] width 371 height 11
type input "Email."
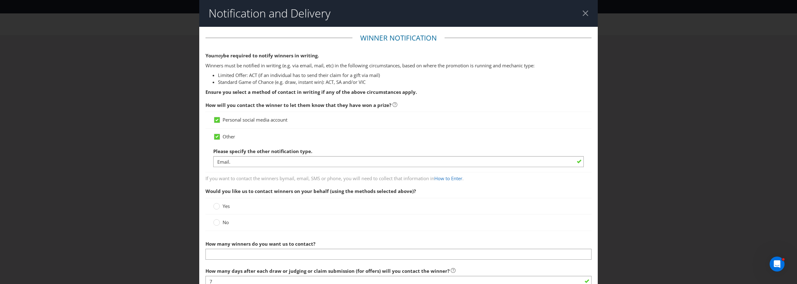
click at [195, 182] on div "Notification and Delivery Winner Notification You may be required to notify win…" at bounding box center [398, 142] width 797 height 284
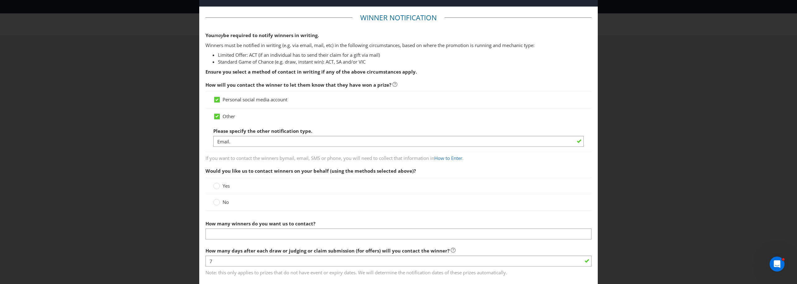
scroll to position [31, 0]
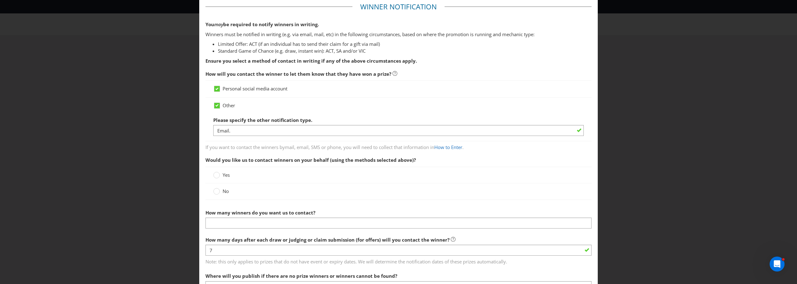
click at [220, 173] on label "Yes" at bounding box center [222, 175] width 18 height 7
click at [0, 0] on input "Yes" at bounding box center [0, 0] width 0 height 0
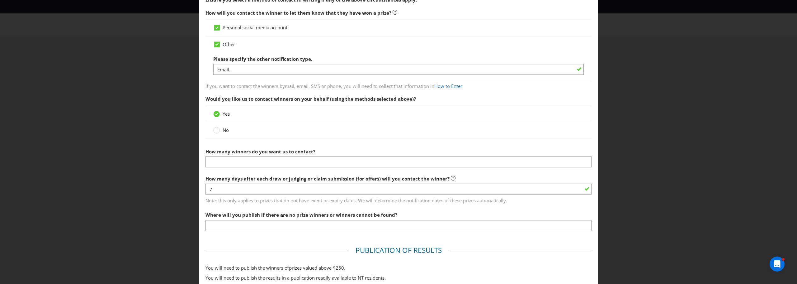
scroll to position [93, 0]
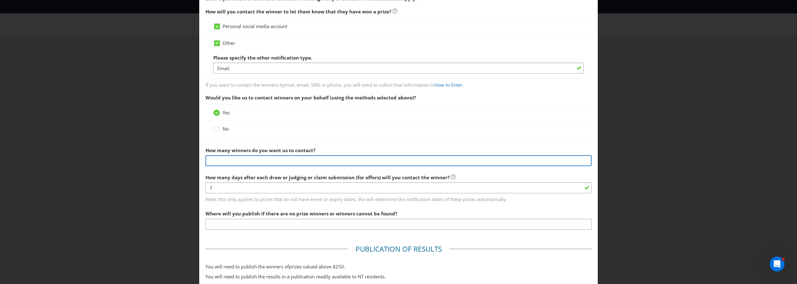
click at [249, 162] on input "text" at bounding box center [399, 160] width 386 height 11
type input "4"
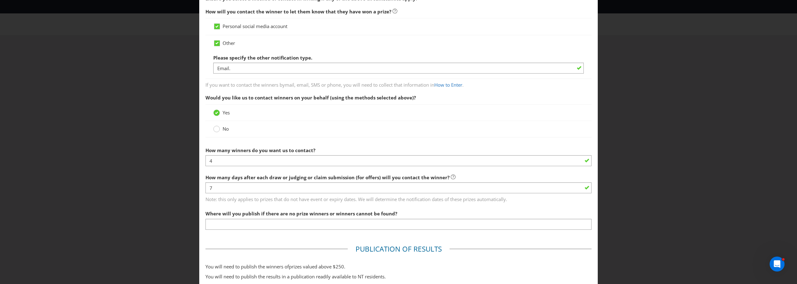
click at [213, 126] on icon at bounding box center [216, 129] width 7 height 7
click at [0, 0] on input "No" at bounding box center [0, 0] width 0 height 0
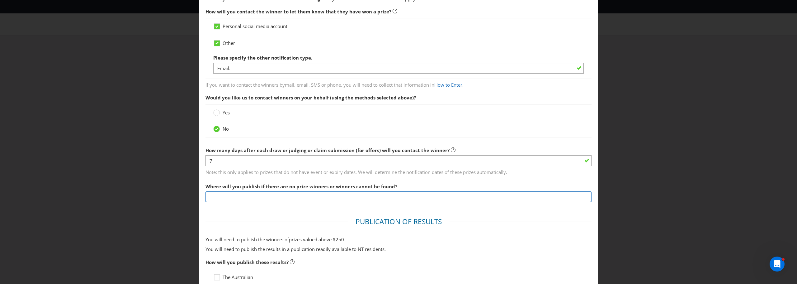
click at [267, 197] on input "text" at bounding box center [399, 196] width 386 height 11
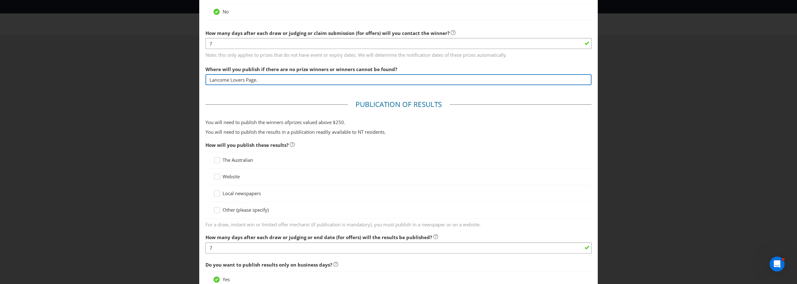
scroll to position [218, 0]
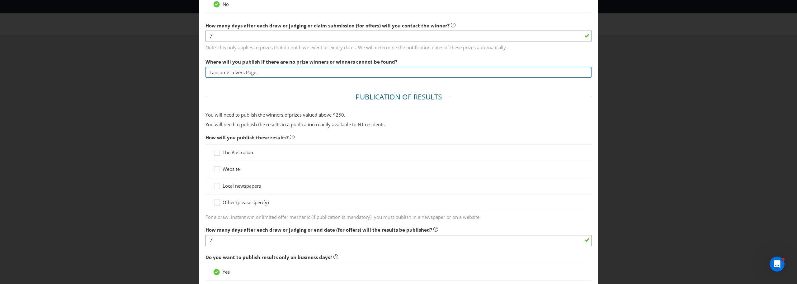
type input "Lancome Lovers Page."
click at [249, 203] on span "Other (please specify)" at bounding box center [246, 202] width 46 height 6
click at [0, 0] on input "Other (please specify)" at bounding box center [0, 0] width 0 height 0
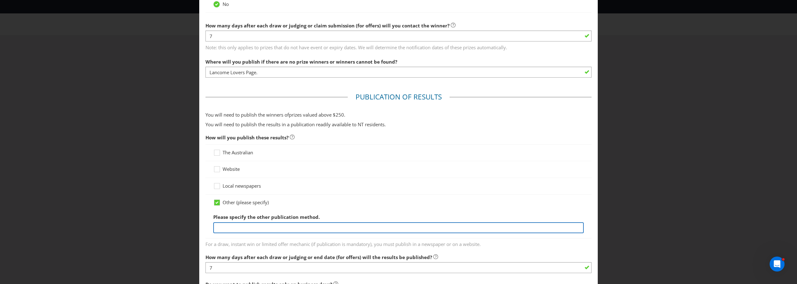
click at [258, 224] on input "text" at bounding box center [398, 227] width 371 height 11
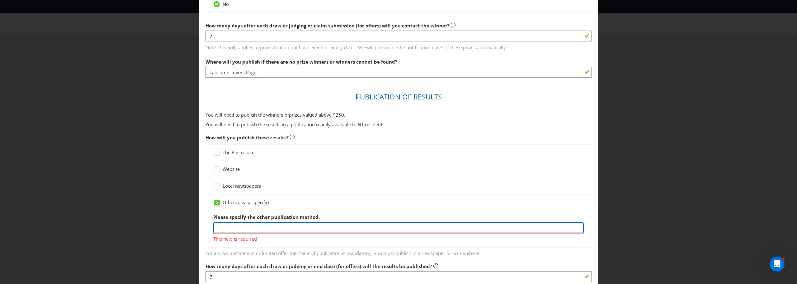
click at [291, 228] on input "text" at bounding box center [398, 227] width 371 height 11
paste input "Lancôme Lovers ([GEOGRAPHIC_DATA])"
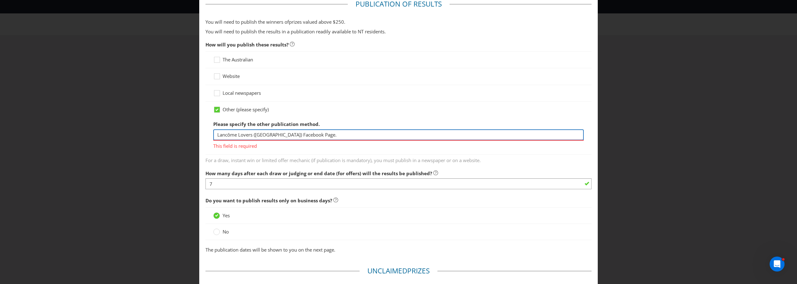
scroll to position [311, 0]
type input "Lancôme Lovers ([GEOGRAPHIC_DATA]) Facebook Page."
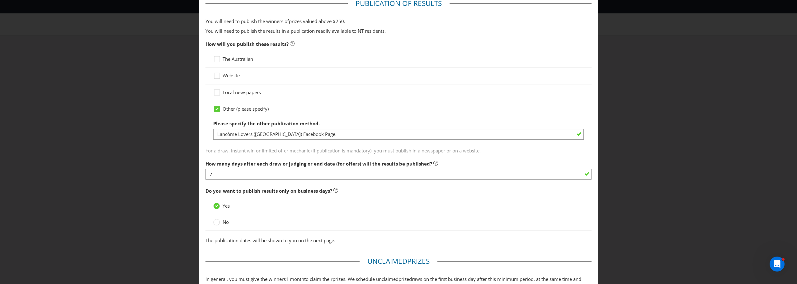
click at [339, 154] on fieldset "Publication of Results You will need to publish the winners of prize s valued a…" at bounding box center [399, 122] width 386 height 248
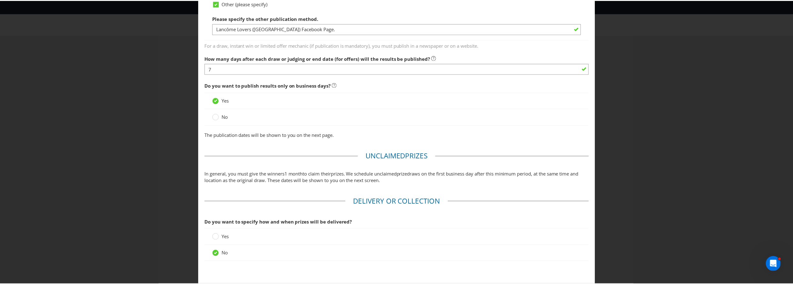
scroll to position [448, 0]
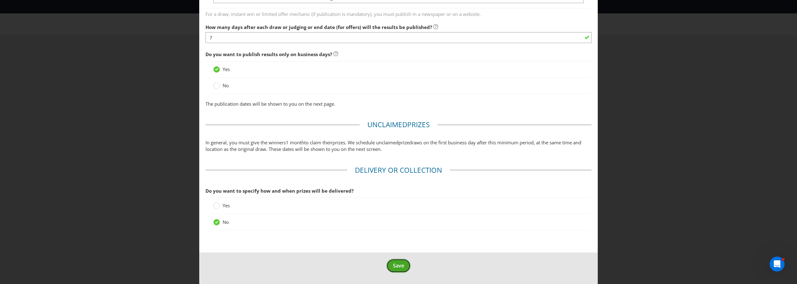
click at [404, 269] on button "Save" at bounding box center [398, 265] width 24 height 14
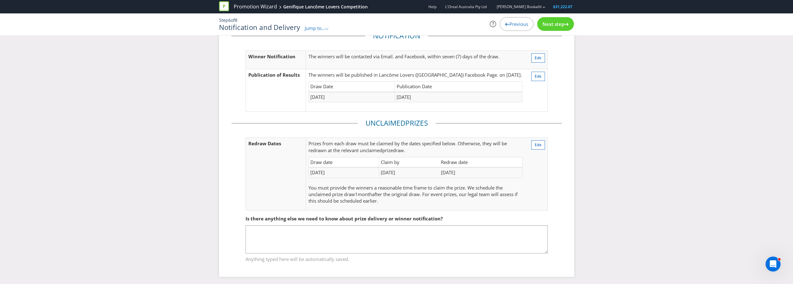
scroll to position [32, 0]
click at [568, 27] on div "Next step" at bounding box center [555, 24] width 37 height 14
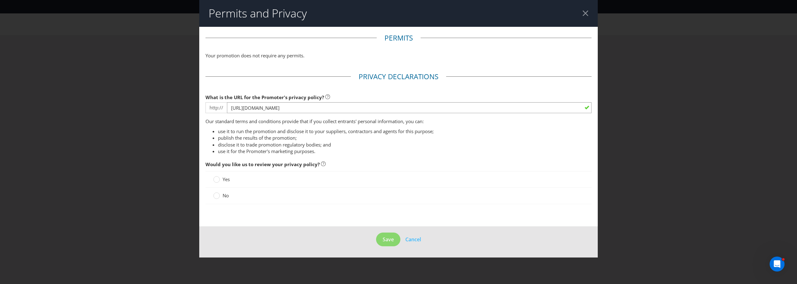
click at [222, 197] on label "No" at bounding box center [221, 195] width 17 height 7
click at [0, 0] on input "No" at bounding box center [0, 0] width 0 height 0
click at [383, 237] on span "Save" at bounding box center [388, 239] width 11 height 7
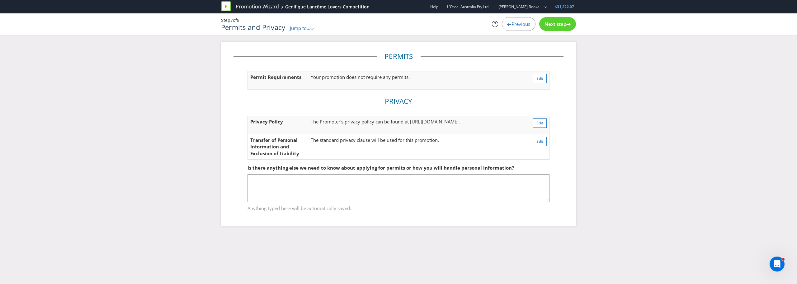
click at [561, 22] on span "Next step" at bounding box center [556, 24] width 22 height 6
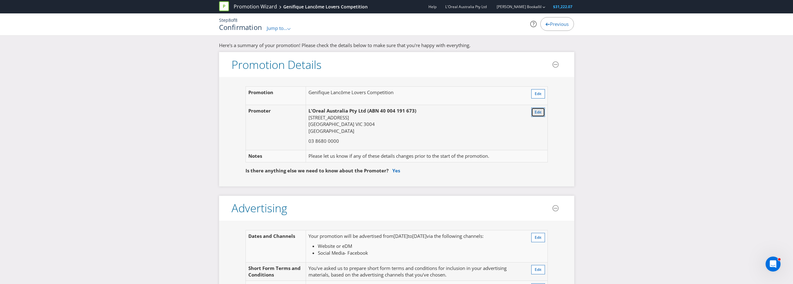
click at [540, 110] on span "Edit" at bounding box center [537, 111] width 7 height 5
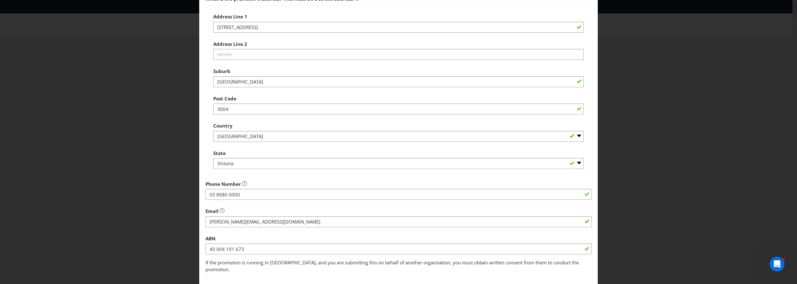
scroll to position [85, 0]
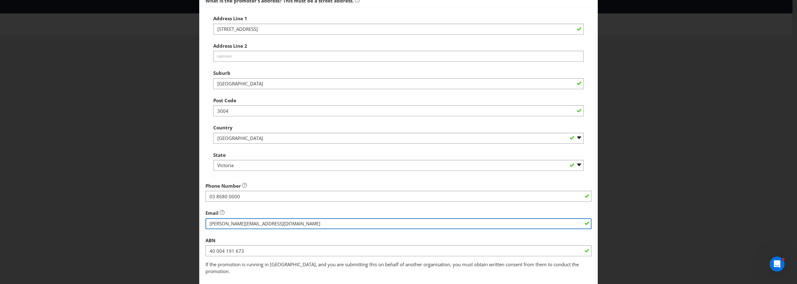
drag, startPoint x: 281, startPoint y: 224, endPoint x: 194, endPoint y: 220, distance: 87.0
click at [194, 220] on div "Edit 1st Promoter Promoter Information Company Name L'Oreal Australia Pty Ltd W…" at bounding box center [398, 142] width 797 height 284
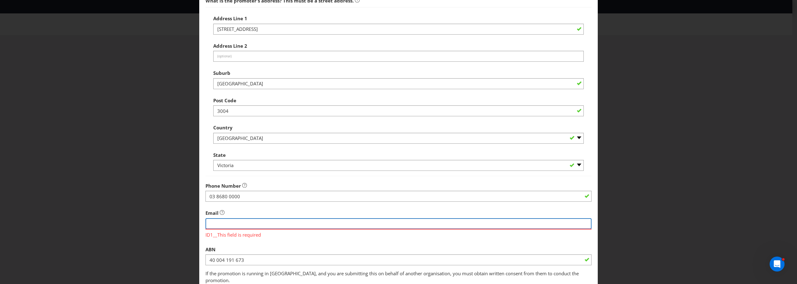
click at [239, 219] on input "string" at bounding box center [399, 223] width 386 height 11
paste input "[PERSON_NAME][EMAIL_ADDRESS][DOMAIN_NAME]"
type input "[PERSON_NAME][EMAIL_ADDRESS][DOMAIN_NAME]"
click at [161, 214] on div "Edit 1st Promoter Promoter Information Company Name L'Oreal Australia Pty Ltd W…" at bounding box center [398, 142] width 797 height 284
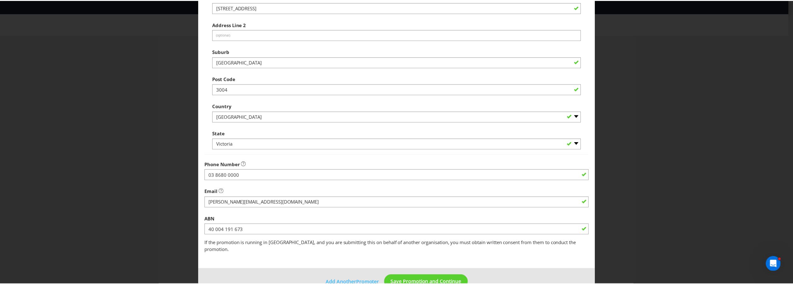
scroll to position [116, 0]
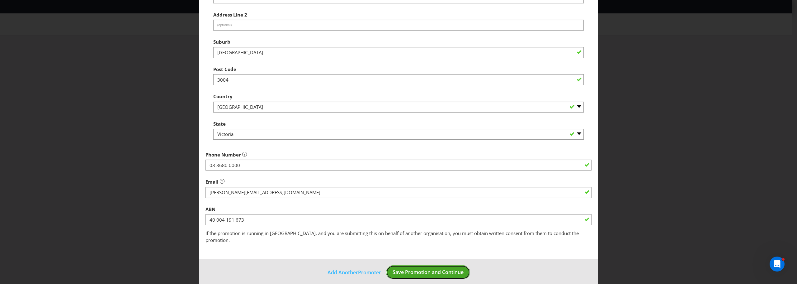
click at [439, 268] on span "Save Promotion and Continue" at bounding box center [428, 271] width 71 height 7
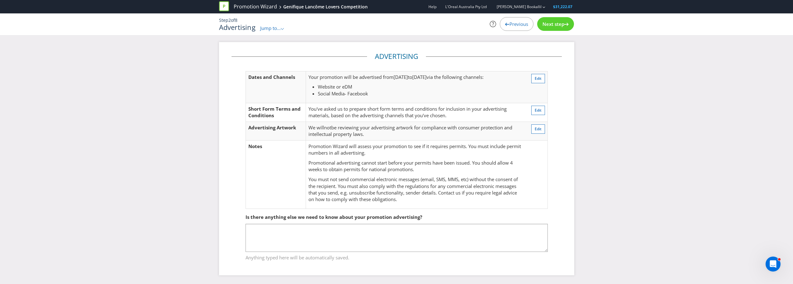
scroll to position [1, 0]
click at [572, 25] on div "Next step" at bounding box center [555, 24] width 37 height 14
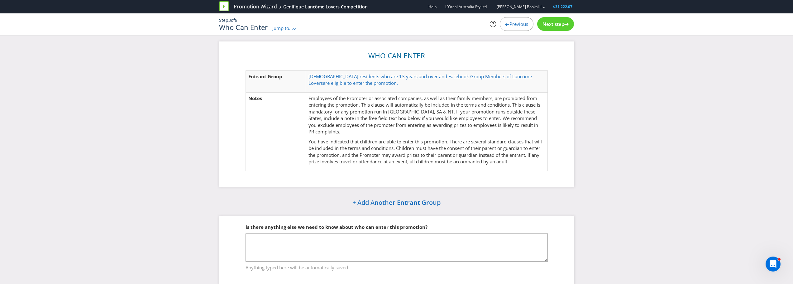
click at [572, 25] on div "Next step" at bounding box center [555, 24] width 37 height 14
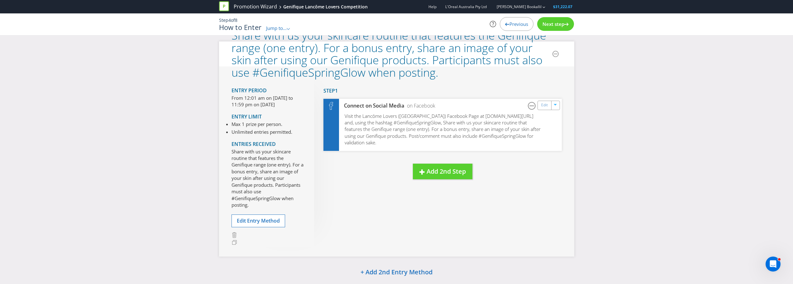
click at [568, 25] on div "Next step" at bounding box center [555, 24] width 37 height 14
click at [568, 25] on icon at bounding box center [566, 24] width 4 height 3
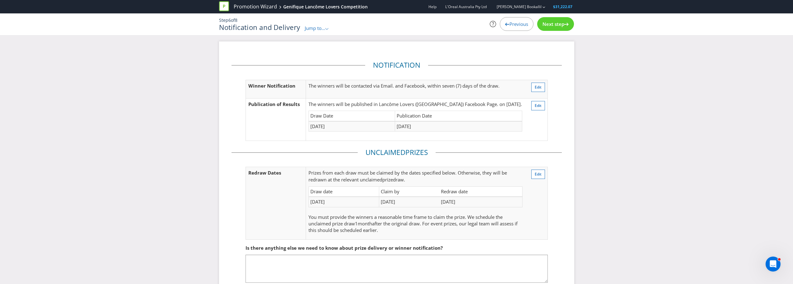
click at [567, 25] on icon at bounding box center [566, 24] width 4 height 3
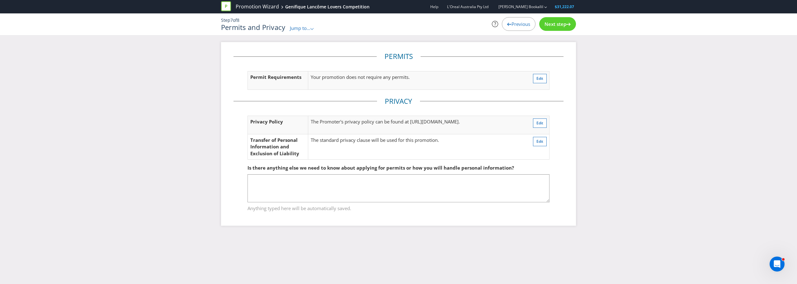
click at [567, 25] on icon at bounding box center [568, 24] width 4 height 3
click at [530, 25] on span "Previous" at bounding box center [521, 24] width 19 height 6
click at [567, 25] on icon at bounding box center [568, 24] width 4 height 3
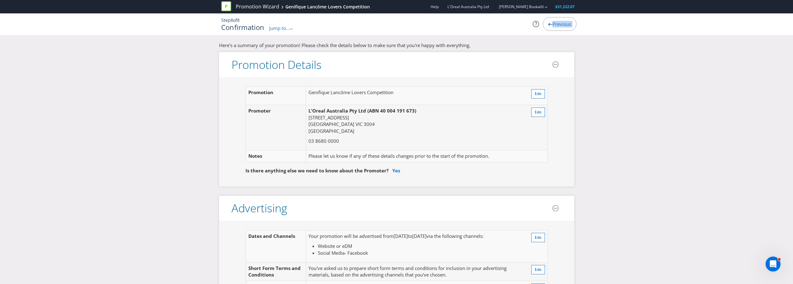
click at [567, 25] on span "Previous" at bounding box center [561, 24] width 19 height 6
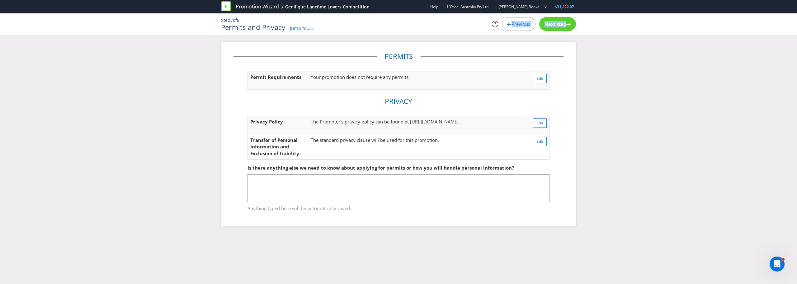
click at [566, 32] on div "Step 7 of 8 Permits and Privacy Jump to... .st0{fill-rule:evenodd;clip-rule:eve…" at bounding box center [398, 24] width 364 height 22
click at [565, 26] on span "Next step" at bounding box center [556, 24] width 22 height 6
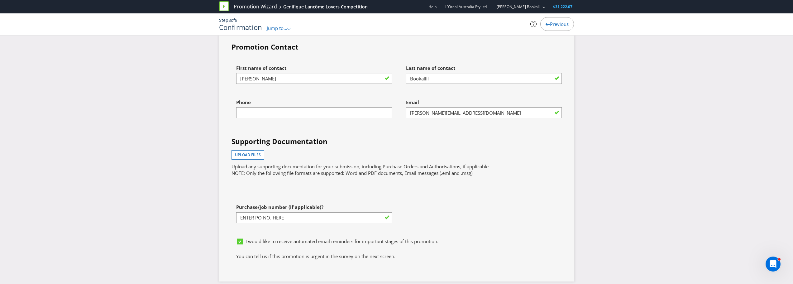
scroll to position [1867, 0]
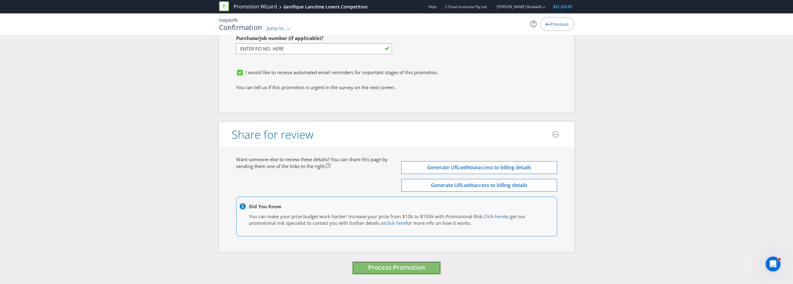
click at [414, 268] on span "Process Promotion" at bounding box center [396, 267] width 57 height 8
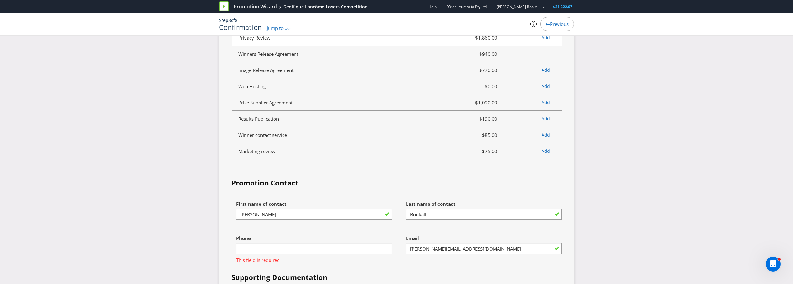
scroll to position [1608, 0]
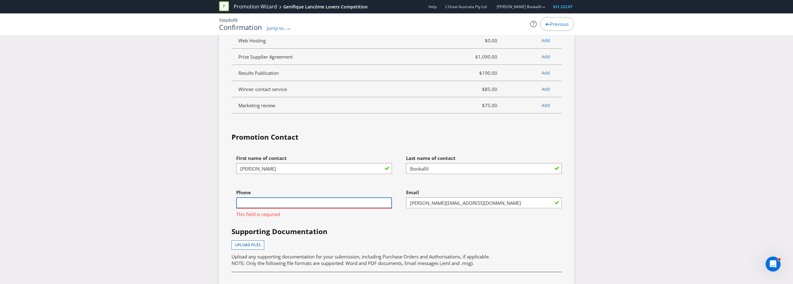
click at [307, 201] on input "text" at bounding box center [314, 202] width 156 height 11
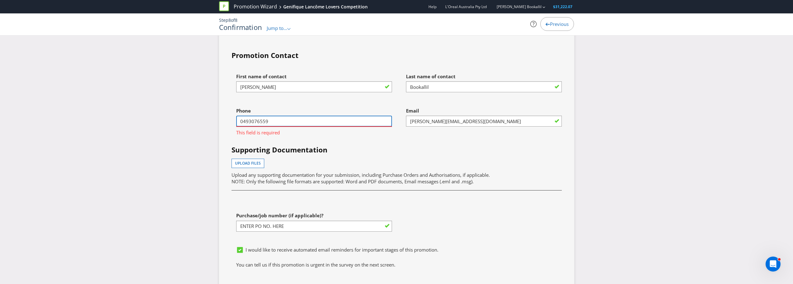
scroll to position [1702, 0]
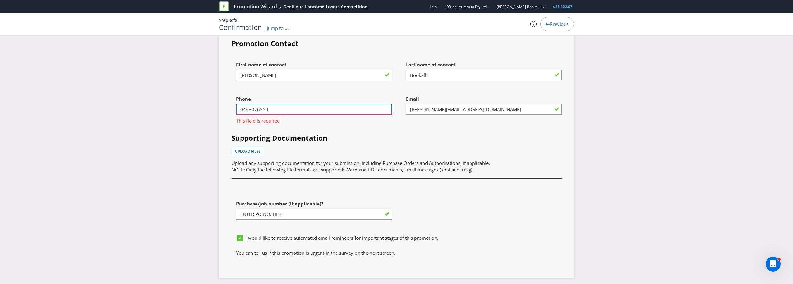
type input "0493076559"
click at [363, 148] on div "Upload files Upload any supporting documentation for your submission, including…" at bounding box center [396, 160] width 330 height 26
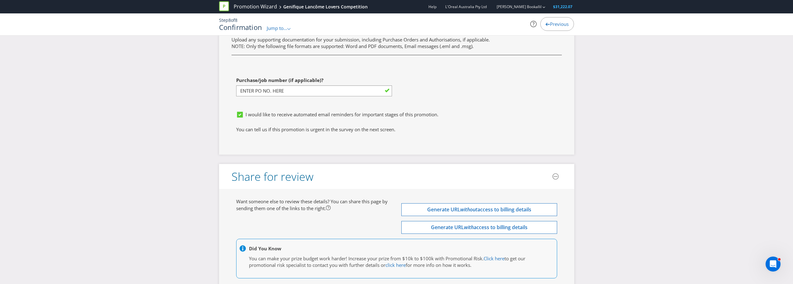
scroll to position [1826, 0]
click at [305, 91] on input "ENTER PO NO. HERE" at bounding box center [314, 89] width 156 height 11
drag, startPoint x: 313, startPoint y: 89, endPoint x: 237, endPoint y: 89, distance: 76.6
click at [237, 89] on input "ENTER PO NO. HERE" at bounding box center [314, 89] width 156 height 11
click at [360, 119] on div "I would like to receive automated email reminders for important stages of this …" at bounding box center [398, 115] width 325 height 10
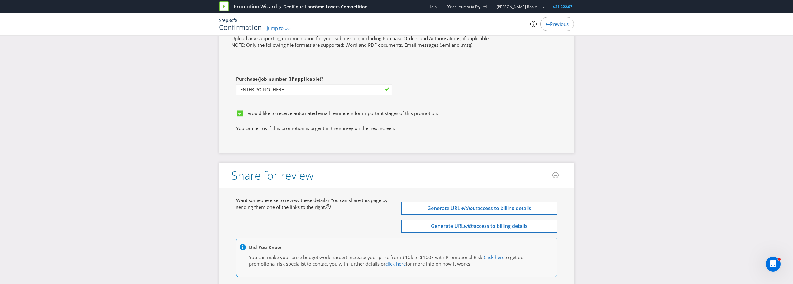
click at [338, 118] on div "I would like to receive automated email reminders for important stages of this …" at bounding box center [398, 115] width 325 height 10
click at [259, 114] on span "I would like to receive automated email reminders for important stages of this …" at bounding box center [341, 113] width 193 height 6
click at [0, 0] on input "I would like to receive automated email reminders for important stages of this …" at bounding box center [0, 0] width 0 height 0
click at [259, 114] on span "I would like to receive automated email reminders for important stages of this …" at bounding box center [341, 113] width 193 height 6
click at [0, 0] on input "I would like to receive automated email reminders for important stages of this …" at bounding box center [0, 0] width 0 height 0
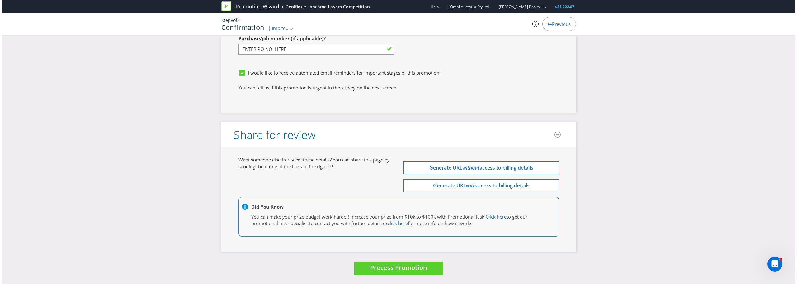
scroll to position [1867, 0]
click at [412, 267] on span "Process Promotion" at bounding box center [396, 267] width 57 height 8
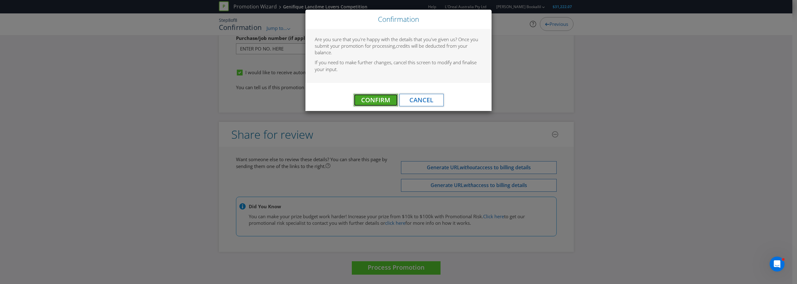
drag, startPoint x: 383, startPoint y: 98, endPoint x: 390, endPoint y: 98, distance: 6.6
click at [383, 99] on span "Confirm" at bounding box center [375, 100] width 29 height 8
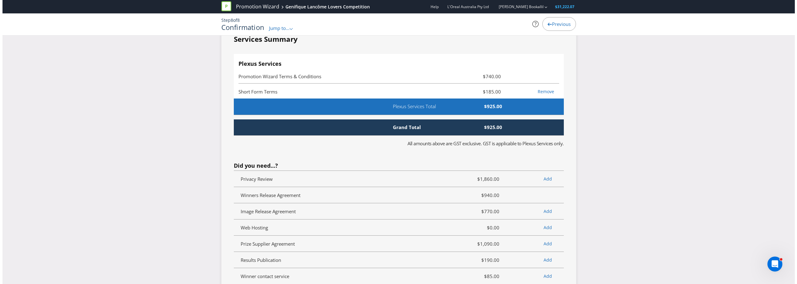
scroll to position [0, 0]
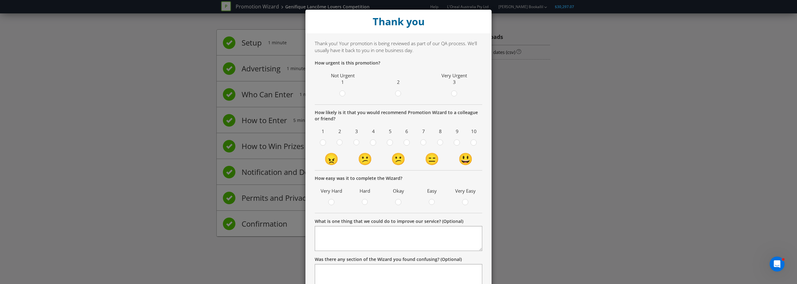
click at [538, 82] on div "Thank you Thank you! Your promotion is being reviewed as part of our QA process…" at bounding box center [398, 142] width 797 height 284
